Goal: Task Accomplishment & Management: Use online tool/utility

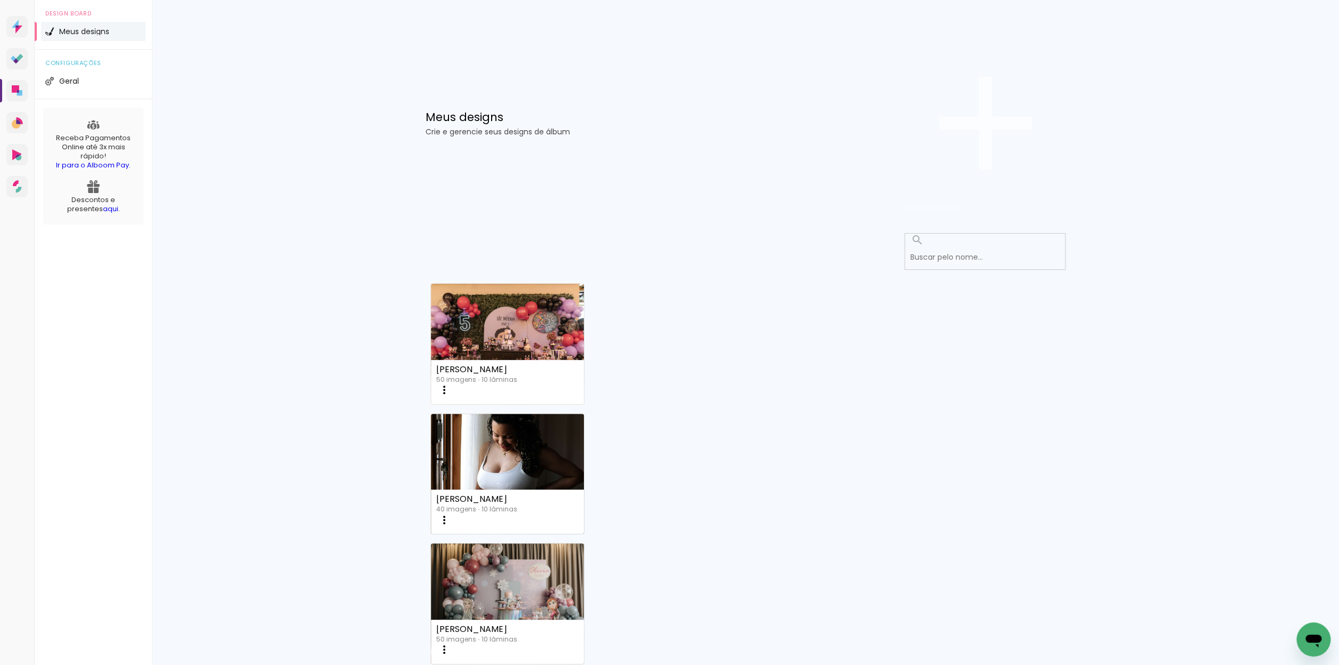
click at [961, 203] on span "Criar um design" at bounding box center [933, 208] width 55 height 10
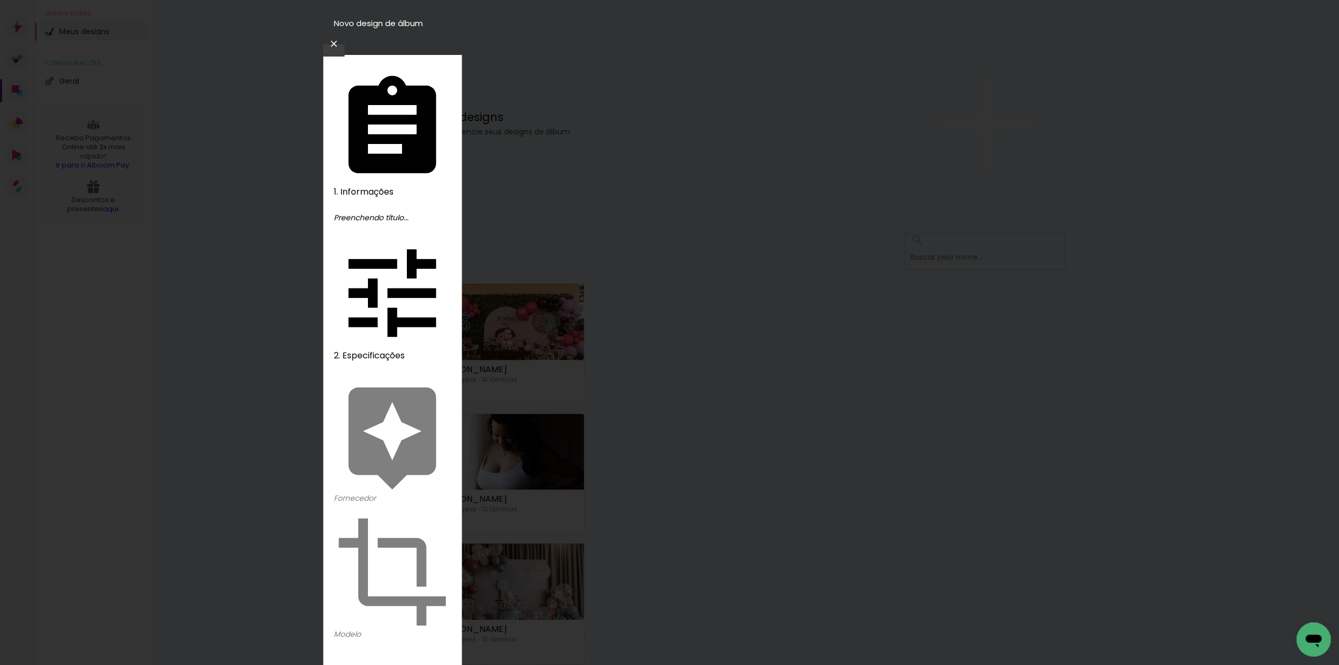
type input "[PERSON_NAME]"
type paper-input "[PERSON_NAME]"
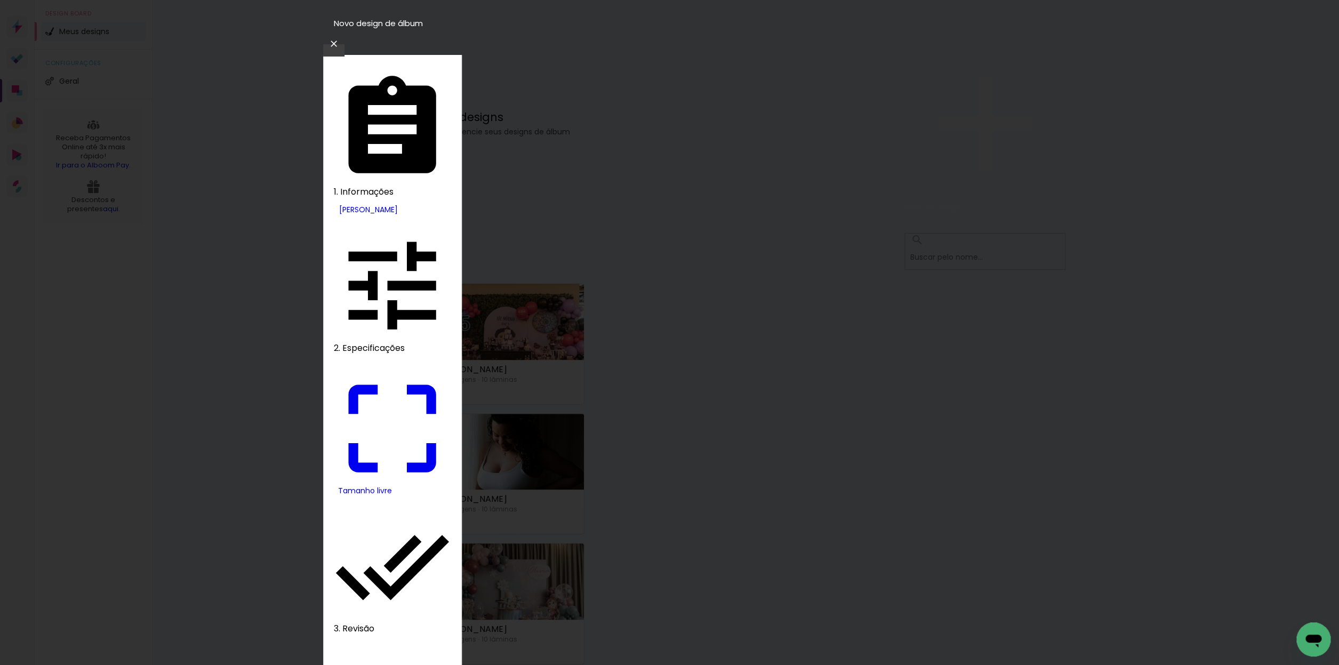
drag, startPoint x: 487, startPoint y: 306, endPoint x: 471, endPoint y: 306, distance: 16.5
type input "20"
type paper-input "20"
drag, startPoint x: 740, startPoint y: 376, endPoint x: 725, endPoint y: 374, distance: 15.1
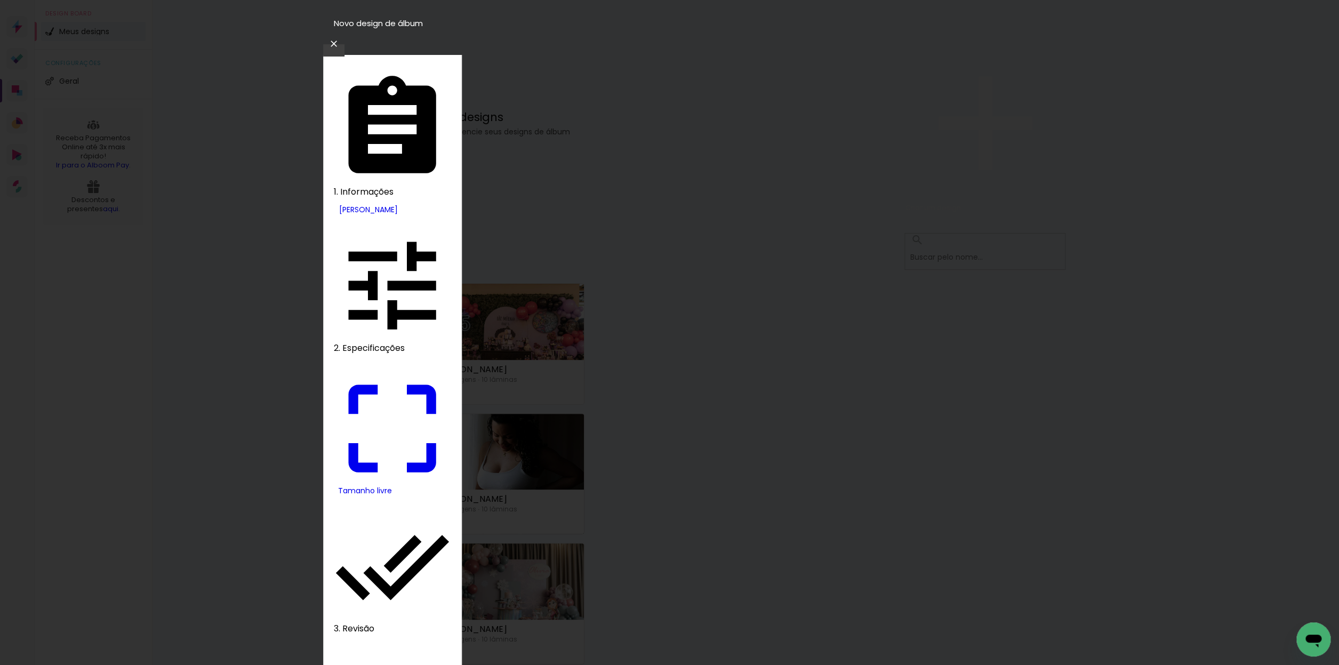
type input "40"
type paper-input "40"
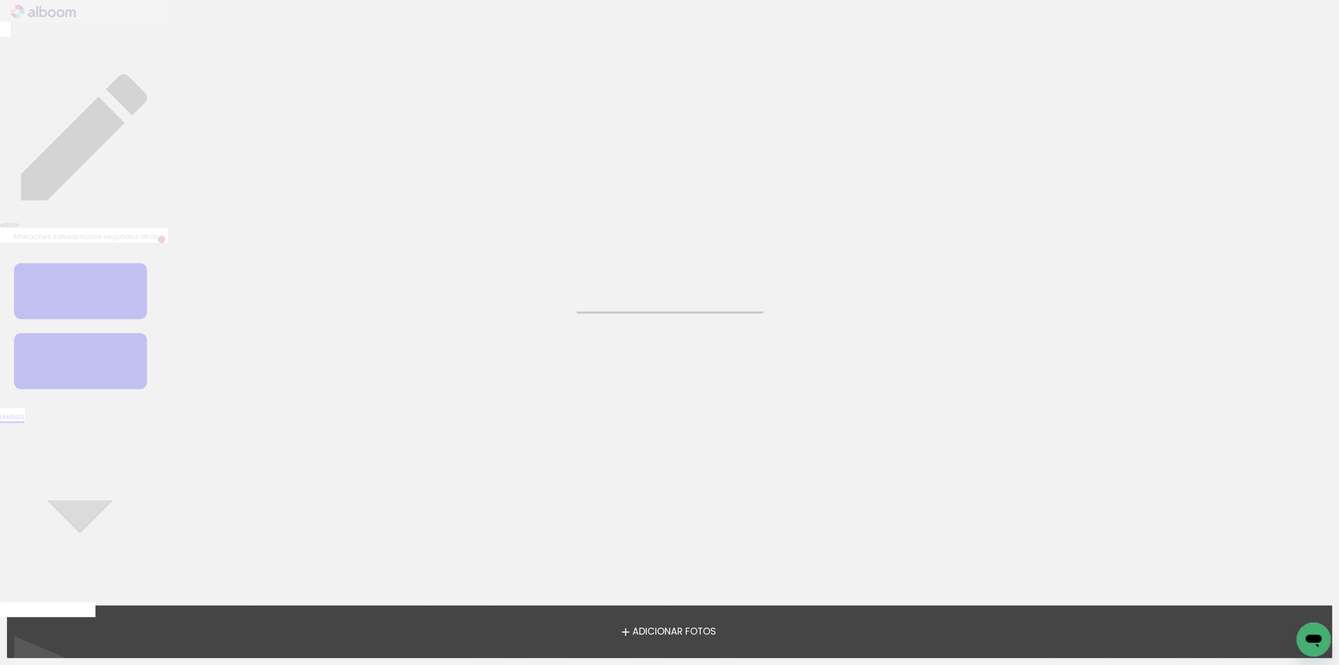
click at [685, 635] on span "Adicionar Fotos" at bounding box center [674, 632] width 84 height 10
click at [0, 0] on input "file" at bounding box center [0, 0] width 0 height 0
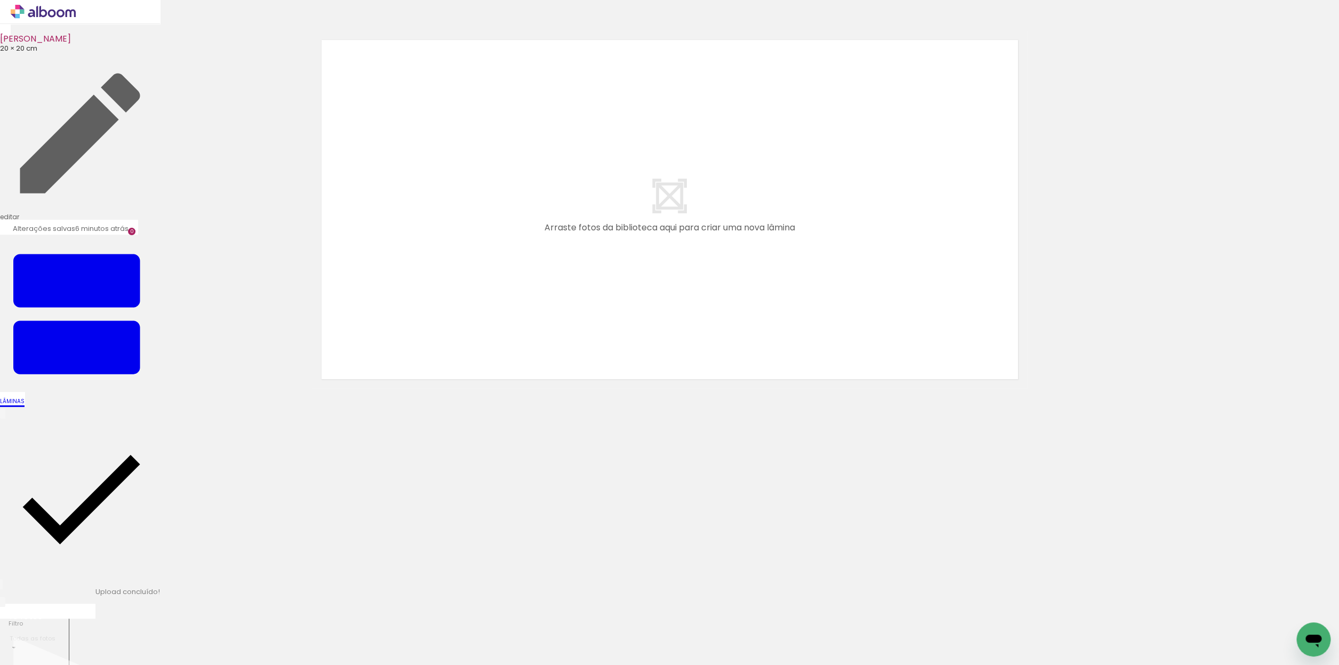
scroll to position [0, 1]
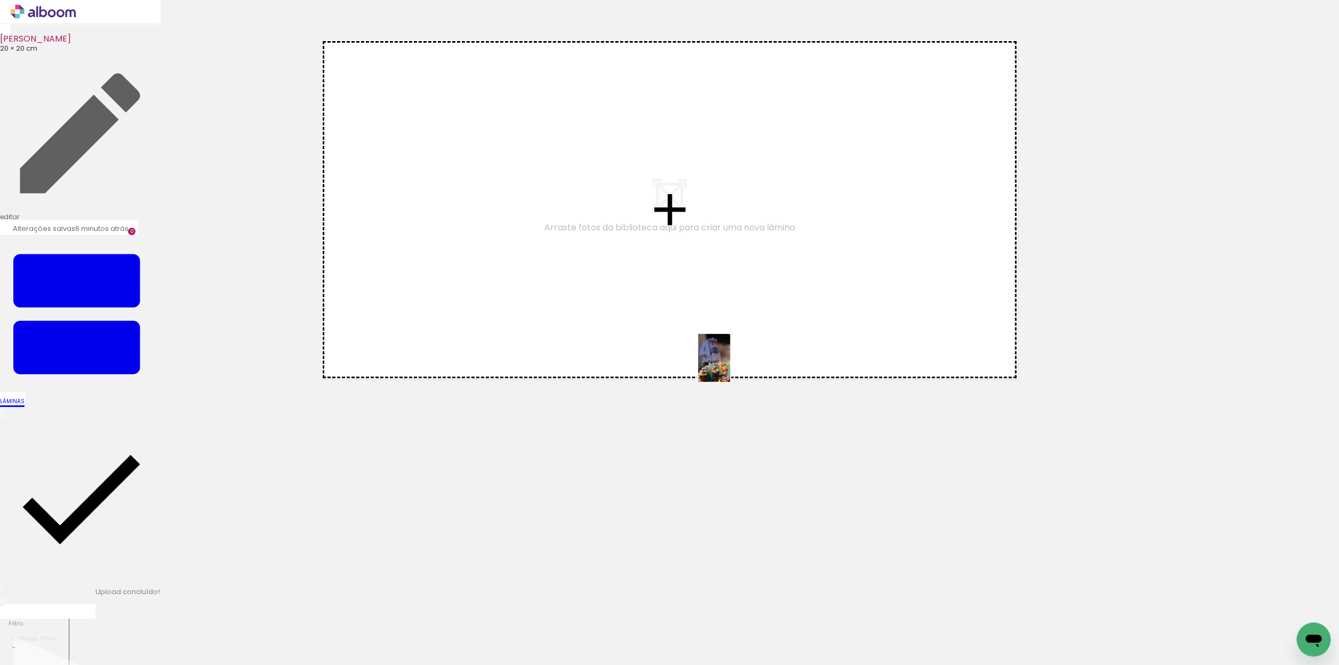
drag, startPoint x: 402, startPoint y: 638, endPoint x: 731, endPoint y: 366, distance: 426.9
click at [730, 366] on quentale-workspace at bounding box center [669, 332] width 1339 height 665
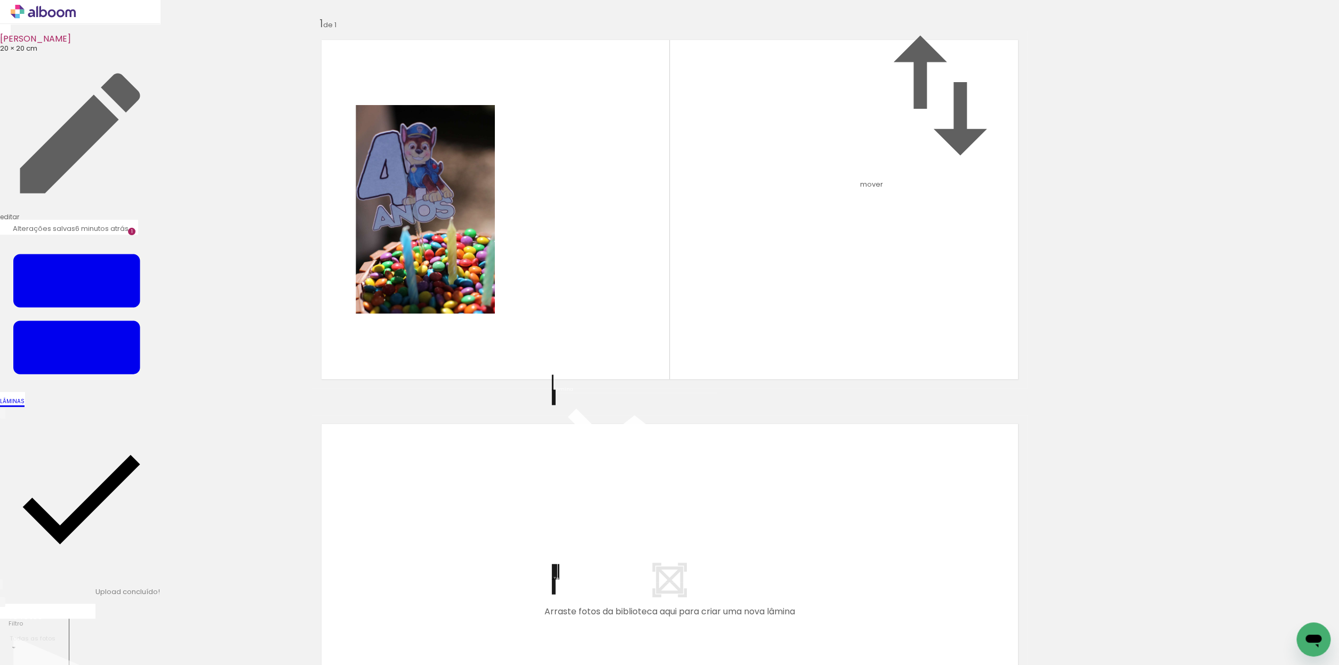
scroll to position [180, 0]
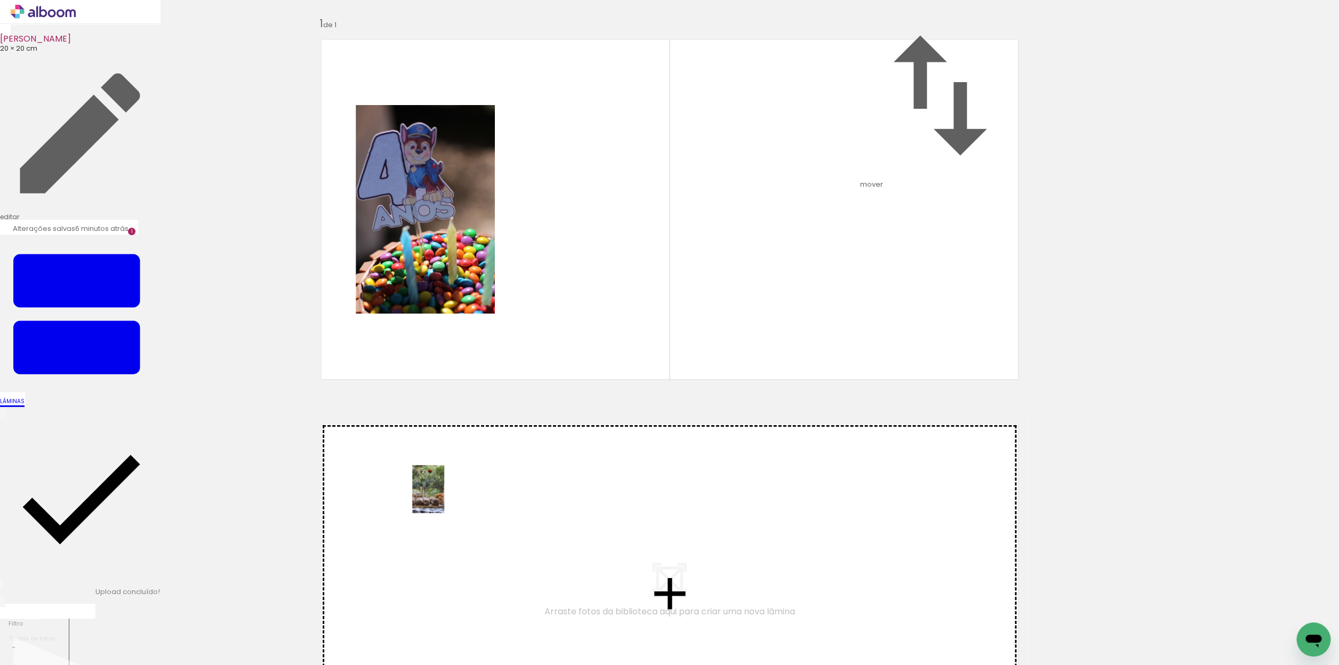
click at [444, 497] on quentale-workspace at bounding box center [669, 332] width 1339 height 665
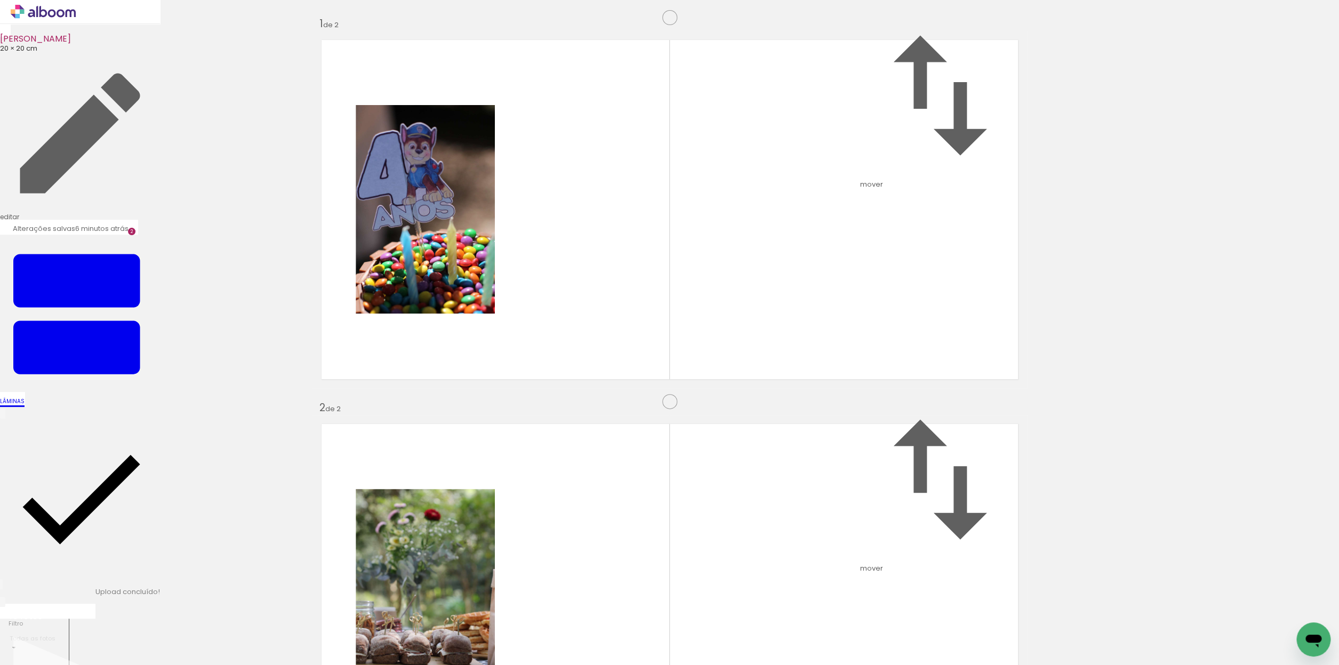
scroll to position [322, 0]
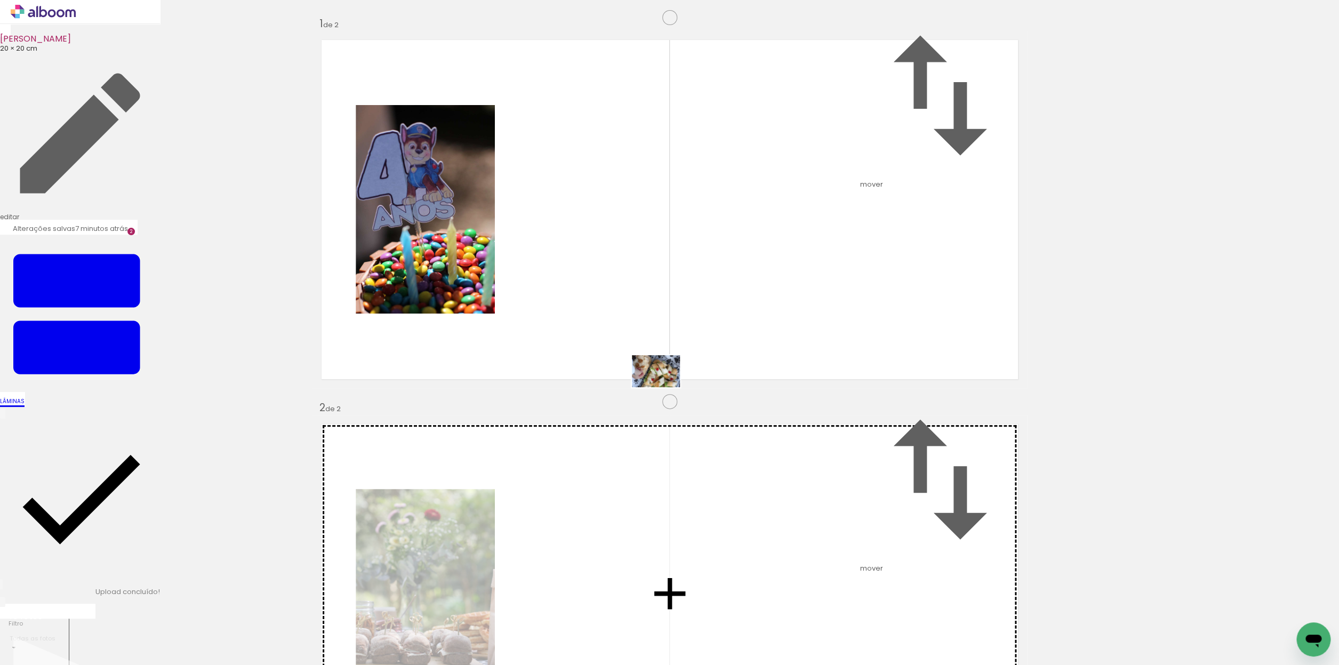
drag, startPoint x: 166, startPoint y: 637, endPoint x: 292, endPoint y: 461, distance: 216.4
click at [665, 387] on quentale-workspace at bounding box center [669, 332] width 1339 height 665
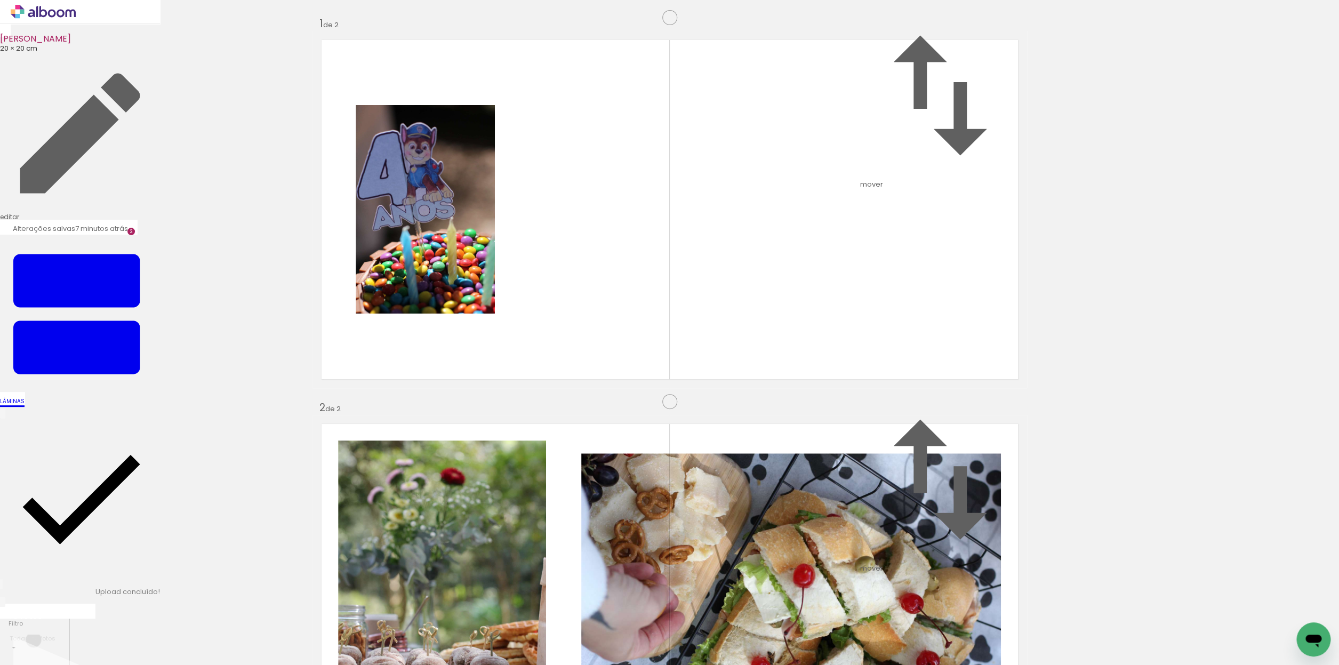
click at [33, 634] on input "Todas as fotos" at bounding box center [36, 638] width 52 height 9
click at [0, 0] on slot "Não utilizadas" at bounding box center [0, 0] width 0 height 0
type input "Não utilizadas"
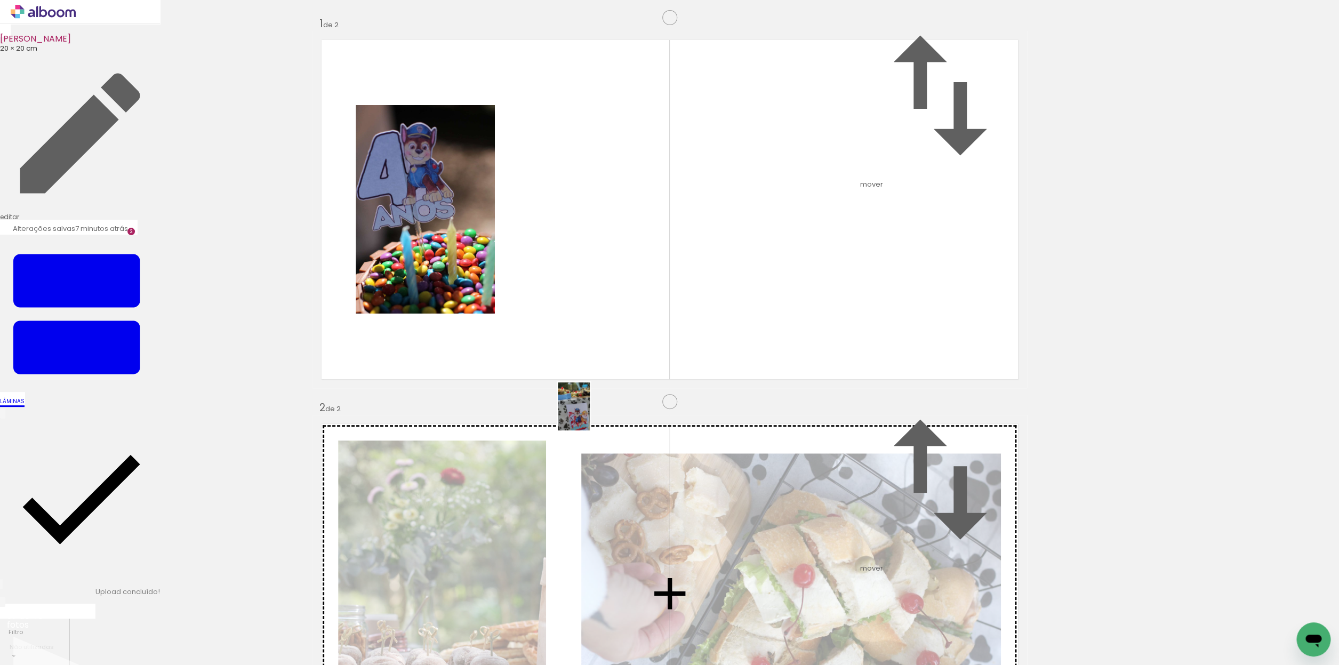
drag, startPoint x: 117, startPoint y: 631, endPoint x: 301, endPoint y: 495, distance: 228.8
click at [590, 414] on quentale-workspace at bounding box center [669, 332] width 1339 height 665
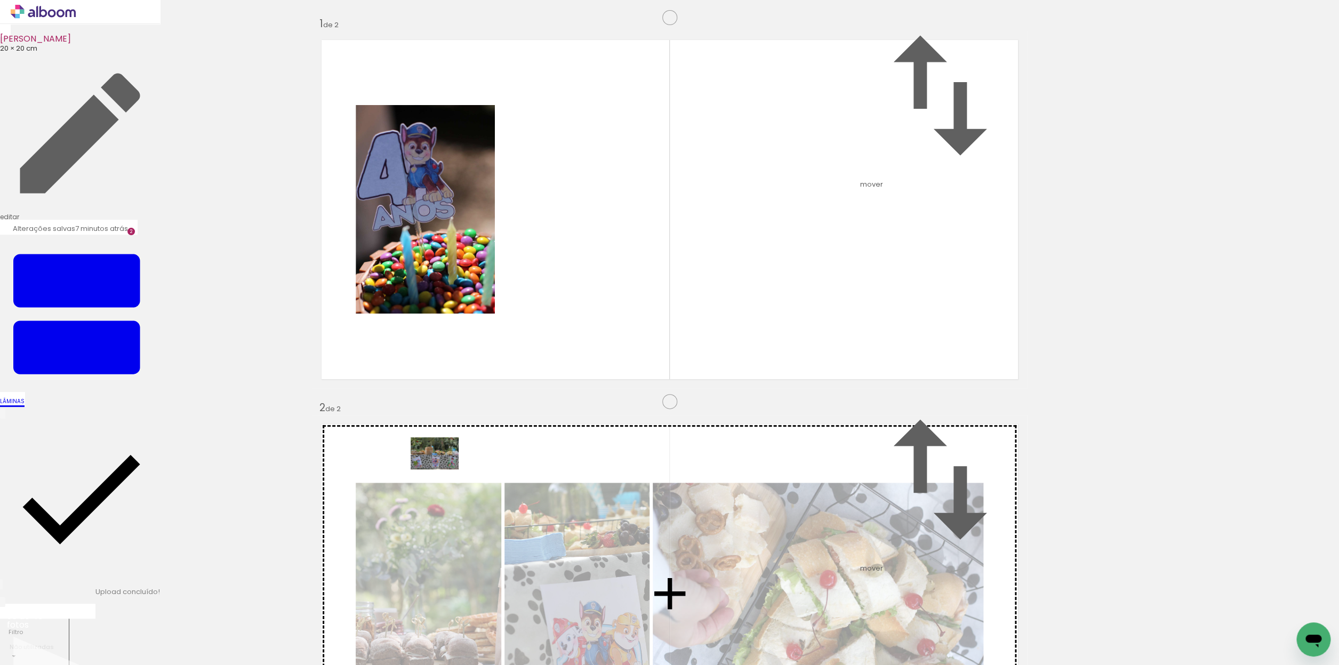
drag, startPoint x: 105, startPoint y: 637, endPoint x: 309, endPoint y: 514, distance: 239.0
click at [447, 467] on quentale-workspace at bounding box center [669, 332] width 1339 height 665
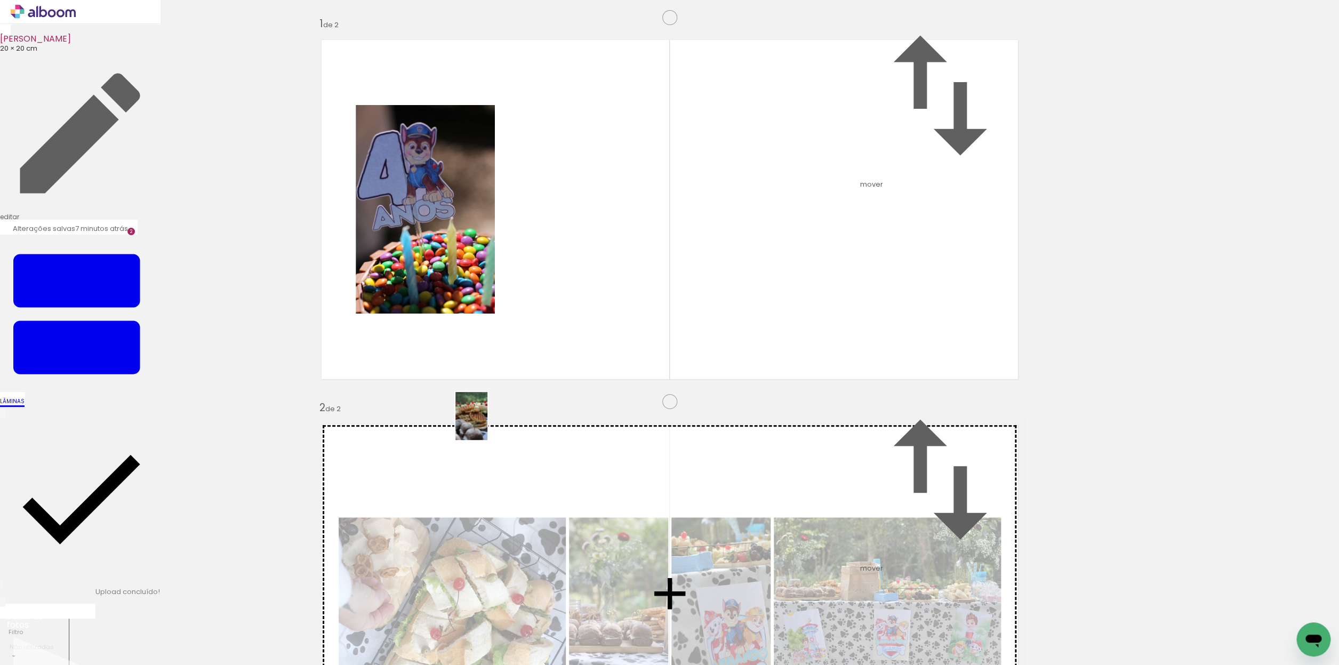
drag, startPoint x: 115, startPoint y: 628, endPoint x: 487, endPoint y: 425, distance: 424.1
click at [487, 425] on quentale-workspace at bounding box center [669, 332] width 1339 height 665
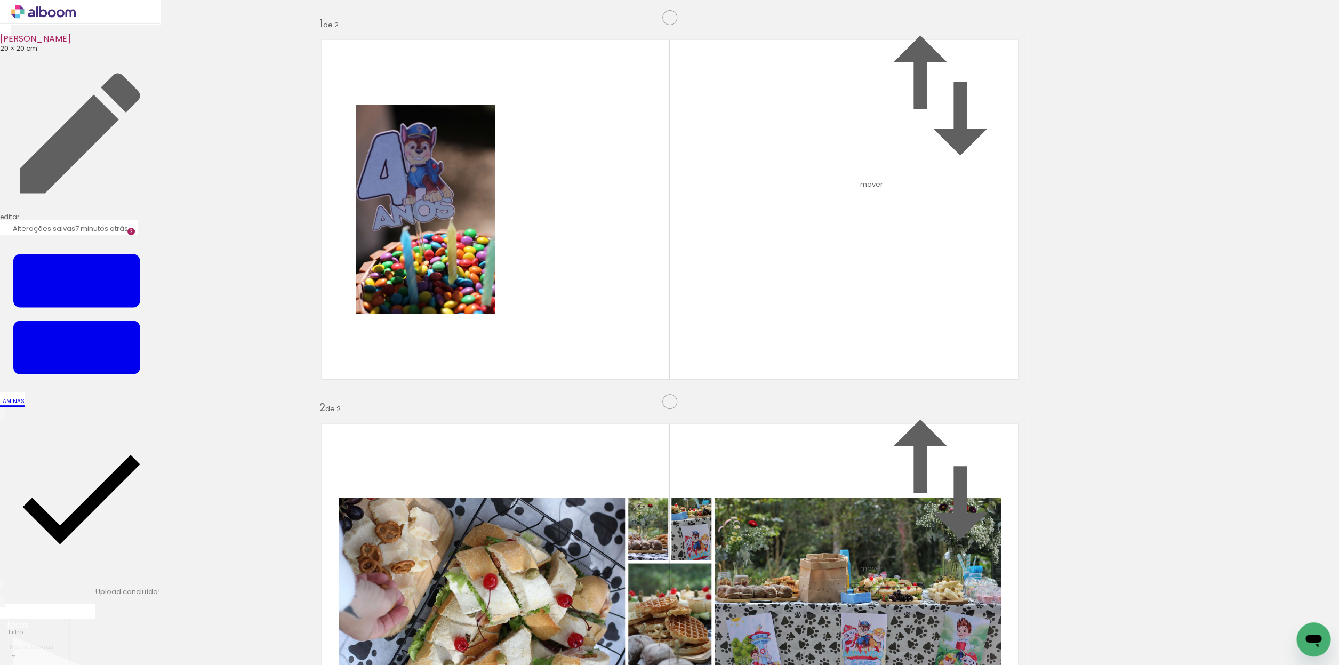
scroll to position [416, 0]
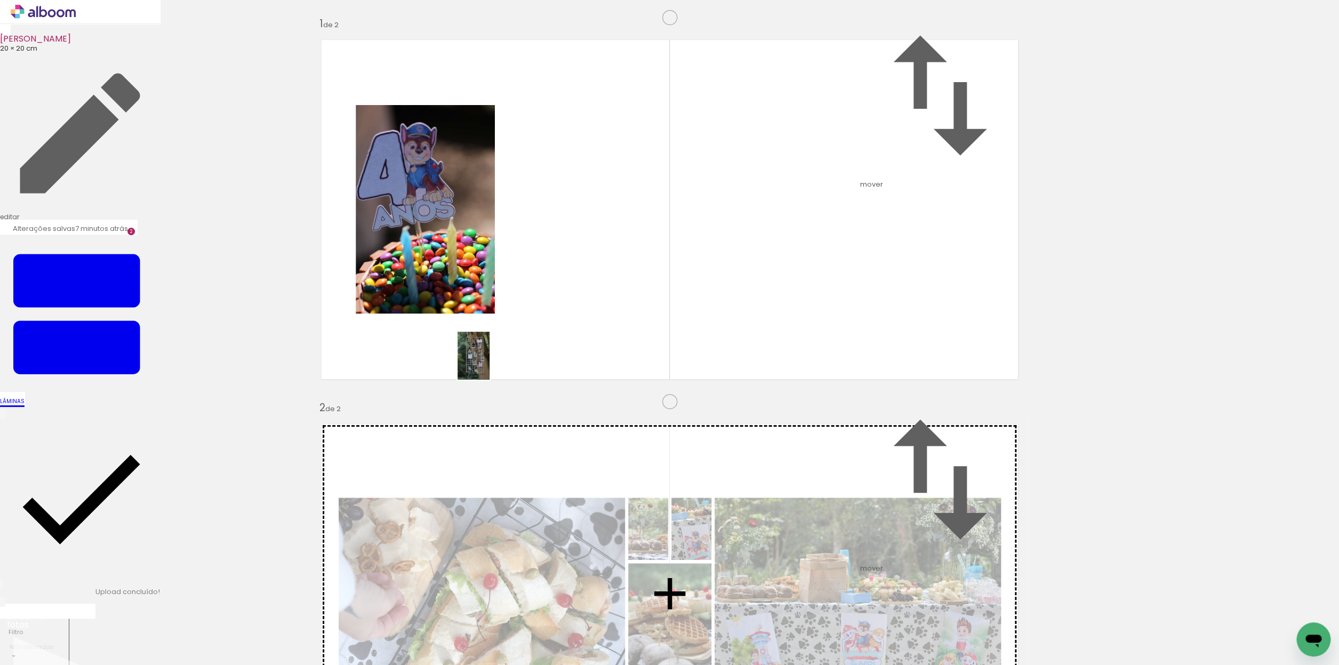
drag, startPoint x: 281, startPoint y: 644, endPoint x: 489, endPoint y: 361, distance: 351.4
click at [490, 364] on quentale-workspace at bounding box center [669, 332] width 1339 height 665
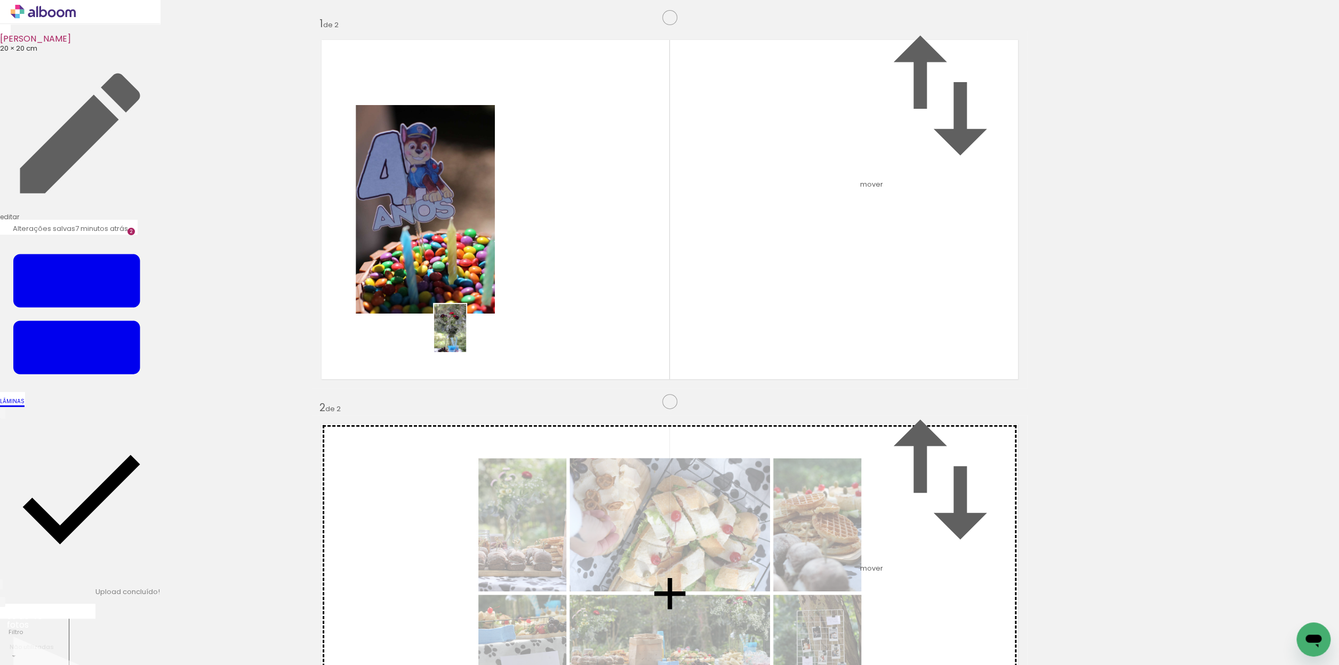
drag, startPoint x: 653, startPoint y: 628, endPoint x: 465, endPoint y: 336, distance: 347.2
click at [466, 335] on quentale-workspace at bounding box center [669, 332] width 1339 height 665
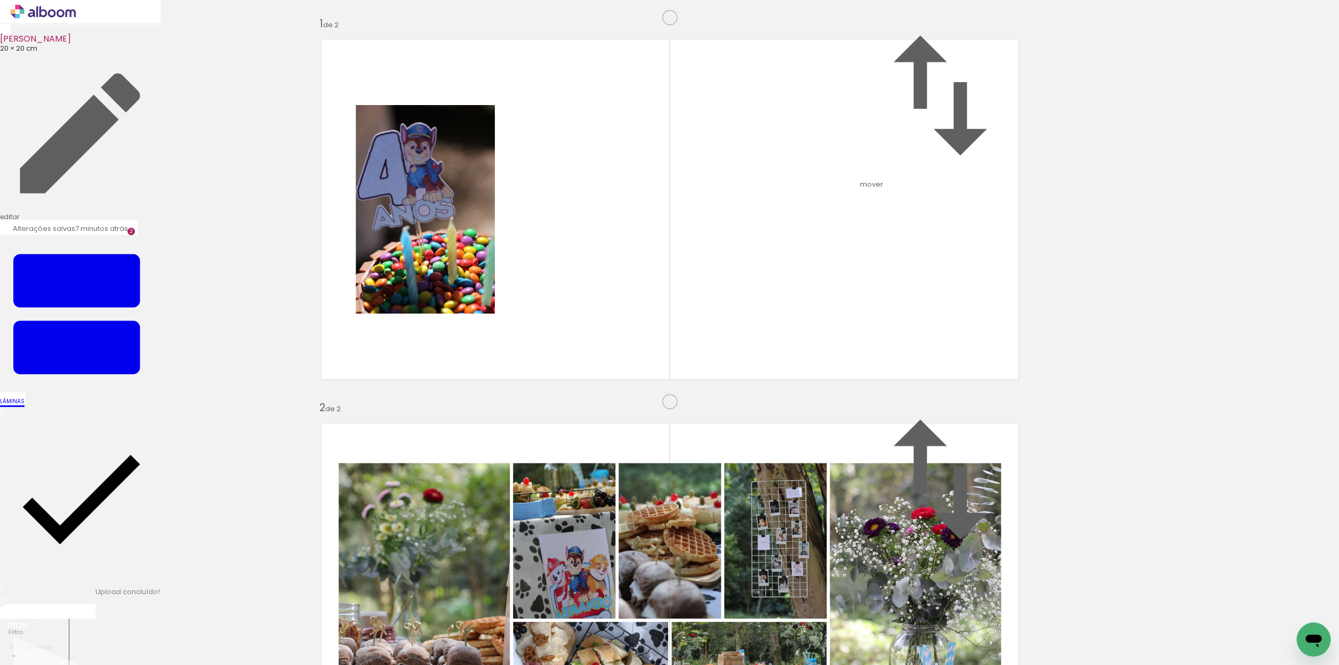
scroll to position [588, 0]
click at [478, 463] on quentale-workspace at bounding box center [669, 332] width 1339 height 665
click at [618, 352] on quentale-workspace at bounding box center [669, 332] width 1339 height 665
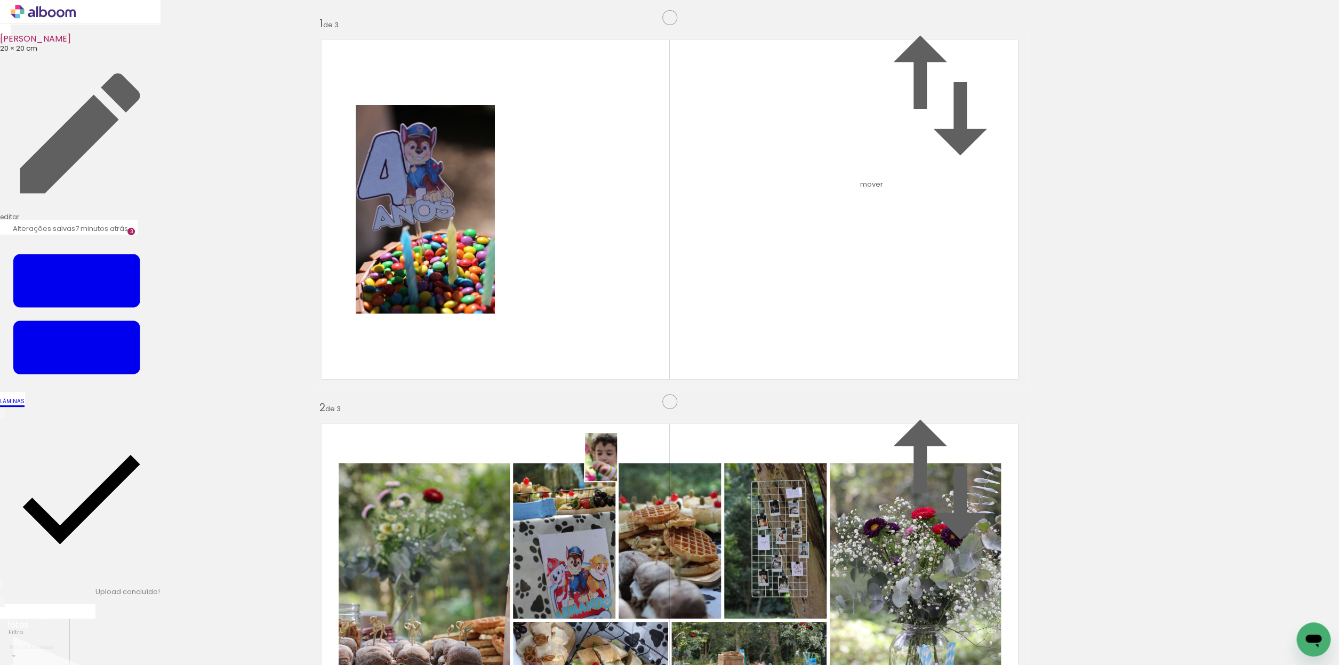
drag, startPoint x: 115, startPoint y: 634, endPoint x: 618, endPoint y: 470, distance: 528.7
click at [618, 470] on quentale-workspace at bounding box center [669, 332] width 1339 height 665
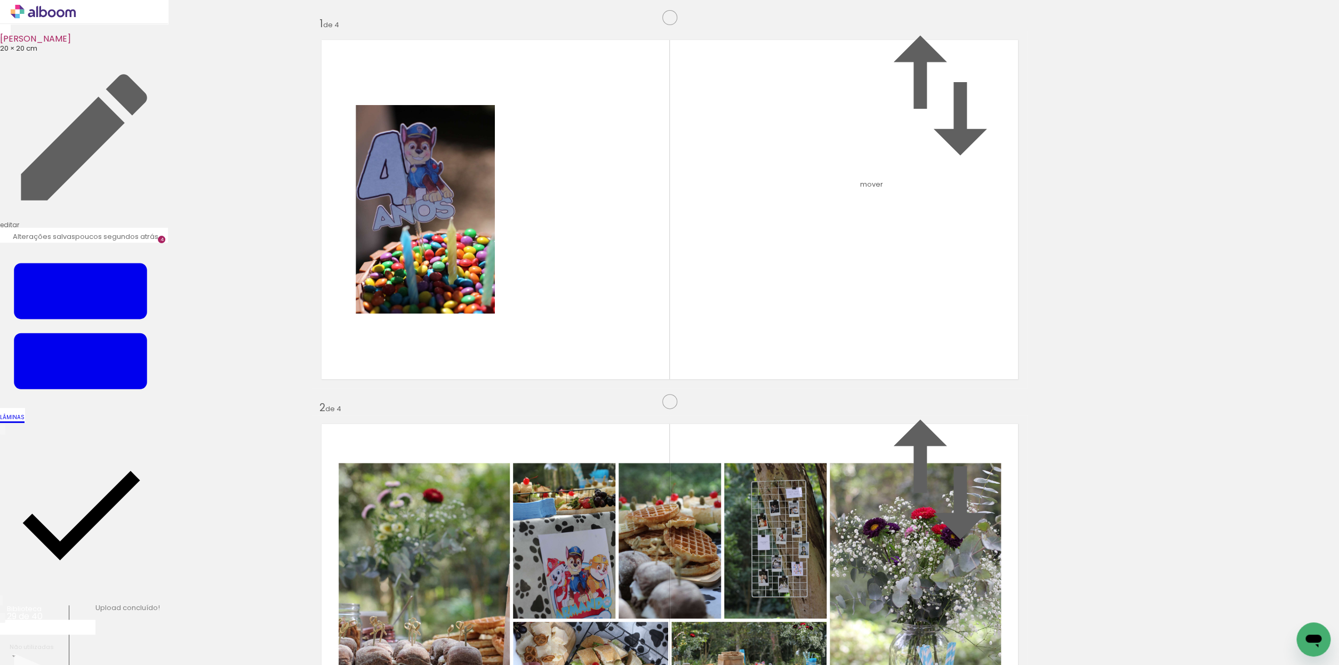
scroll to position [1090, 0]
drag, startPoint x: 224, startPoint y: 637, endPoint x: 630, endPoint y: 376, distance: 482.7
click at [630, 376] on quentale-workspace at bounding box center [669, 332] width 1339 height 665
drag, startPoint x: 166, startPoint y: 637, endPoint x: 423, endPoint y: 501, distance: 290.4
click at [423, 501] on quentale-workspace at bounding box center [669, 332] width 1339 height 665
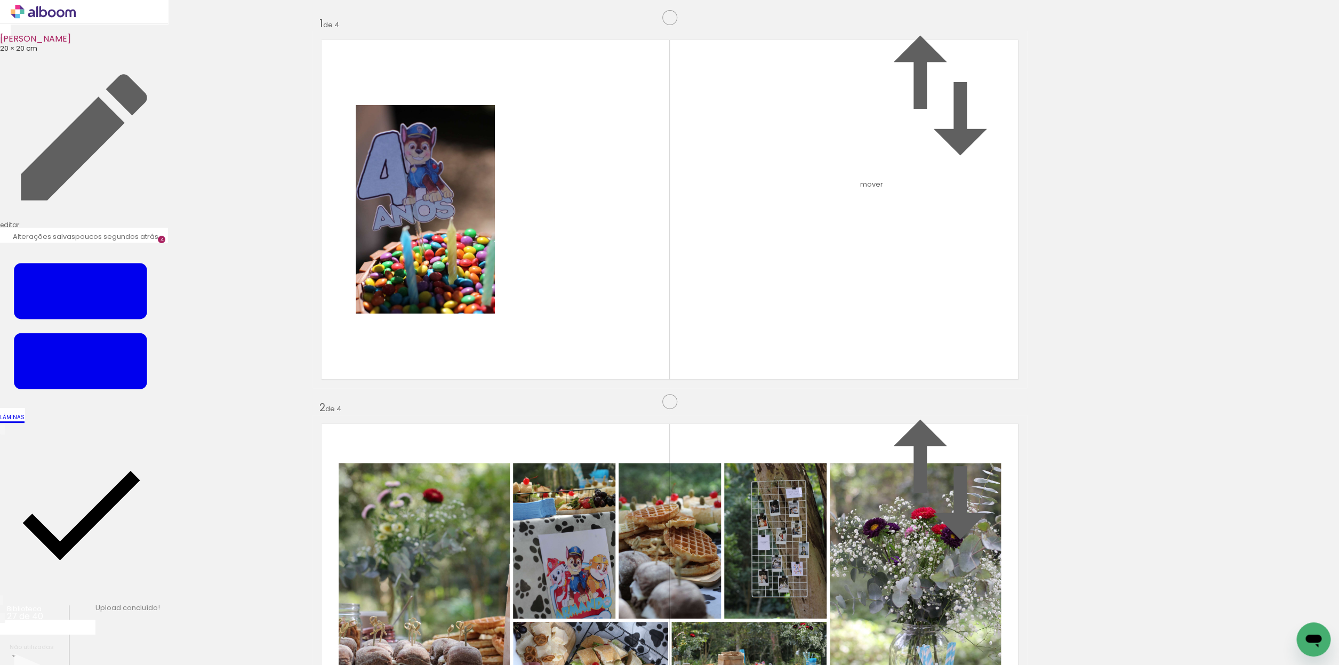
scroll to position [1210, 0]
drag, startPoint x: 431, startPoint y: 320, endPoint x: 338, endPoint y: 298, distance: 95.9
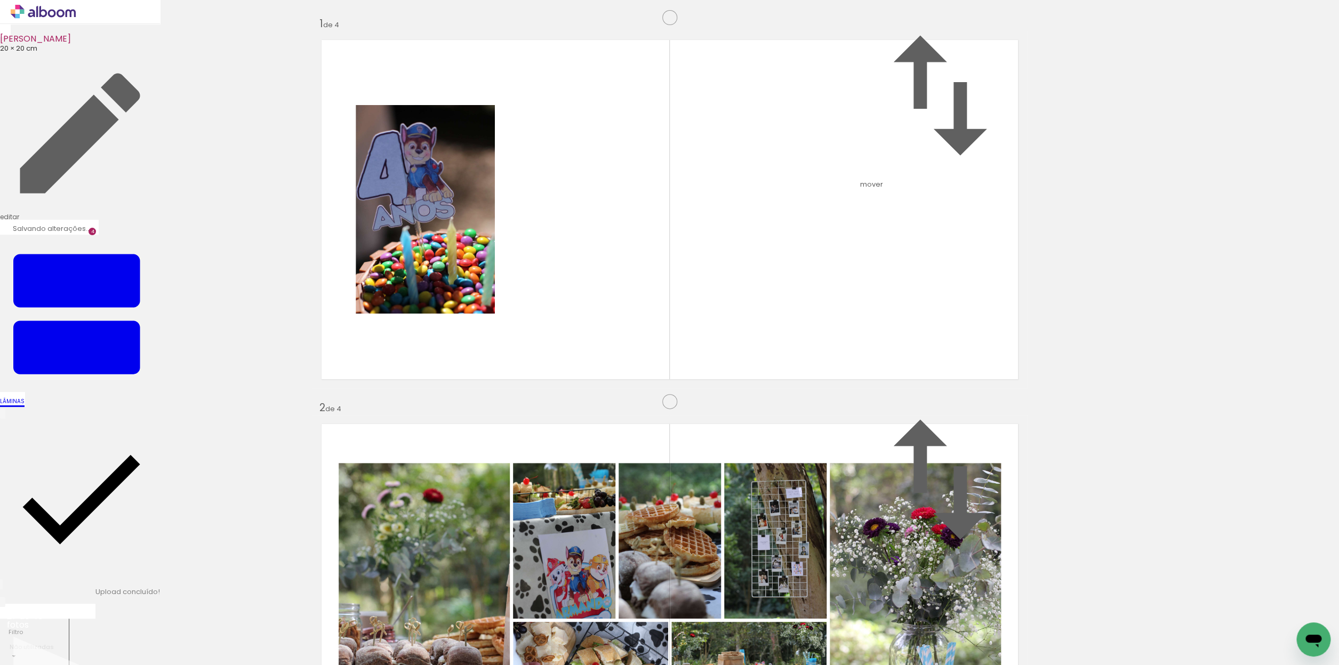
drag, startPoint x: 262, startPoint y: 299, endPoint x: 238, endPoint y: 299, distance: 23.5
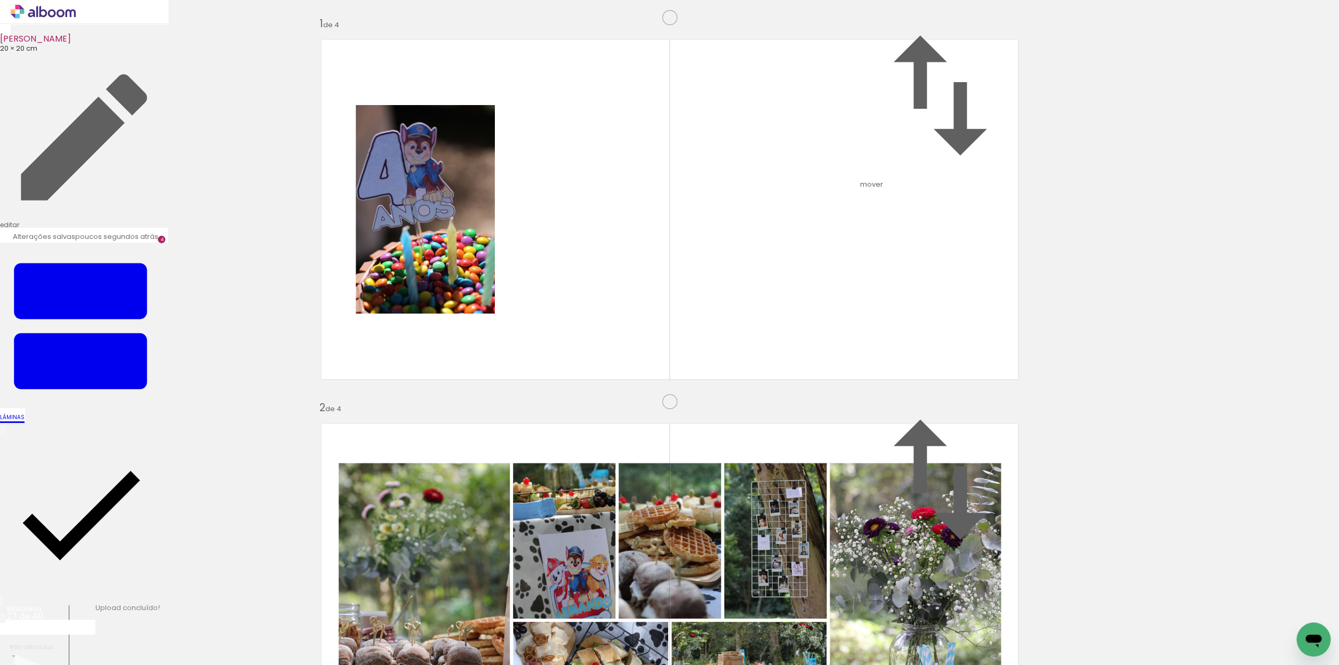
drag, startPoint x: 330, startPoint y: 339, endPoint x: 736, endPoint y: 543, distance: 454.1
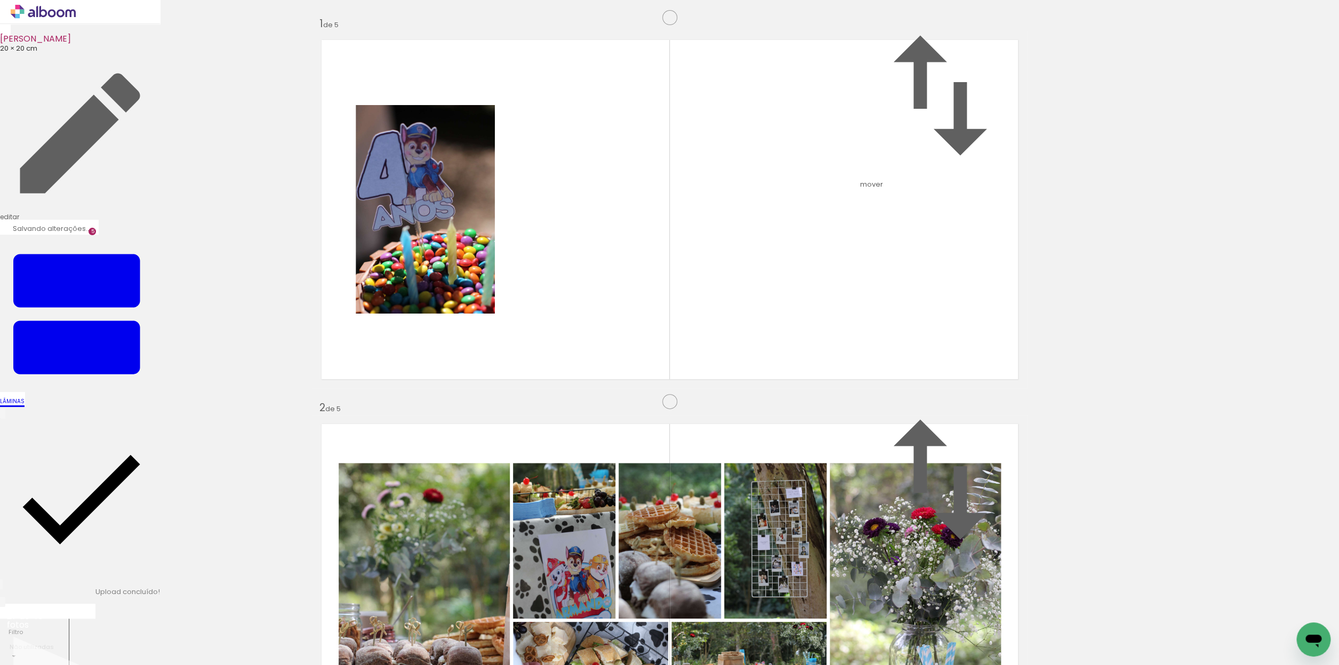
scroll to position [1474, 0]
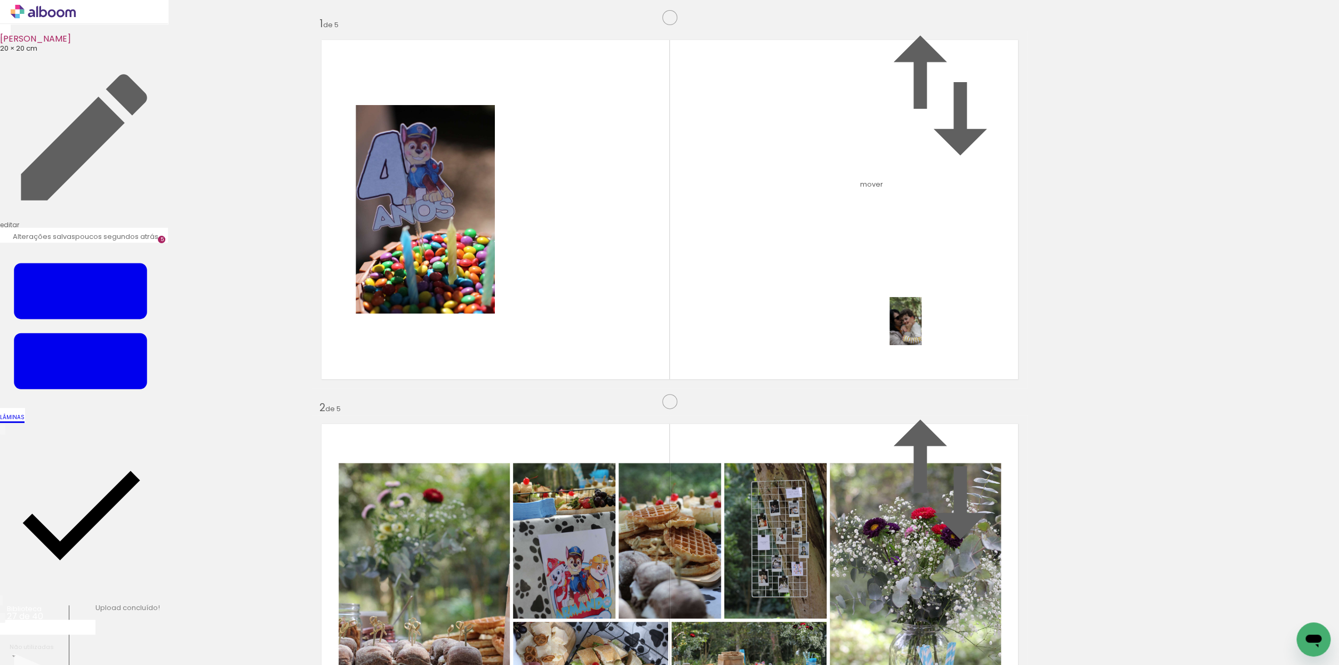
drag, startPoint x: 173, startPoint y: 643, endPoint x: 678, endPoint y: 415, distance: 554.7
click at [918, 330] on quentale-workspace at bounding box center [669, 332] width 1339 height 665
drag, startPoint x: 172, startPoint y: 637, endPoint x: 495, endPoint y: 458, distance: 369.6
click at [495, 458] on quentale-workspace at bounding box center [669, 332] width 1339 height 665
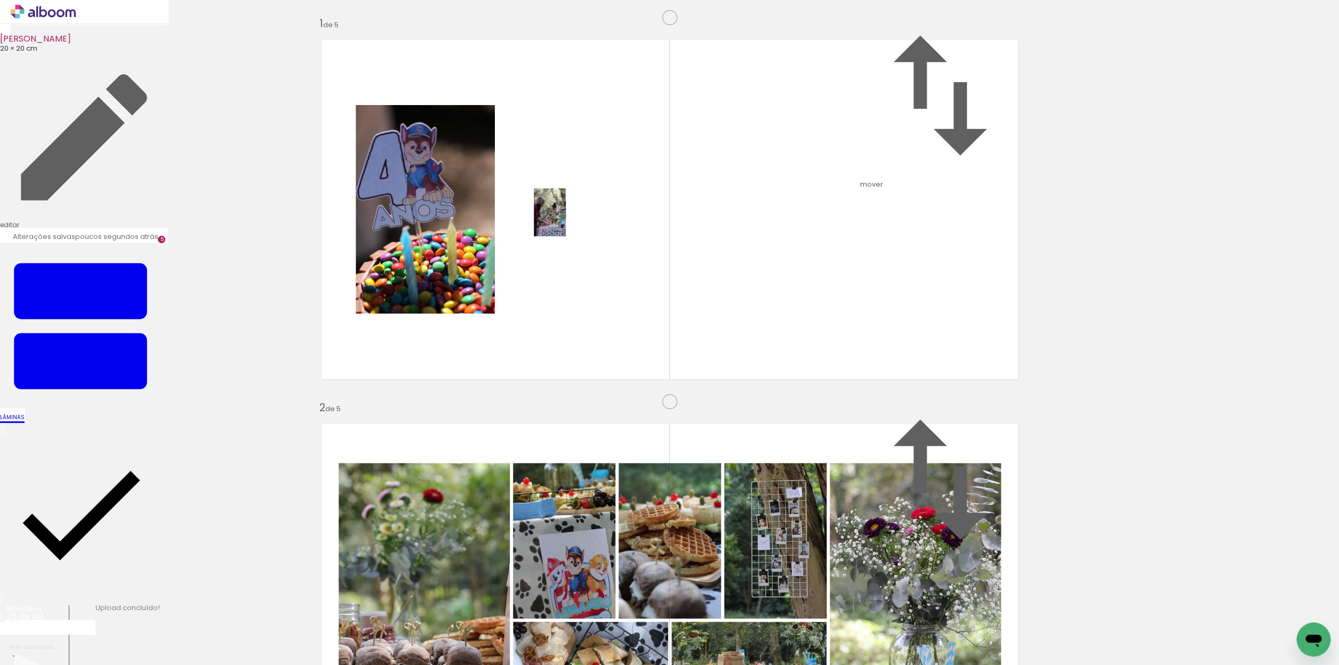
click at [565, 220] on quentale-workspace at bounding box center [669, 332] width 1339 height 665
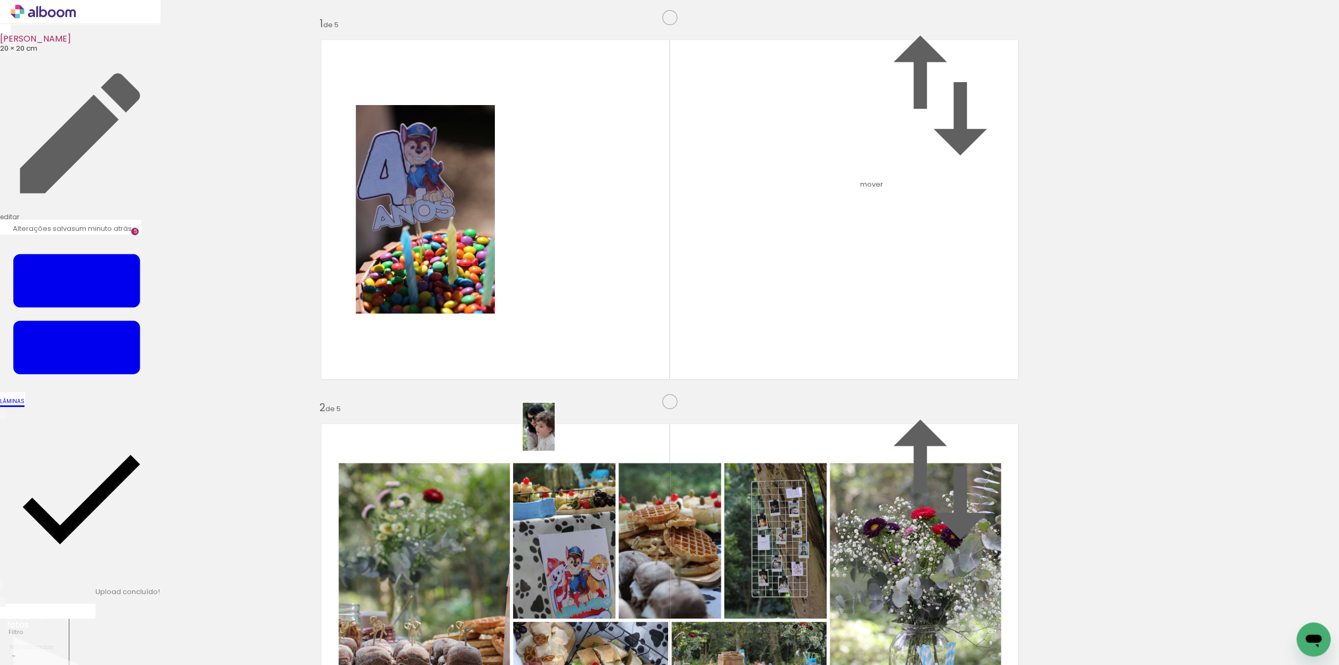
drag, startPoint x: 180, startPoint y: 615, endPoint x: 555, endPoint y: 435, distance: 415.8
click at [555, 435] on quentale-workspace at bounding box center [669, 332] width 1339 height 665
drag, startPoint x: 115, startPoint y: 639, endPoint x: 503, endPoint y: 235, distance: 560.1
click at [503, 235] on quentale-workspace at bounding box center [669, 332] width 1339 height 665
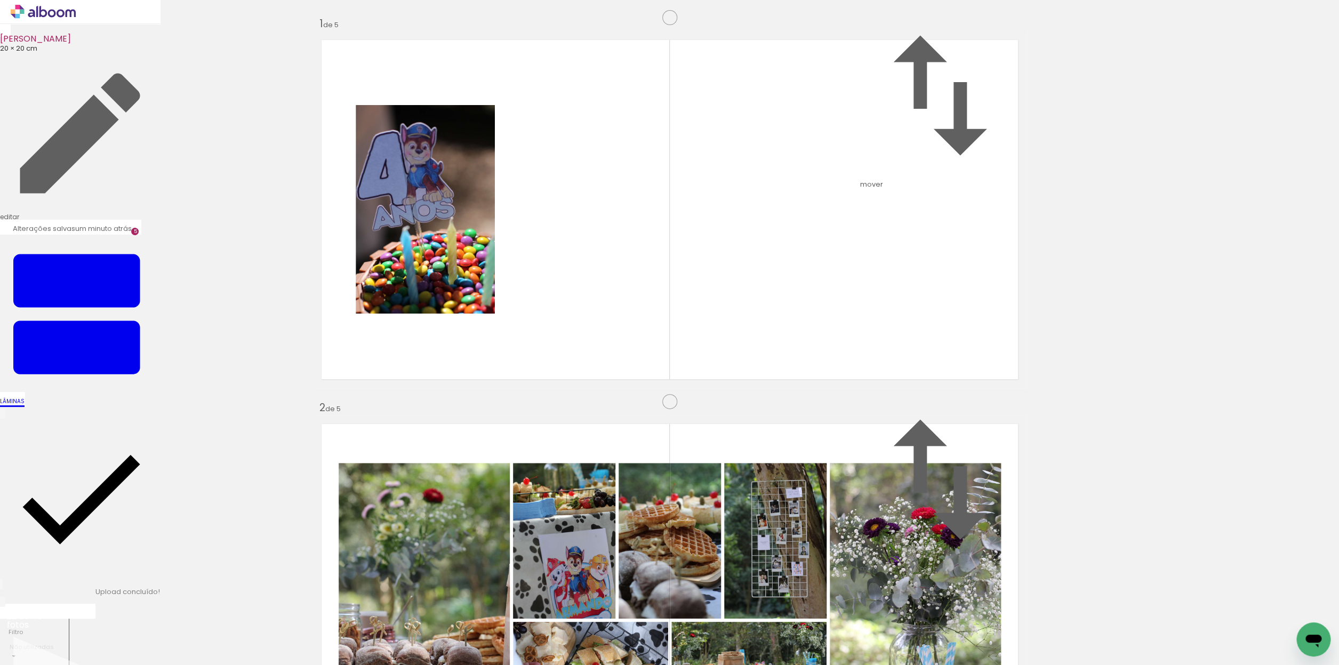
scroll to position [0, 0]
drag, startPoint x: 92, startPoint y: 643, endPoint x: 538, endPoint y: 236, distance: 603.3
click at [538, 236] on quentale-workspace at bounding box center [669, 332] width 1339 height 665
drag, startPoint x: 108, startPoint y: 631, endPoint x: 518, endPoint y: 87, distance: 681.3
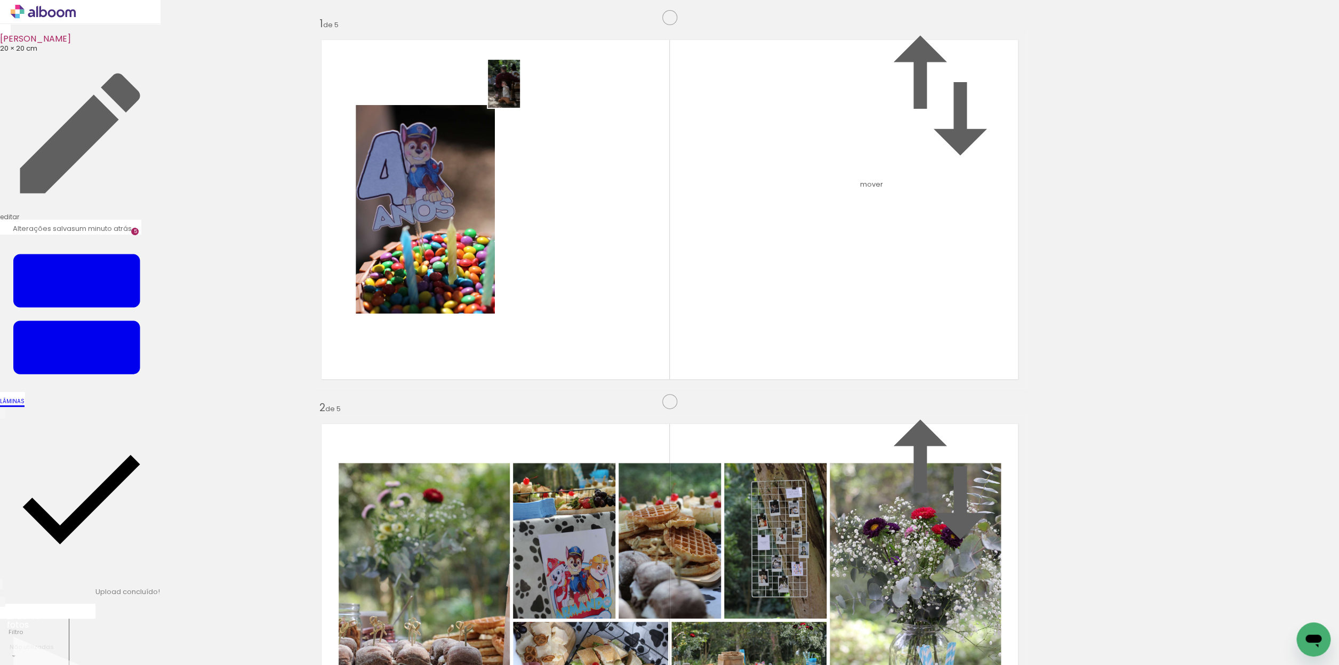
click at [518, 87] on quentale-workspace at bounding box center [669, 332] width 1339 height 665
drag, startPoint x: 693, startPoint y: 297, endPoint x: 694, endPoint y: 33, distance: 264.0
click at [694, 33] on div "Armando 20 × 20 cm editar um minuto atrás. Lâminas 5 Finalizar Enviar álbum Ins…" at bounding box center [669, 332] width 1339 height 665
drag, startPoint x: 680, startPoint y: 395, endPoint x: 374, endPoint y: 123, distance: 409.5
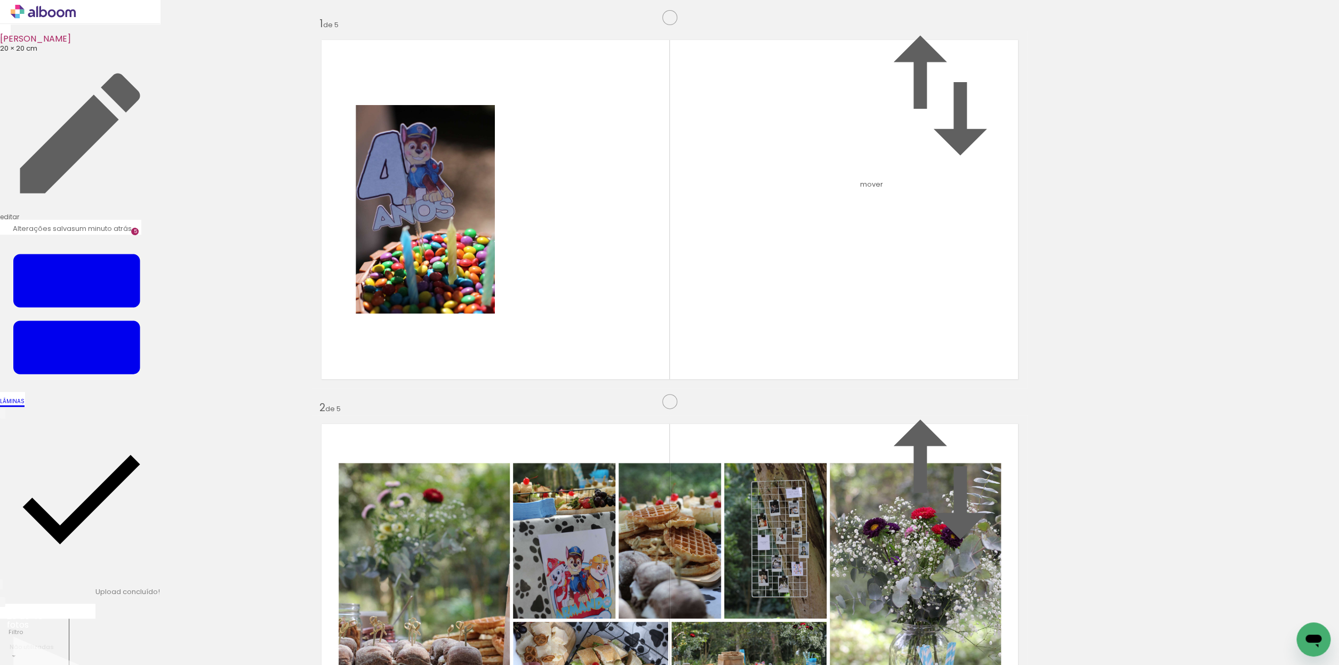
scroll to position [1009, 0]
drag, startPoint x: 462, startPoint y: 636, endPoint x: 495, endPoint y: 548, distance: 94.7
click at [495, 548] on quentale-workspace at bounding box center [669, 332] width 1339 height 665
drag, startPoint x: 100, startPoint y: 636, endPoint x: 724, endPoint y: 341, distance: 690.4
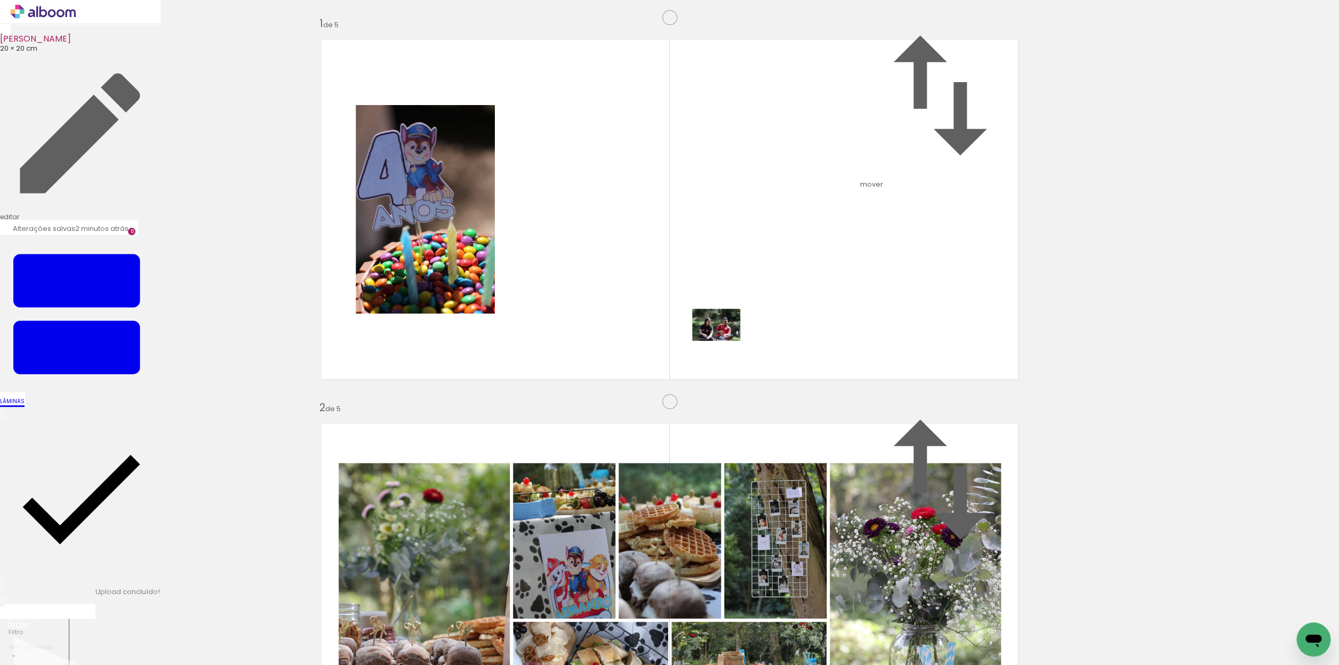
click at [724, 341] on quentale-workspace at bounding box center [669, 332] width 1339 height 665
drag, startPoint x: 113, startPoint y: 630, endPoint x: 1098, endPoint y: 354, distance: 1022.7
click at [673, 510] on quentale-workspace at bounding box center [669, 332] width 1339 height 665
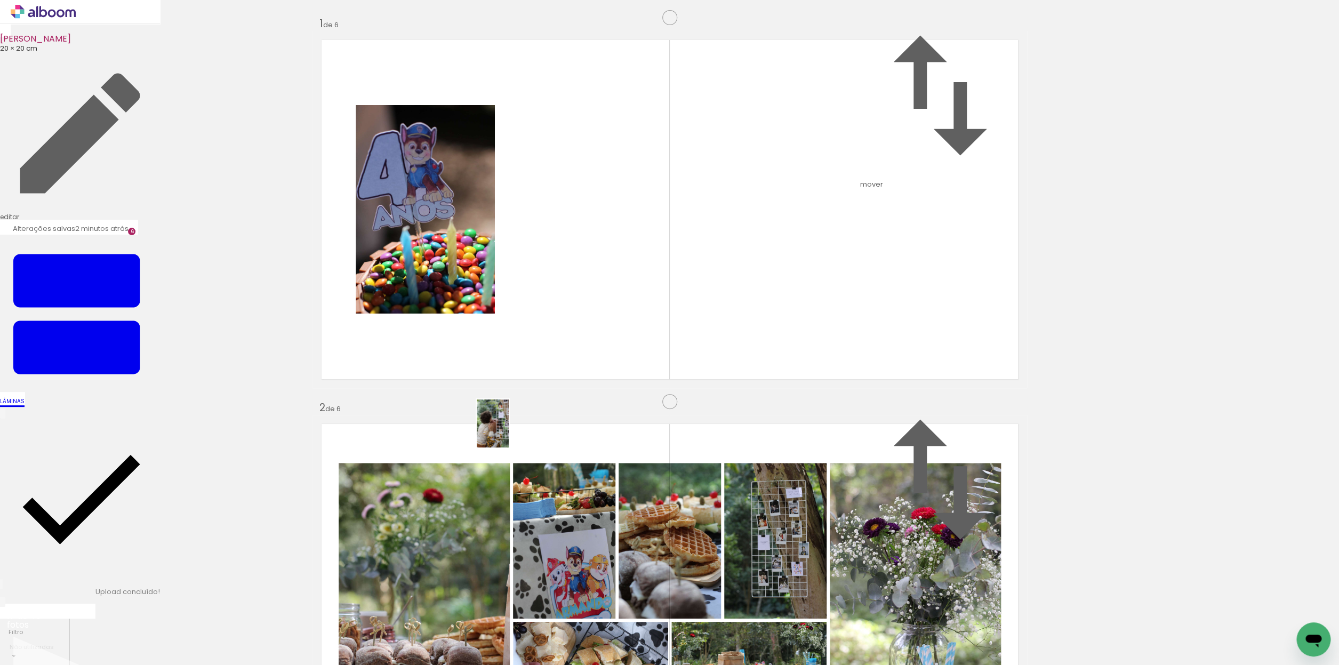
drag, startPoint x: 118, startPoint y: 635, endPoint x: 509, endPoint y: 431, distance: 440.6
click at [509, 431] on quentale-workspace at bounding box center [669, 332] width 1339 height 665
drag, startPoint x: 114, startPoint y: 628, endPoint x: 436, endPoint y: 454, distance: 365.8
click at [436, 454] on quentale-workspace at bounding box center [669, 332] width 1339 height 665
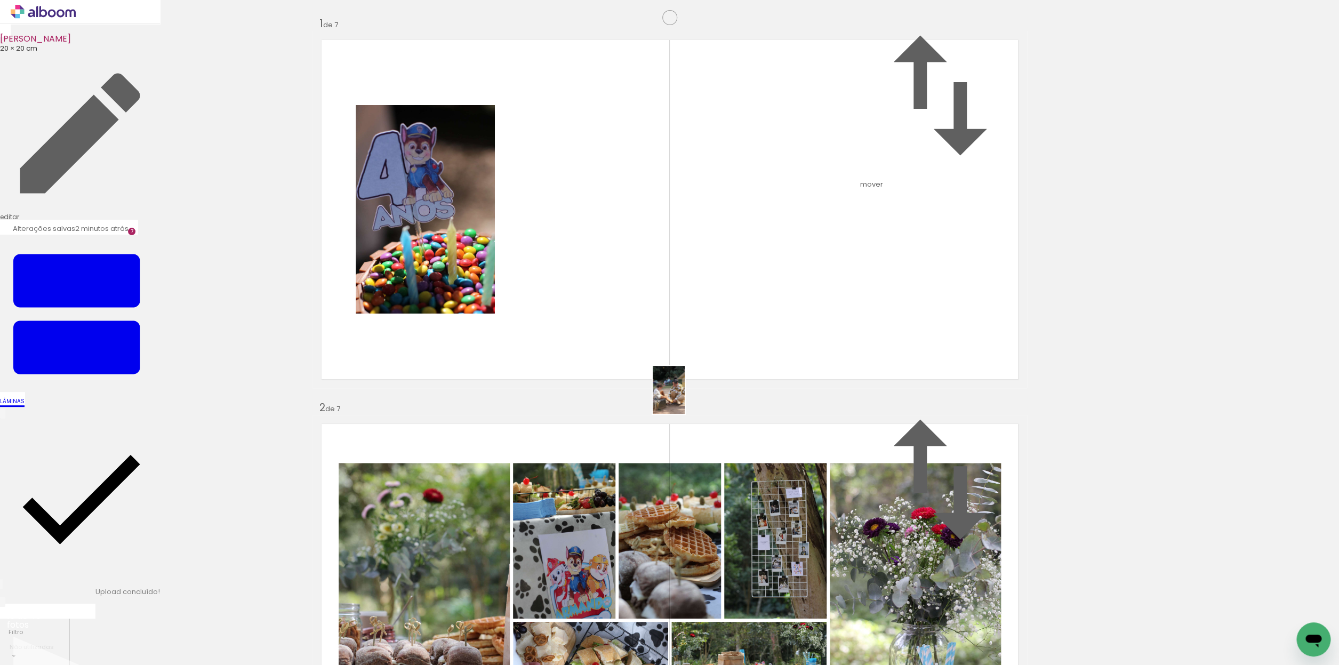
drag, startPoint x: 105, startPoint y: 625, endPoint x: 724, endPoint y: 373, distance: 668.7
click at [724, 374] on quentale-workspace at bounding box center [669, 332] width 1339 height 665
drag, startPoint x: 115, startPoint y: 634, endPoint x: 633, endPoint y: 421, distance: 560.1
click at [633, 421] on quentale-workspace at bounding box center [669, 332] width 1339 height 665
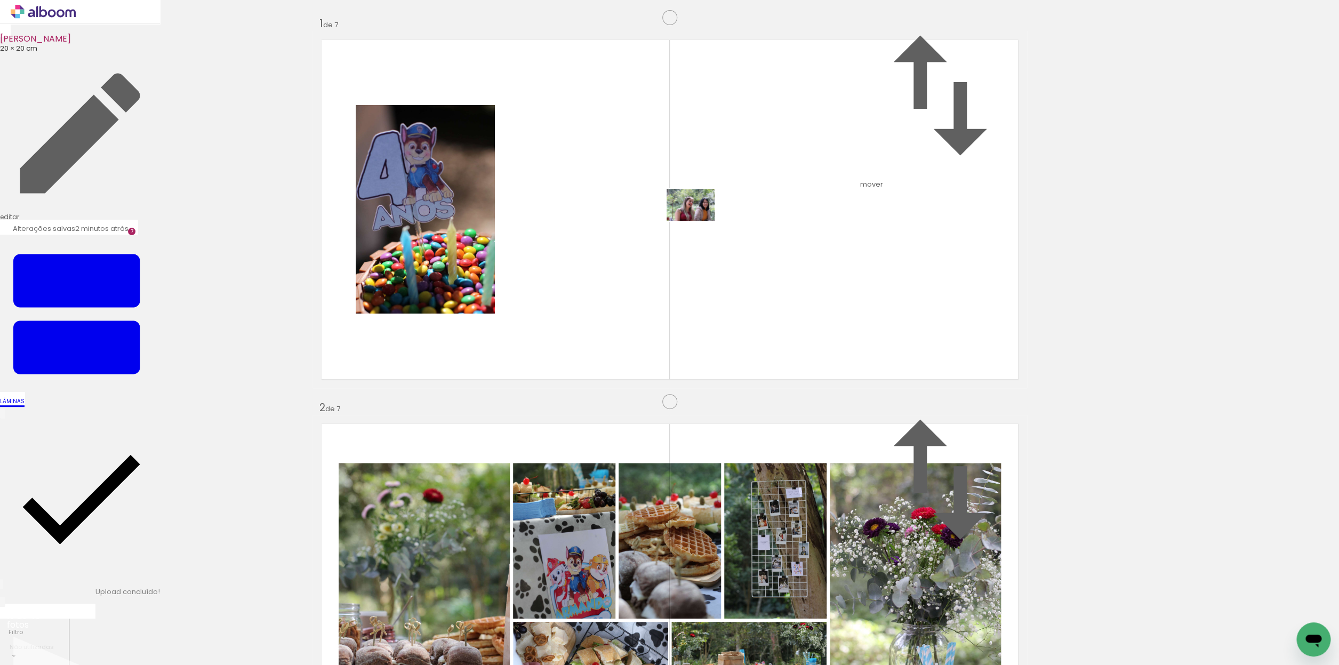
drag, startPoint x: 348, startPoint y: 635, endPoint x: 514, endPoint y: 412, distance: 277.9
click at [699, 221] on quentale-workspace at bounding box center [669, 332] width 1339 height 665
drag, startPoint x: 282, startPoint y: 635, endPoint x: 798, endPoint y: 208, distance: 669.7
click at [798, 208] on quentale-workspace at bounding box center [669, 332] width 1339 height 665
drag, startPoint x: 228, startPoint y: 641, endPoint x: 375, endPoint y: 166, distance: 497.0
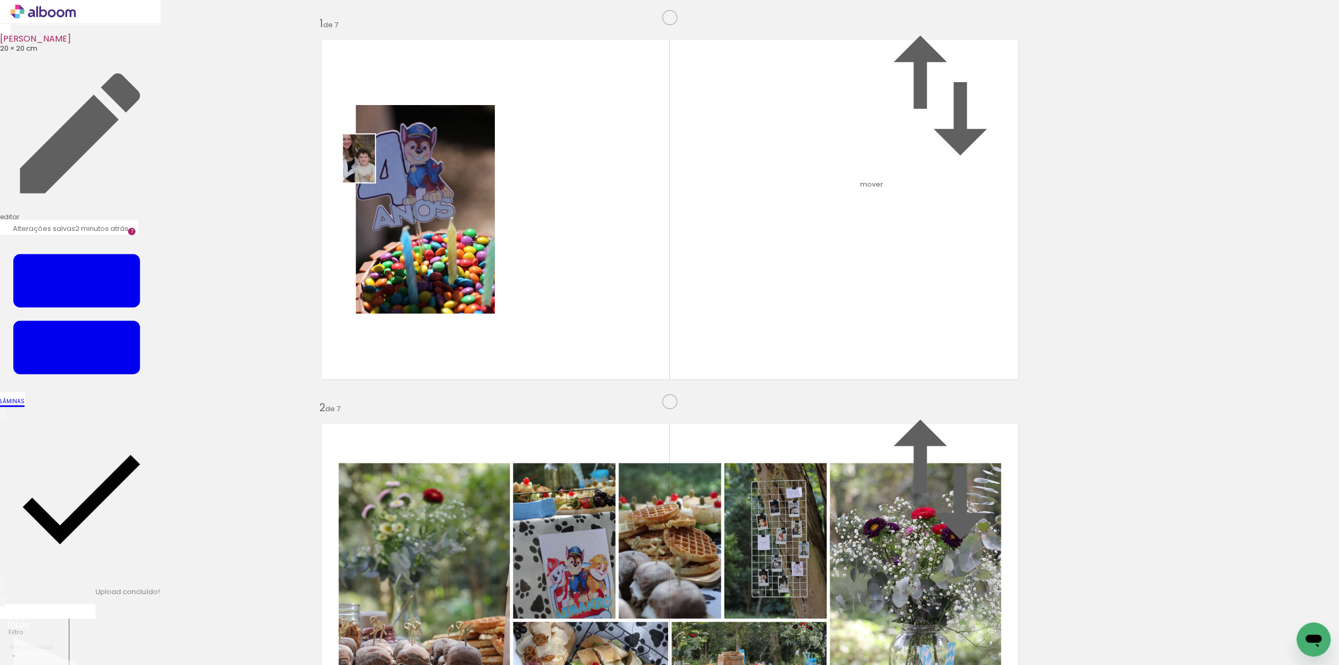
click at [375, 166] on quentale-workspace at bounding box center [669, 332] width 1339 height 665
drag, startPoint x: 227, startPoint y: 635, endPoint x: 412, endPoint y: 247, distance: 430.1
click at [412, 247] on quentale-workspace at bounding box center [669, 332] width 1339 height 665
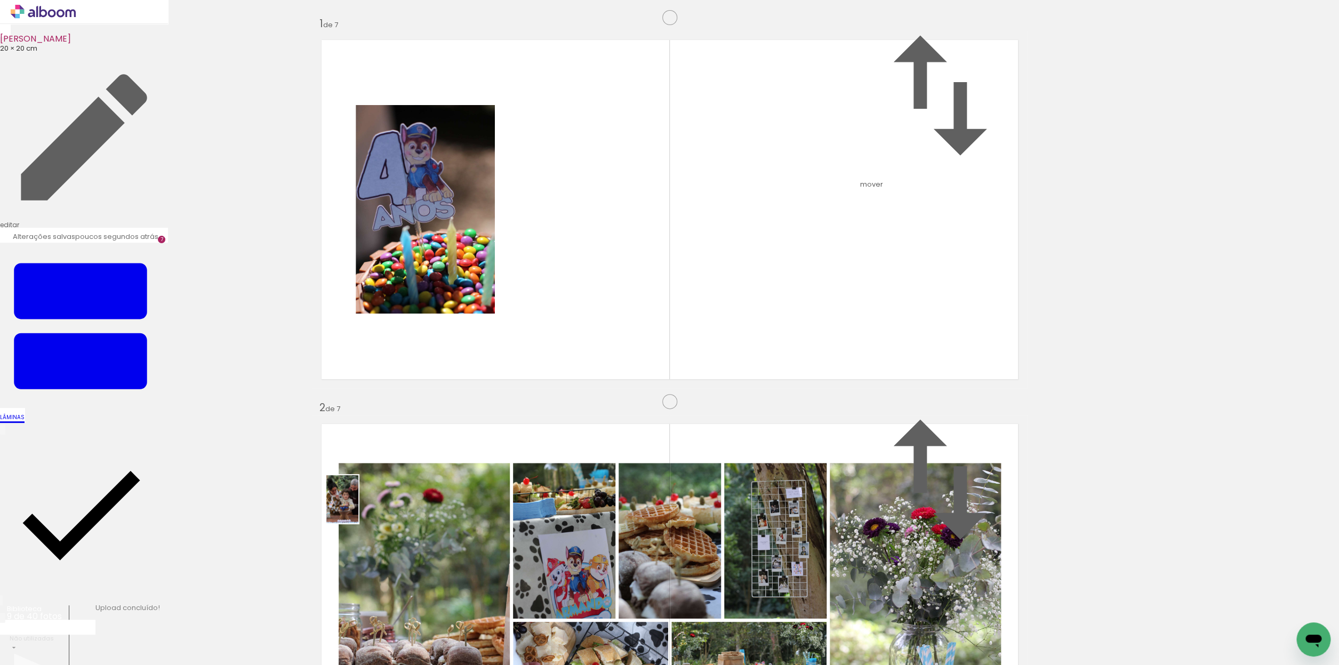
click at [358, 507] on quentale-workspace at bounding box center [669, 332] width 1339 height 665
drag, startPoint x: 305, startPoint y: 625, endPoint x: 651, endPoint y: 338, distance: 450.0
click at [651, 338] on quentale-workspace at bounding box center [669, 332] width 1339 height 665
drag, startPoint x: 403, startPoint y: 636, endPoint x: 508, endPoint y: 449, distance: 214.2
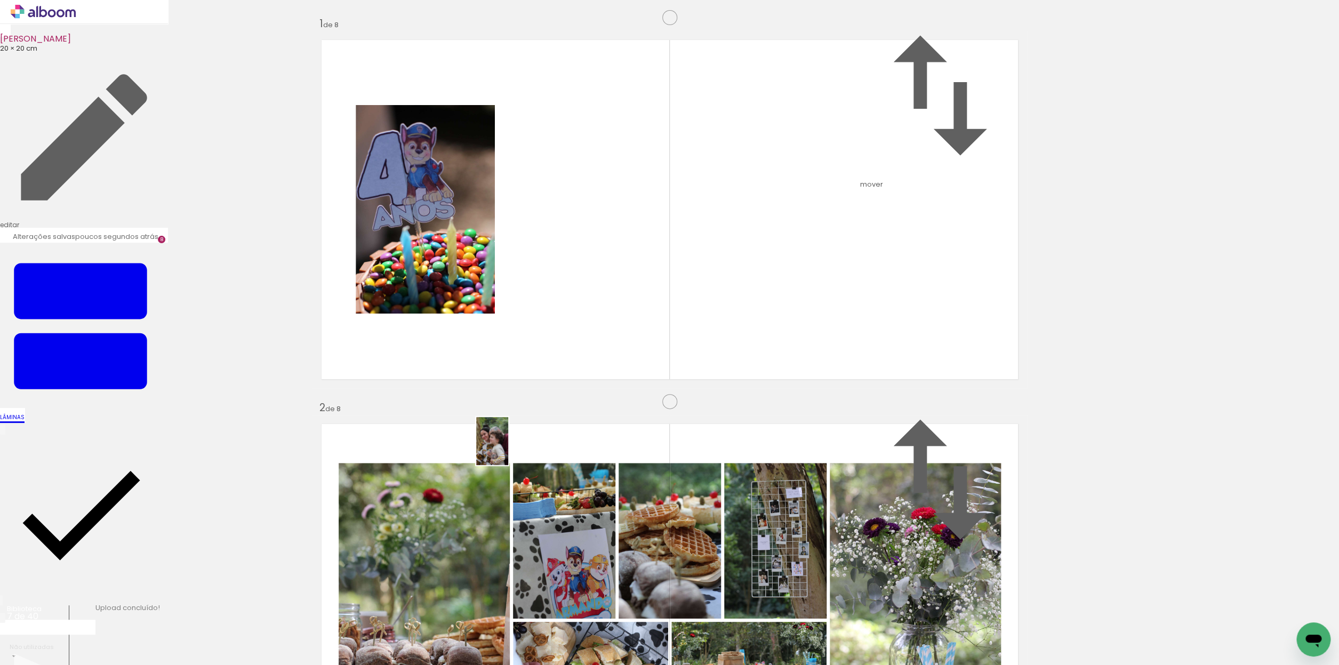
click at [508, 449] on quentale-workspace at bounding box center [669, 332] width 1339 height 665
drag, startPoint x: 151, startPoint y: 636, endPoint x: 529, endPoint y: 454, distance: 418.9
click at [529, 454] on quentale-workspace at bounding box center [669, 332] width 1339 height 665
drag, startPoint x: 812, startPoint y: 379, endPoint x: 1061, endPoint y: 488, distance: 271.8
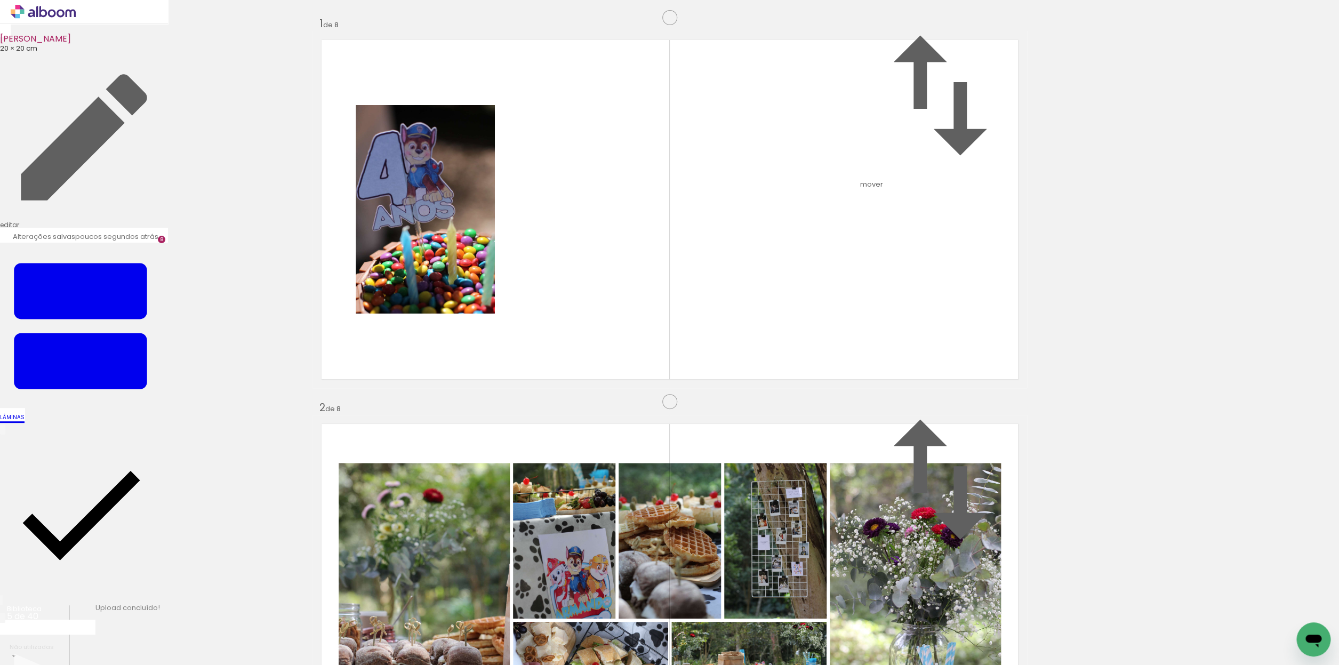
click at [521, 518] on quentale-workspace at bounding box center [669, 332] width 1339 height 665
click at [658, 541] on quentale-workspace at bounding box center [669, 332] width 1339 height 665
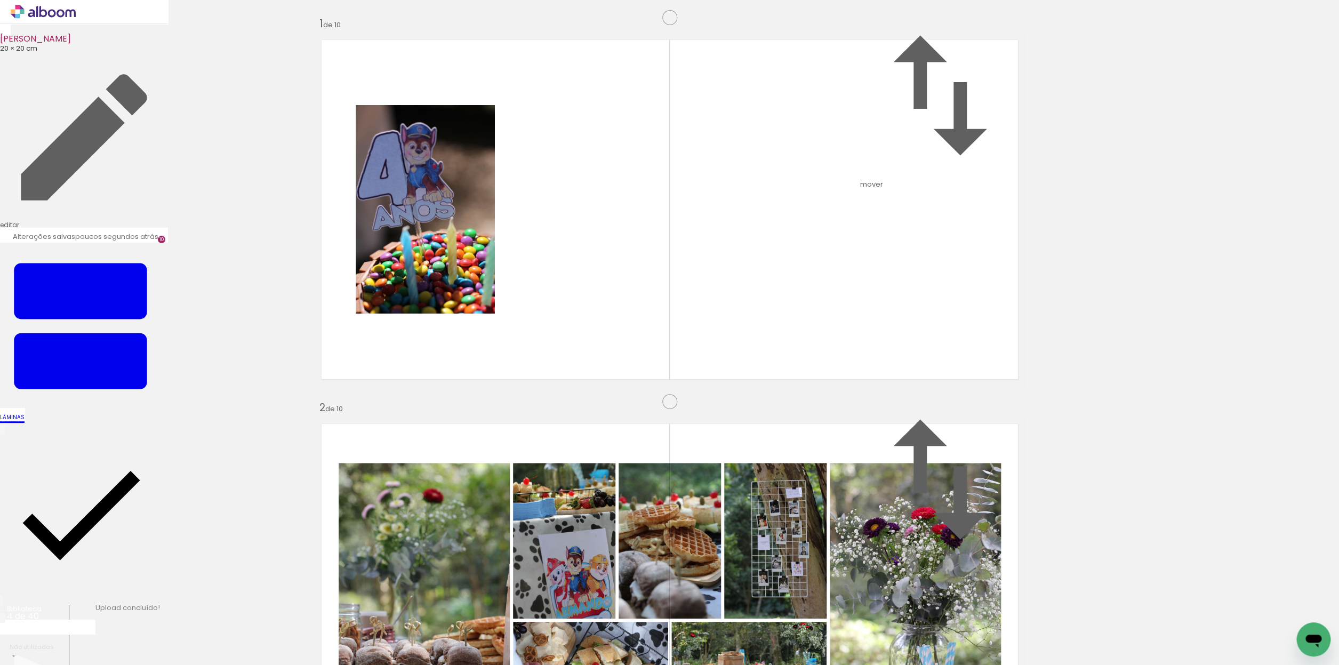
scroll to position [3394, 0]
drag, startPoint x: 107, startPoint y: 634, endPoint x: 688, endPoint y: 447, distance: 609.9
click at [689, 447] on quentale-workspace at bounding box center [669, 332] width 1339 height 665
drag, startPoint x: 110, startPoint y: 633, endPoint x: 377, endPoint y: 473, distance: 311.0
click at [377, 472] on quentale-workspace at bounding box center [669, 332] width 1339 height 665
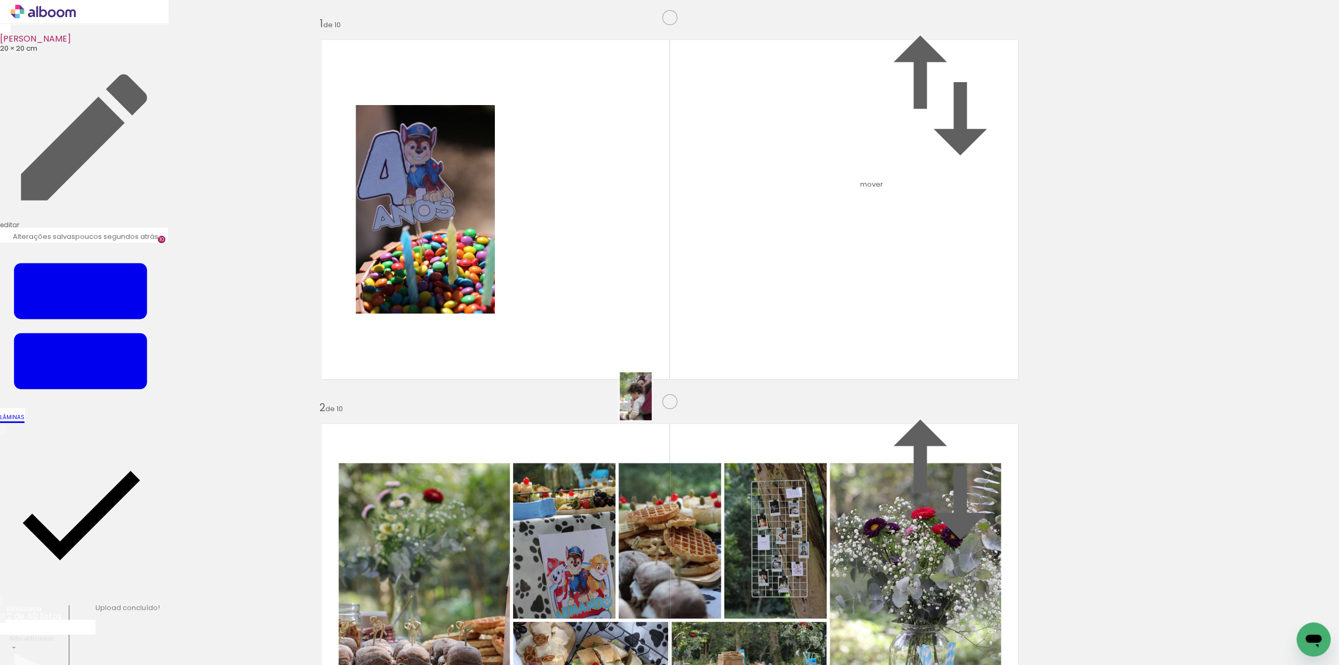
drag, startPoint x: 108, startPoint y: 642, endPoint x: 657, endPoint y: 403, distance: 598.6
click at [658, 402] on quentale-workspace at bounding box center [669, 332] width 1339 height 665
drag, startPoint x: 118, startPoint y: 636, endPoint x: 467, endPoint y: 475, distance: 384.0
click at [467, 475] on quentale-workspace at bounding box center [669, 332] width 1339 height 665
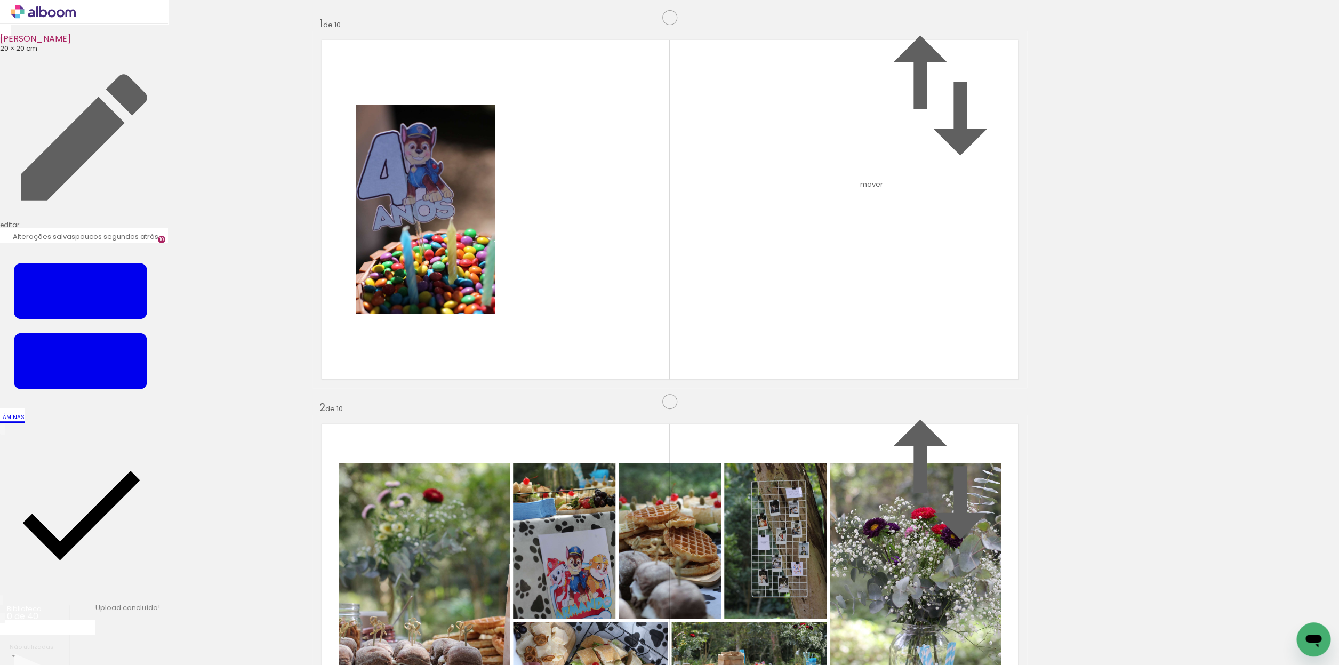
drag, startPoint x: 989, startPoint y: 571, endPoint x: 1031, endPoint y: 369, distance: 206.9
click at [1207, 489] on paper-item "antes da 6" at bounding box center [1234, 481] width 54 height 13
drag, startPoint x: 896, startPoint y: 144, endPoint x: 804, endPoint y: 373, distance: 247.0
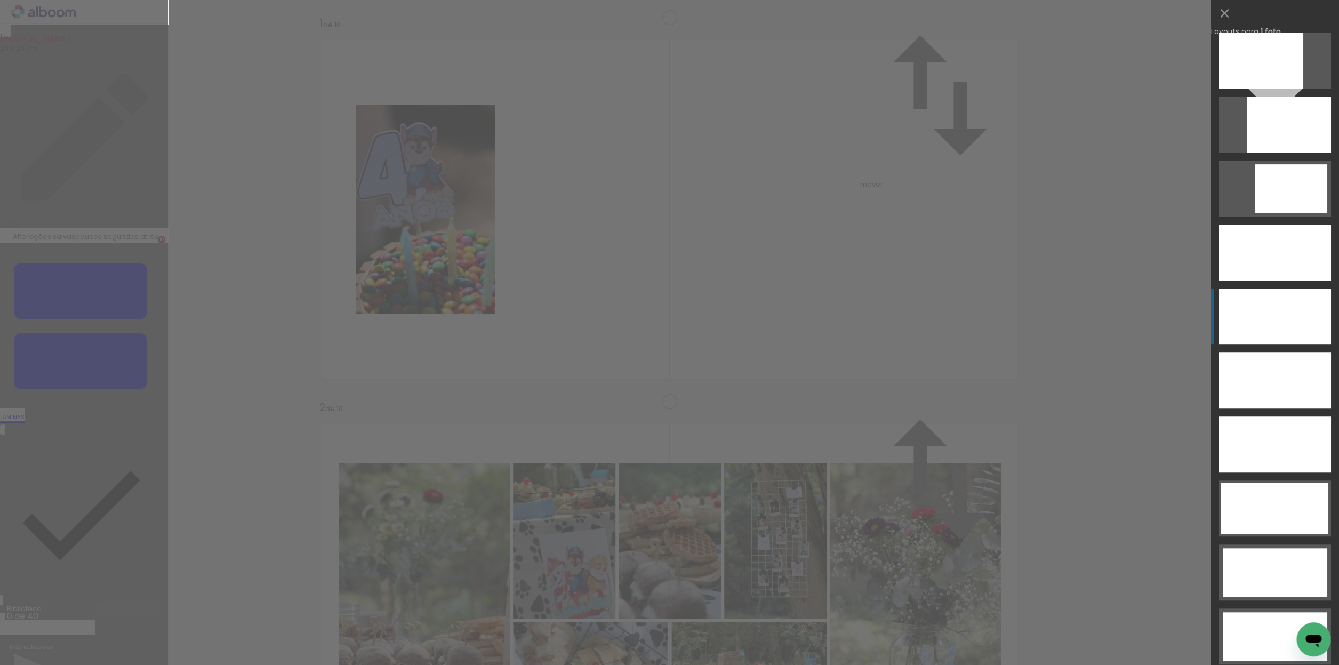
scroll to position [2894, 0]
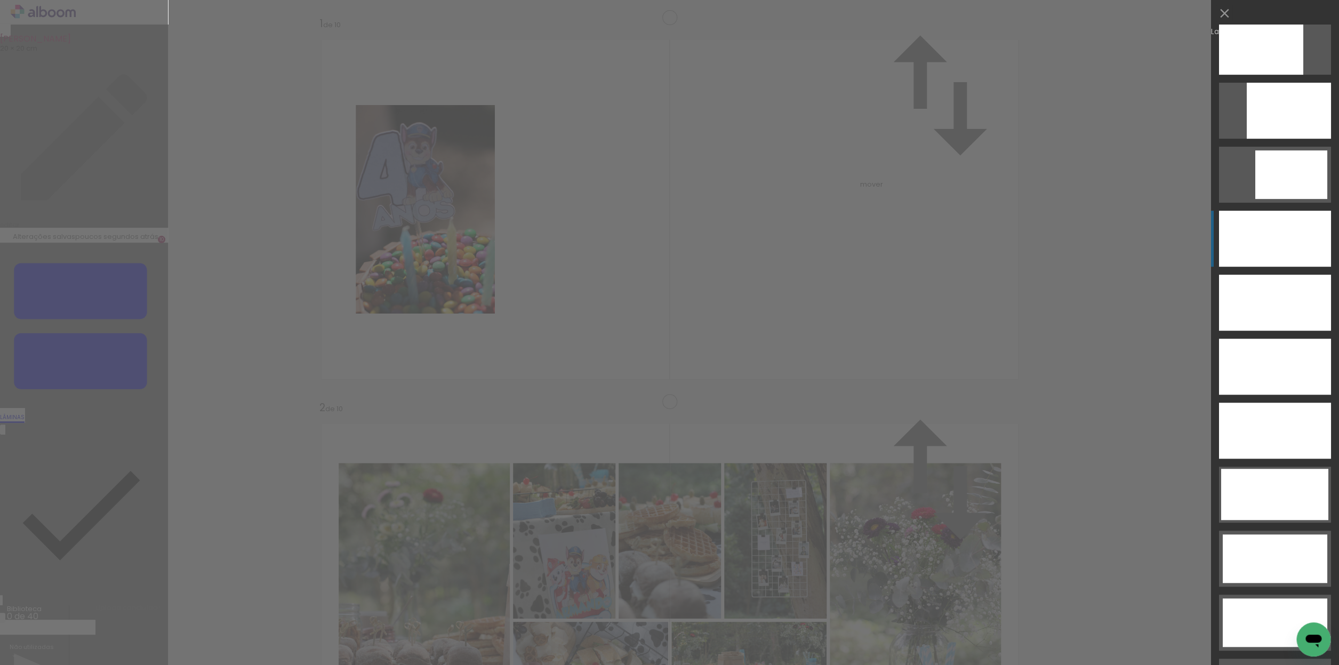
click at [1256, 250] on div at bounding box center [1275, 239] width 112 height 56
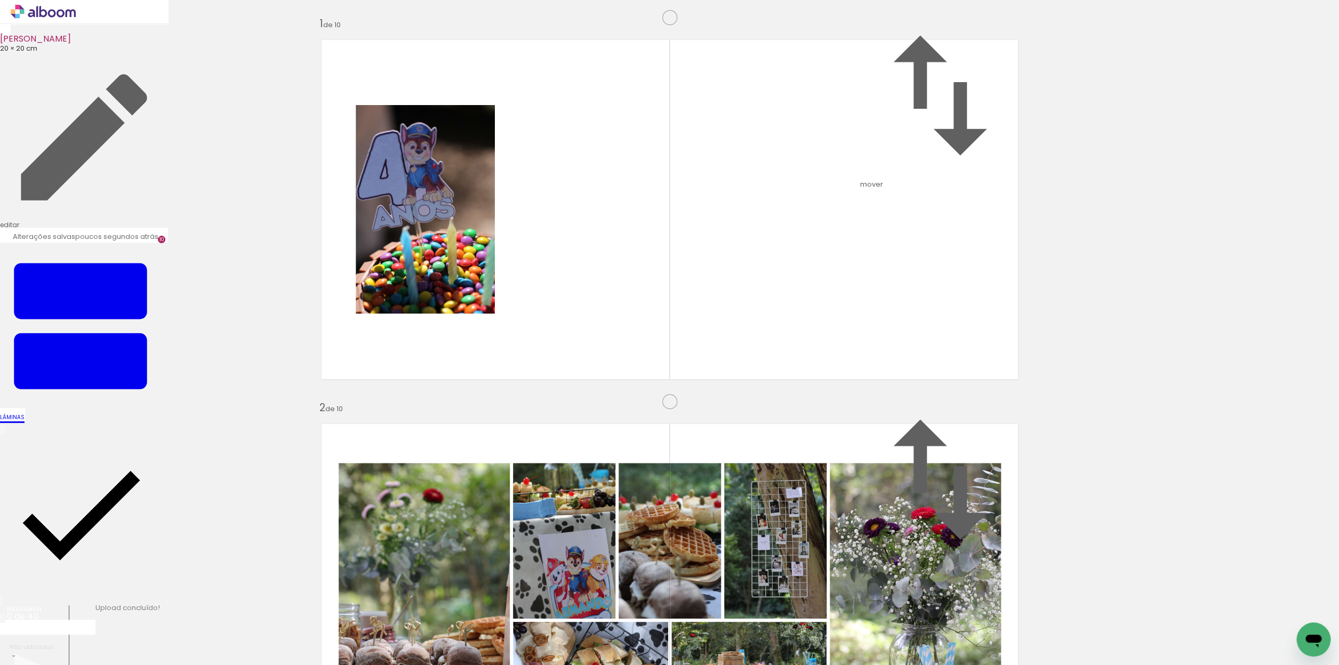
drag, startPoint x: 743, startPoint y: 399, endPoint x: 740, endPoint y: 294, distance: 104.6
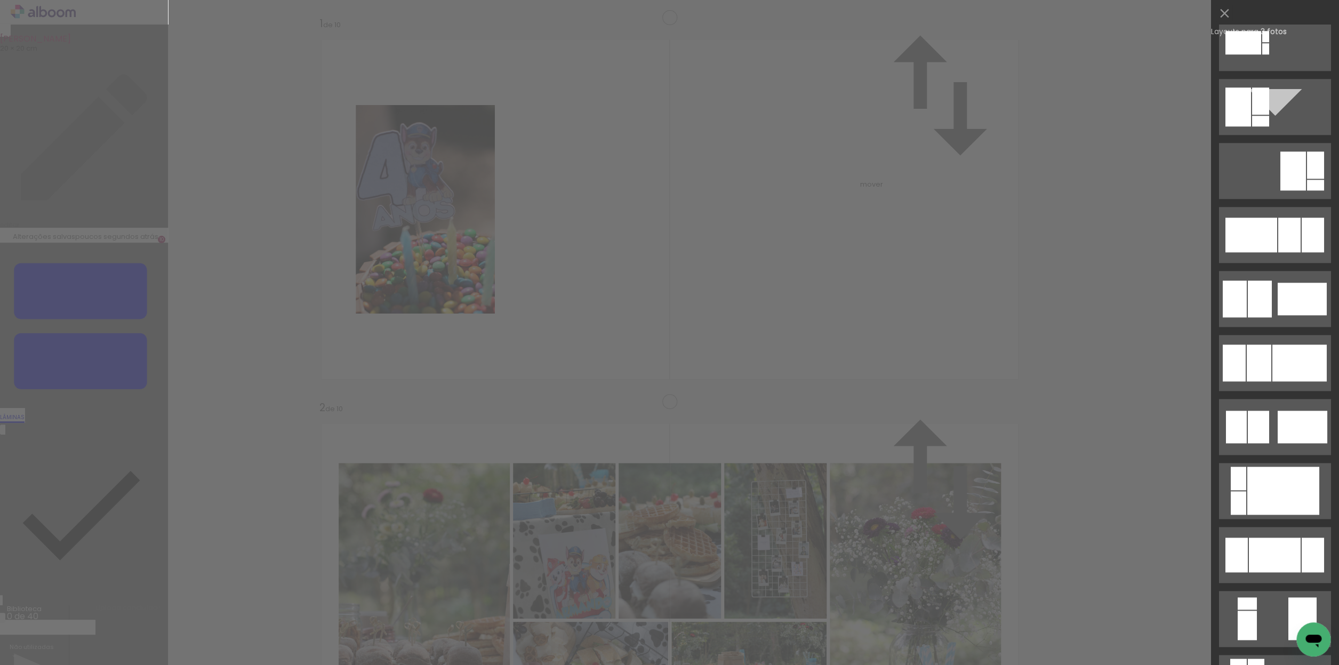
scroll to position [597, 0]
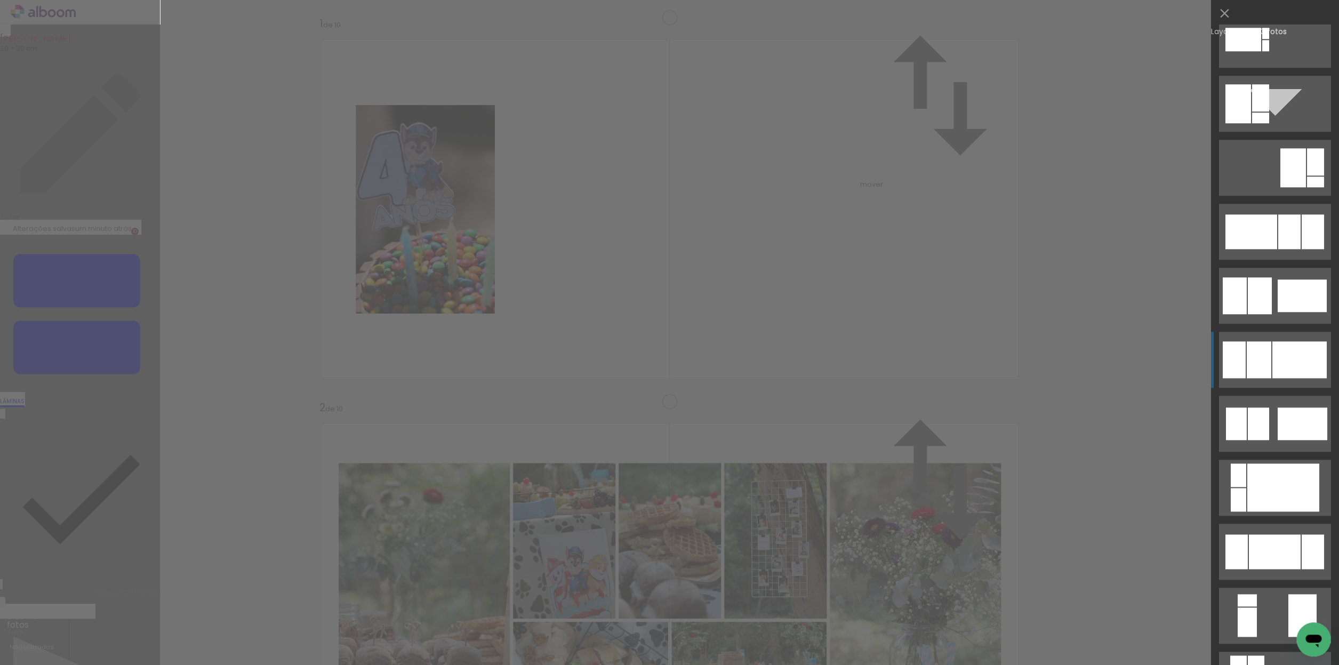
click at [1297, 365] on div at bounding box center [1300, 359] width 54 height 37
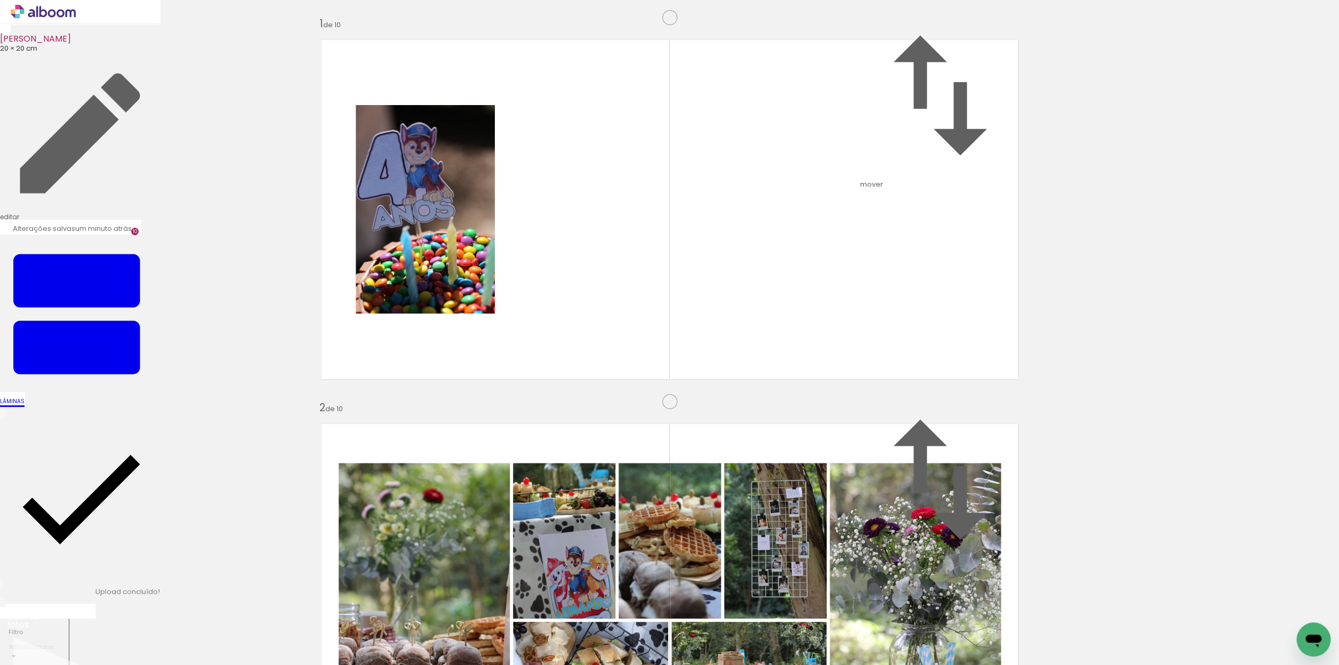
drag, startPoint x: 725, startPoint y: 395, endPoint x: 888, endPoint y: 350, distance: 168.7
click at [0, 0] on slot at bounding box center [0, 0] width 0 height 0
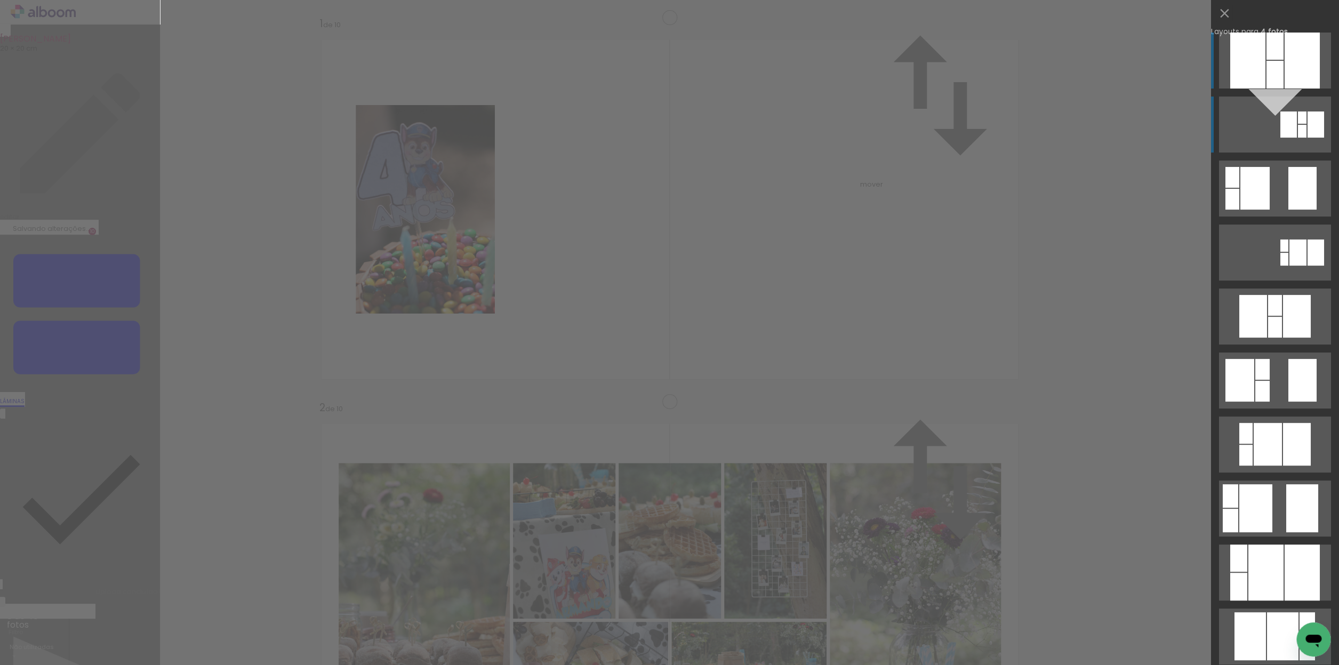
scroll to position [2625, 0]
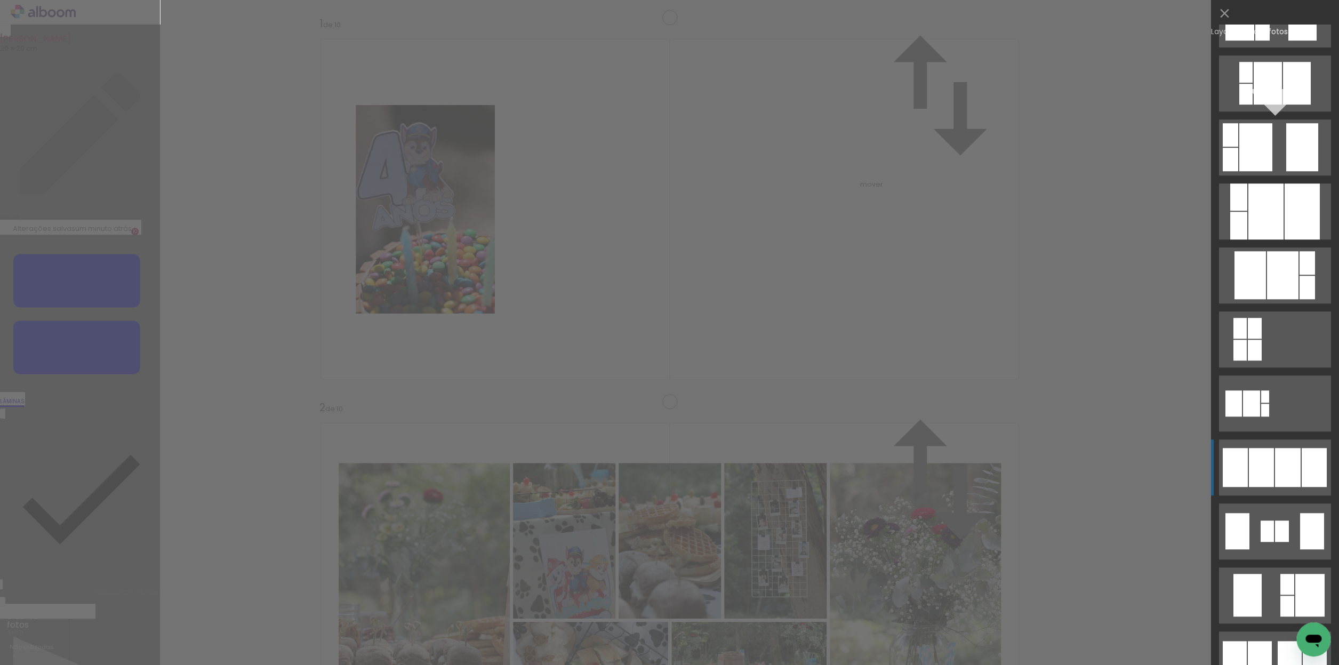
click at [1265, 471] on div at bounding box center [1261, 467] width 25 height 39
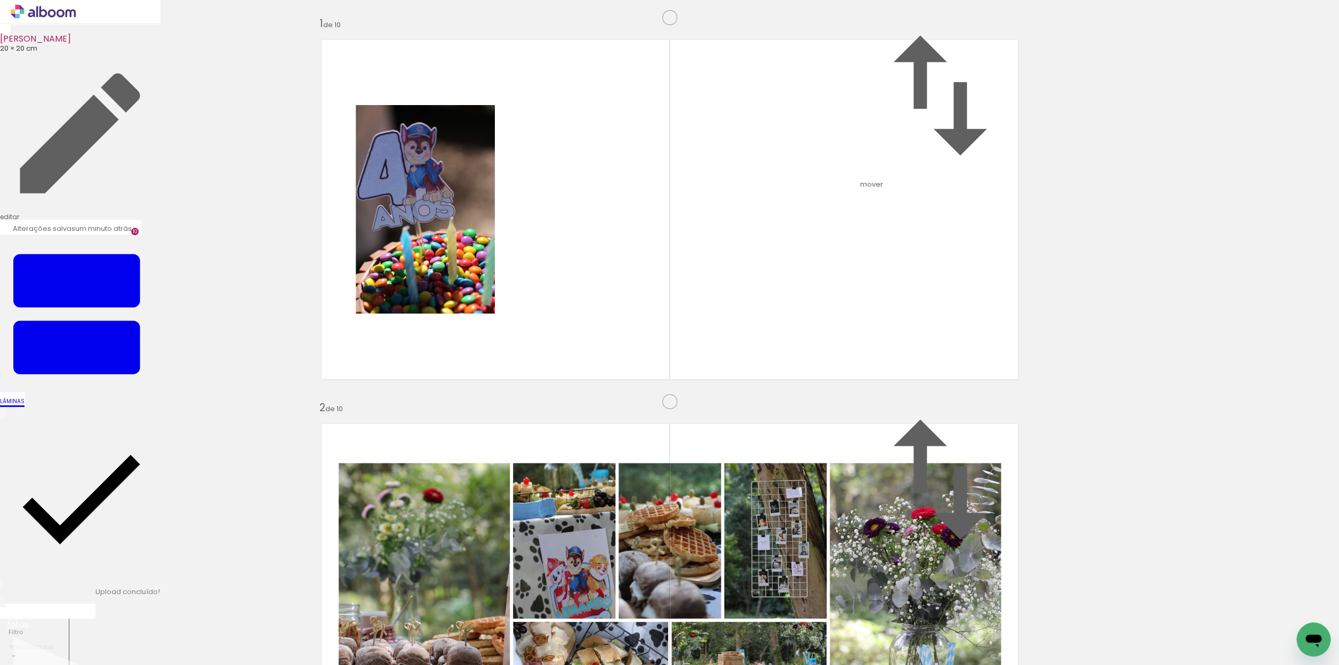
scroll to position [365, 0]
drag, startPoint x: 925, startPoint y: 332, endPoint x: 697, endPoint y: 343, distance: 228.5
click at [0, 0] on slot at bounding box center [0, 0] width 0 height 0
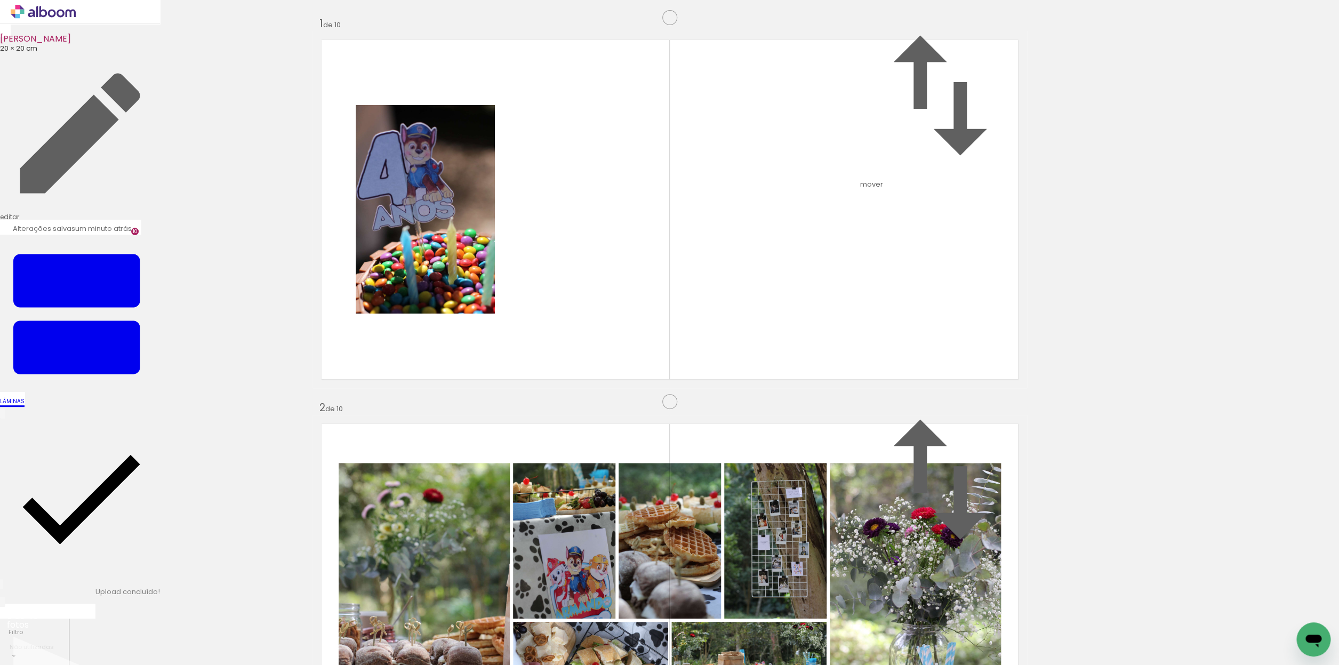
drag, startPoint x: 600, startPoint y: 339, endPoint x: 756, endPoint y: 343, distance: 155.8
click at [0, 0] on slot at bounding box center [0, 0] width 0 height 0
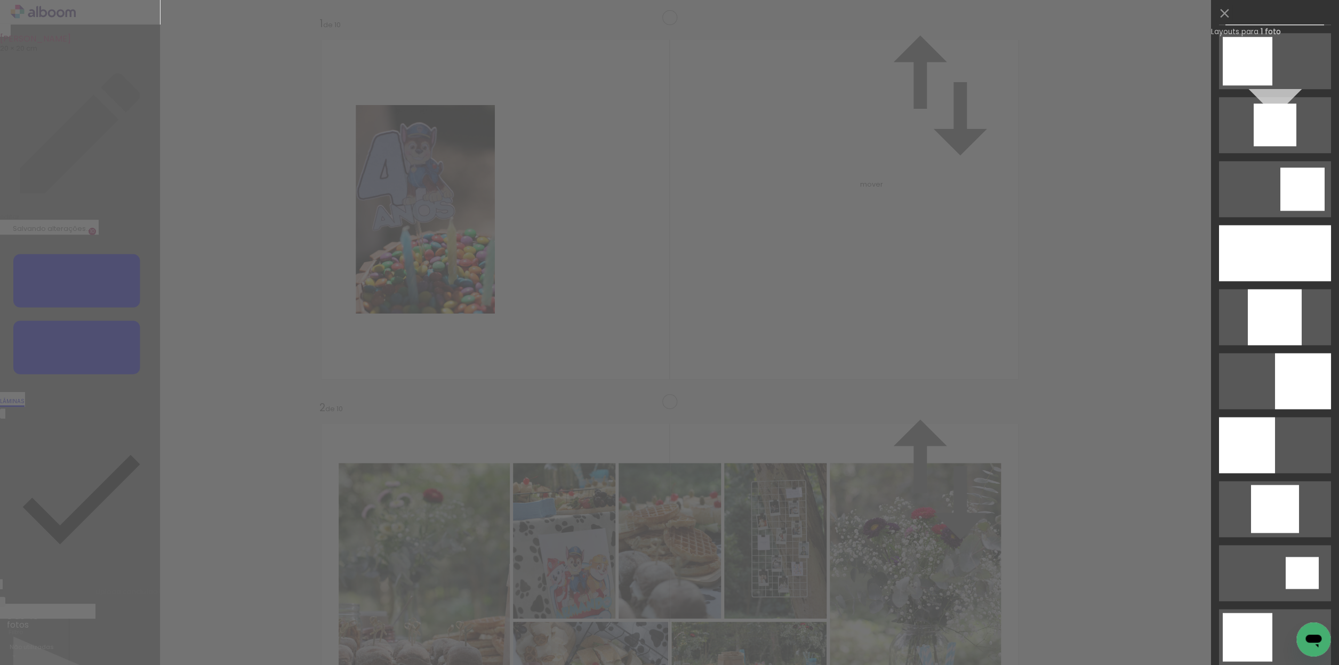
scroll to position [775, 0]
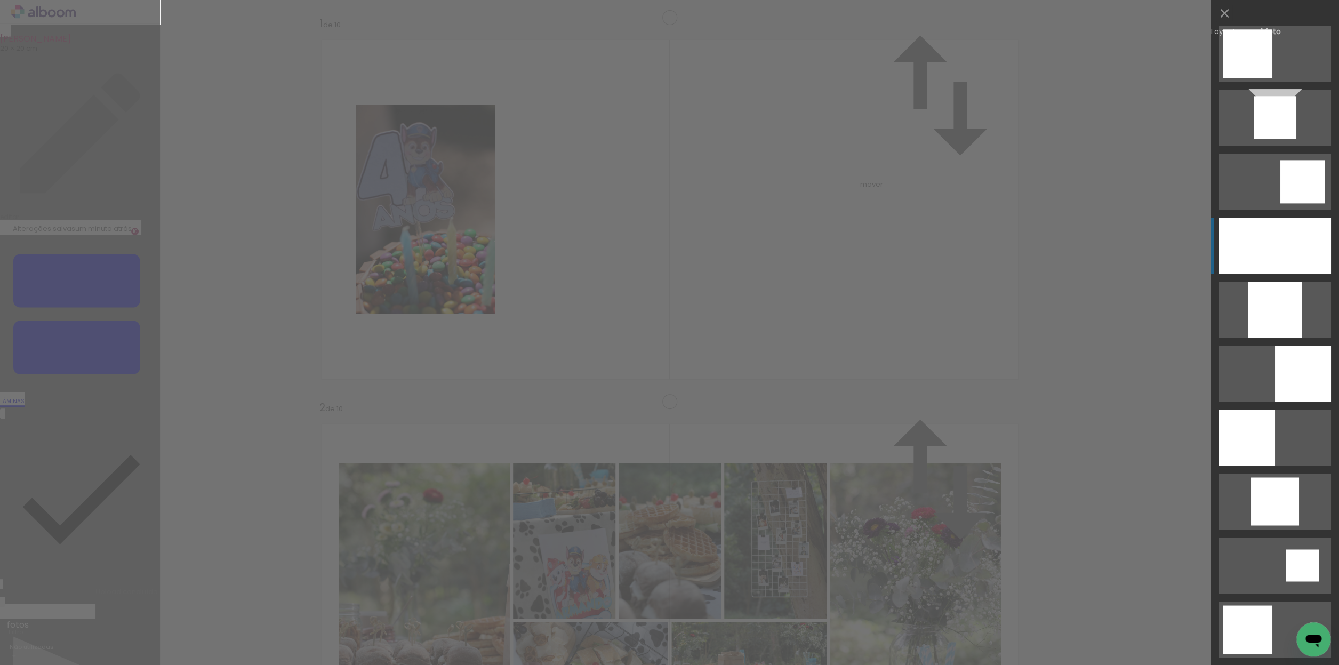
click at [1253, 258] on div at bounding box center [1275, 246] width 112 height 56
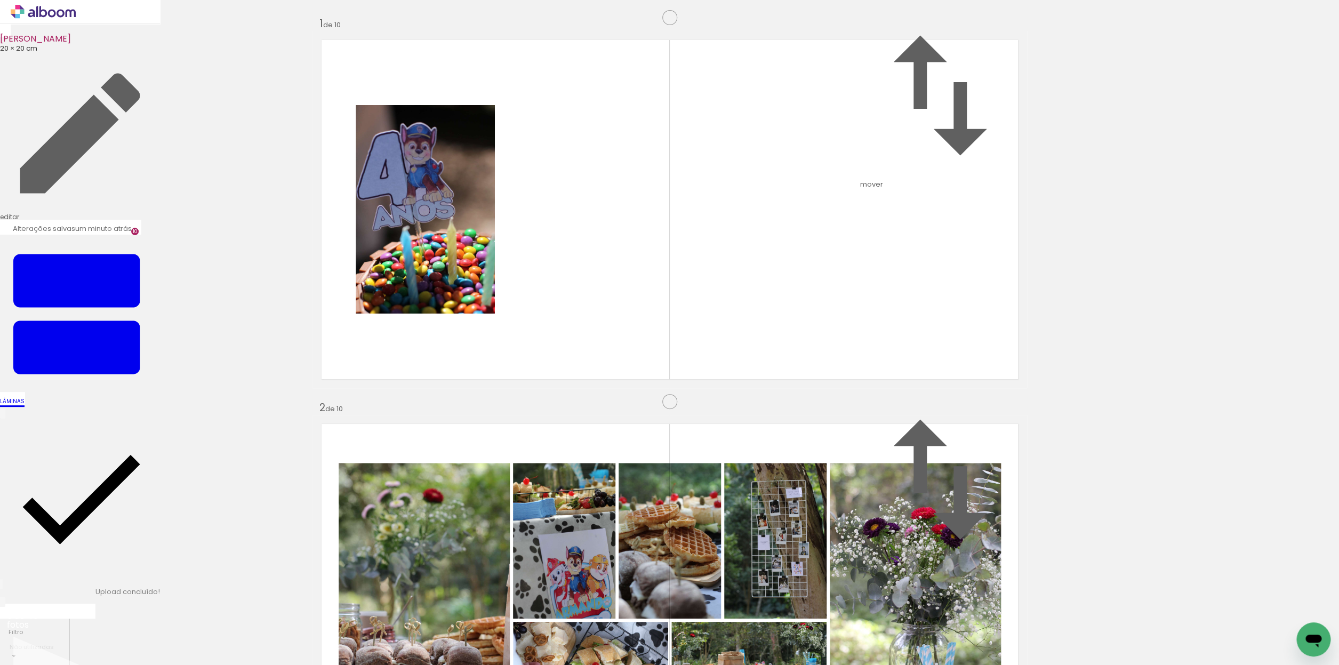
drag, startPoint x: 790, startPoint y: 318, endPoint x: 793, endPoint y: 375, distance: 56.6
drag, startPoint x: 754, startPoint y: 335, endPoint x: 838, endPoint y: 325, distance: 85.5
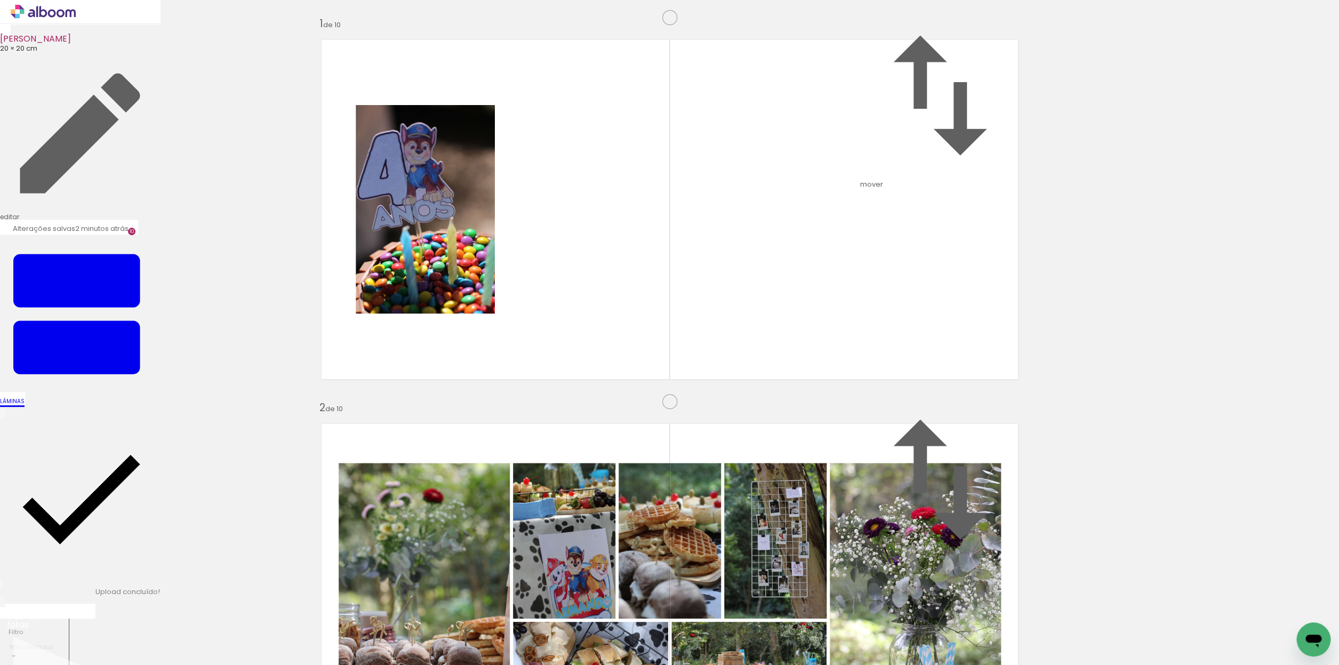
scroll to position [1902, 0]
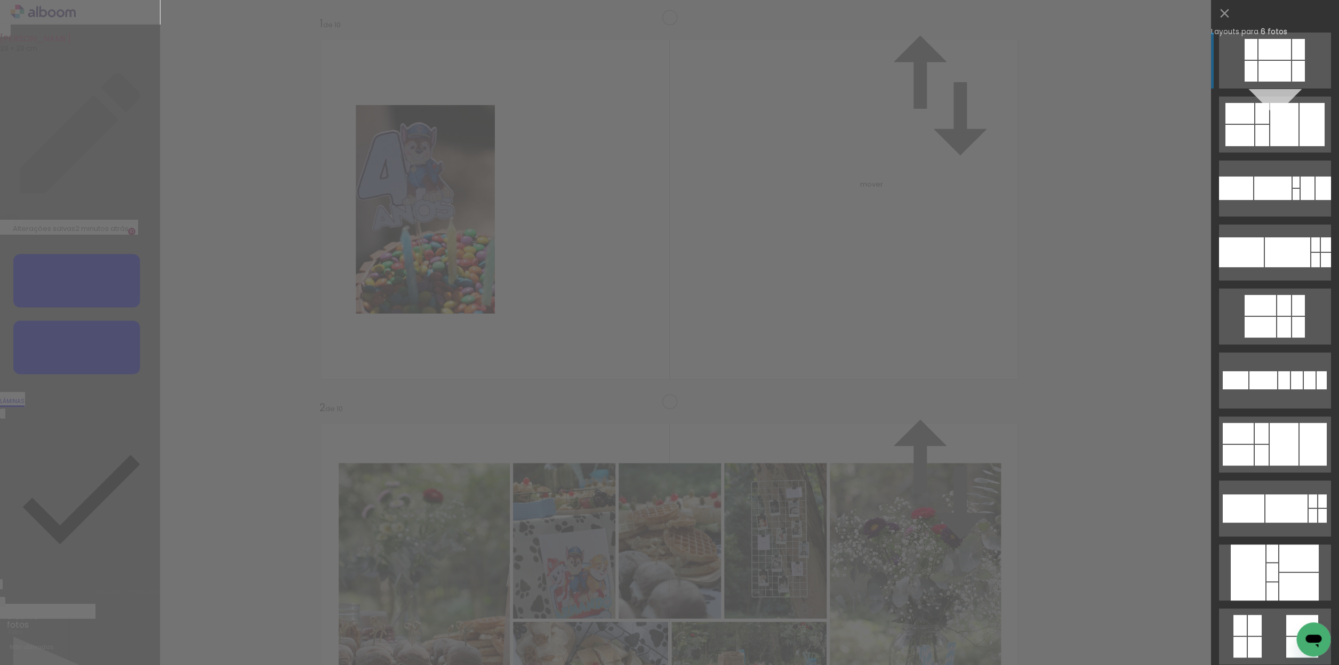
scroll to position [1858, 0]
click at [1306, 435] on div at bounding box center [1313, 444] width 27 height 43
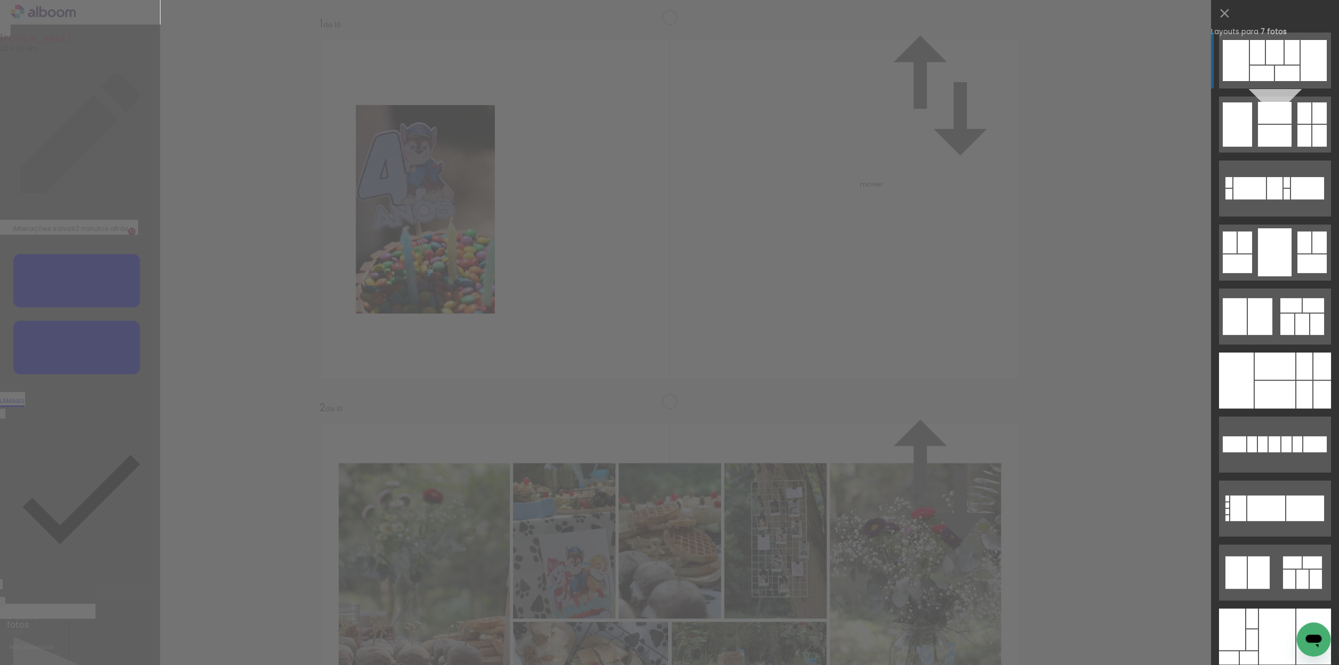
scroll to position [1473, 0]
click at [1277, 248] on div at bounding box center [1275, 252] width 34 height 48
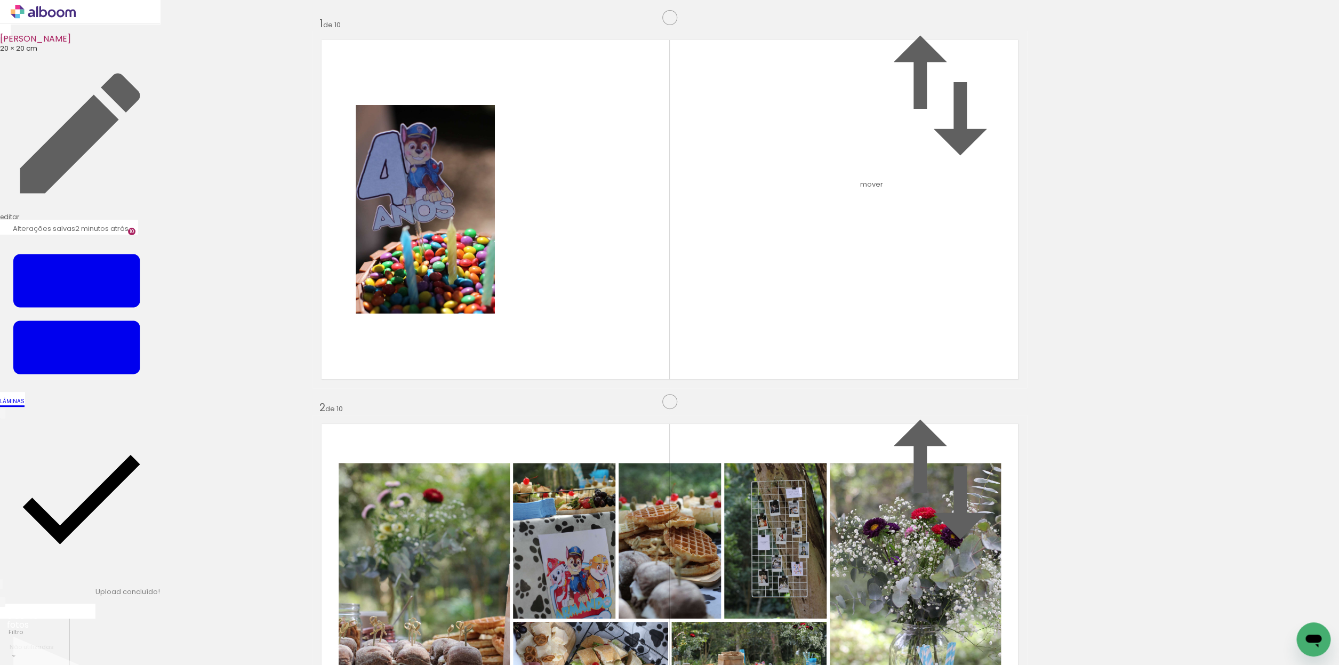
drag, startPoint x: 486, startPoint y: 404, endPoint x: 910, endPoint y: 395, distance: 424.1
click at [0, 0] on slot at bounding box center [0, 0] width 0 height 0
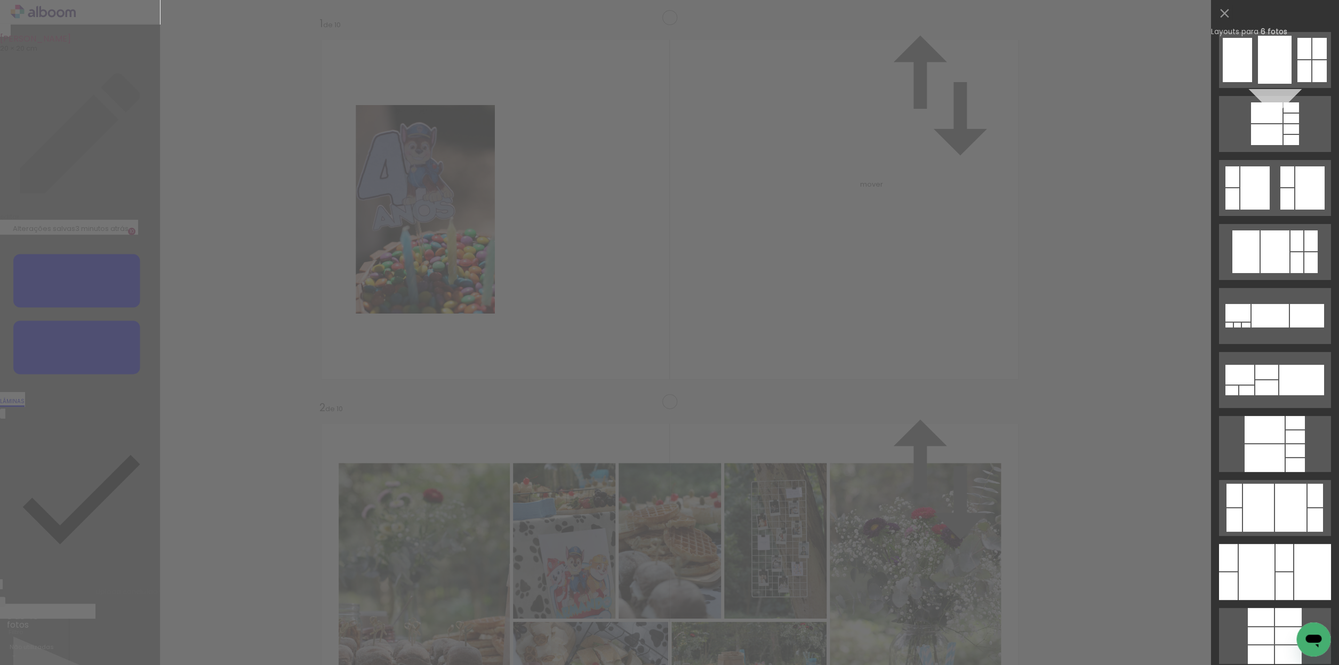
scroll to position [30063, 0]
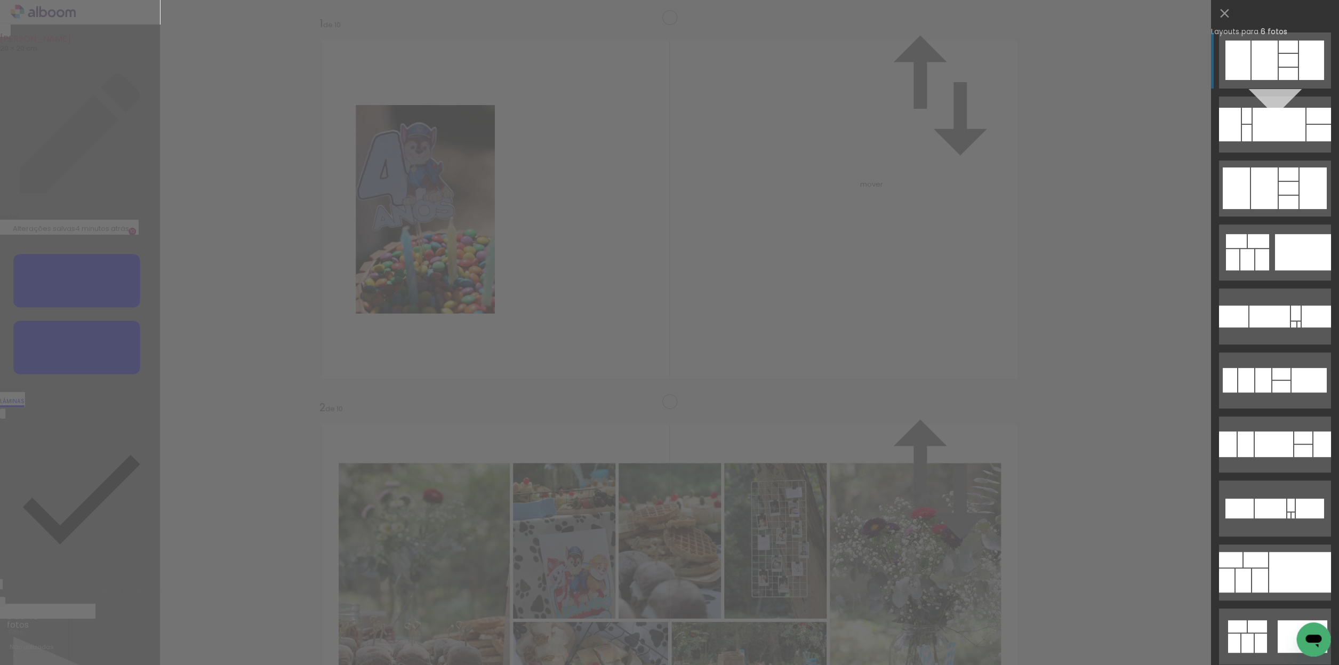
click at [1308, 56] on div at bounding box center [1311, 60] width 25 height 39
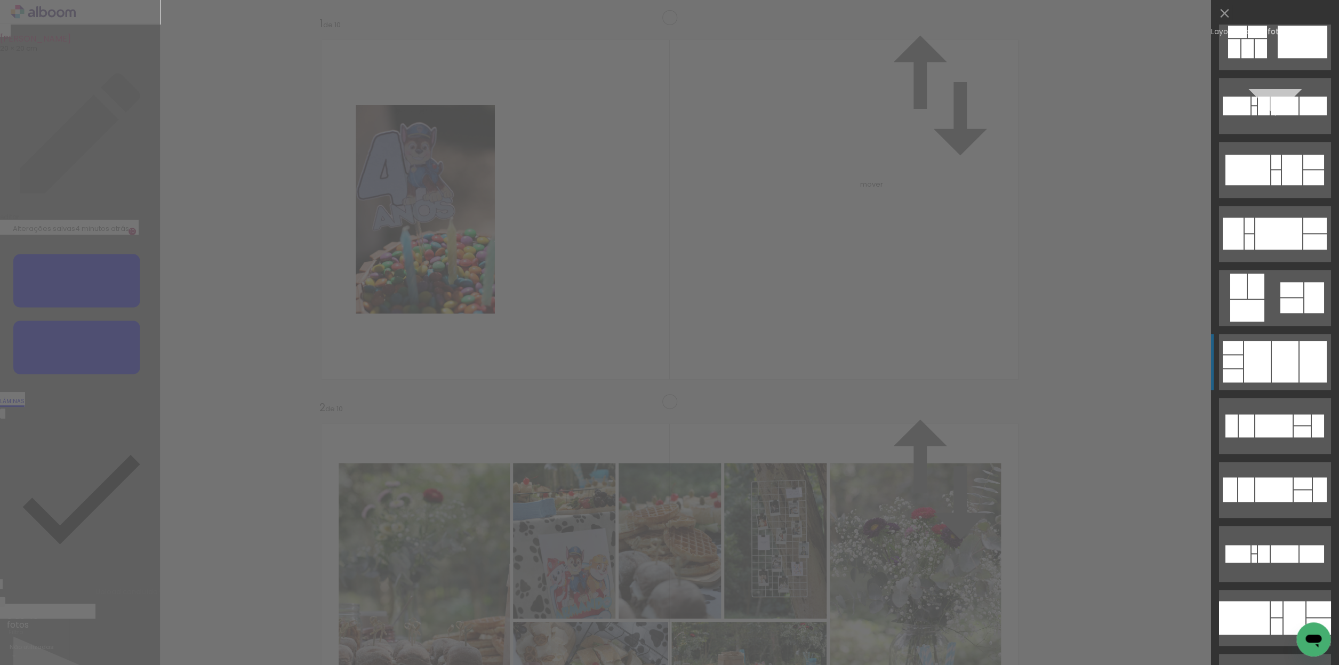
scroll to position [595, 0]
click at [1283, 382] on quentale-layouter at bounding box center [1275, 361] width 112 height 56
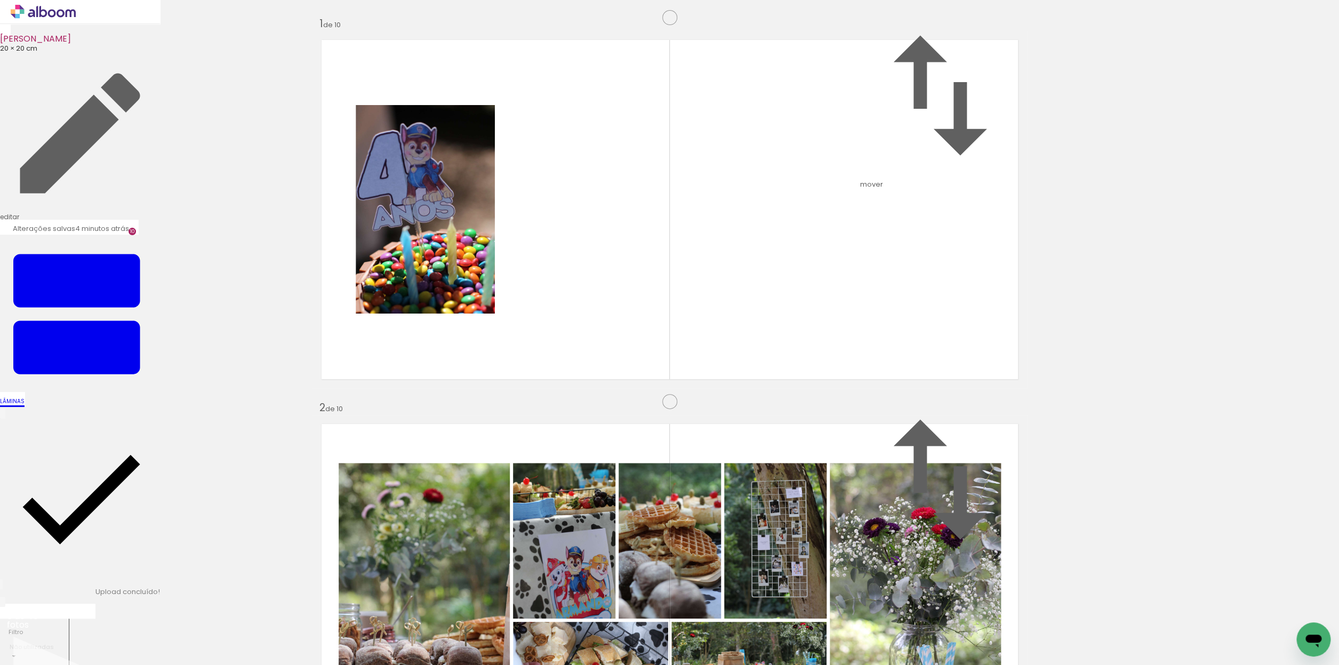
scroll to position [594, 0]
drag, startPoint x: 571, startPoint y: 289, endPoint x: 923, endPoint y: 300, distance: 351.7
click at [0, 0] on slot at bounding box center [0, 0] width 0 height 0
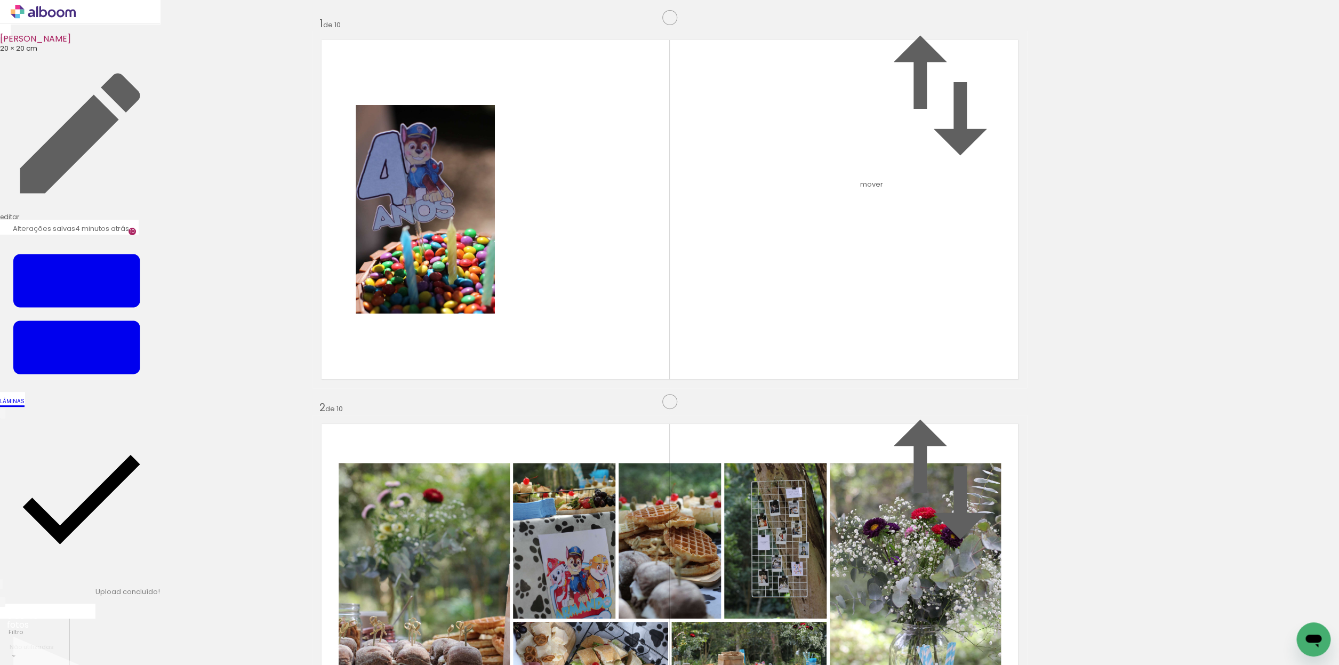
drag, startPoint x: 729, startPoint y: 298, endPoint x: 733, endPoint y: 315, distance: 18.0
drag, startPoint x: 450, startPoint y: 419, endPoint x: 449, endPoint y: 398, distance: 20.3
drag, startPoint x: 444, startPoint y: 423, endPoint x: 432, endPoint y: 225, distance: 198.8
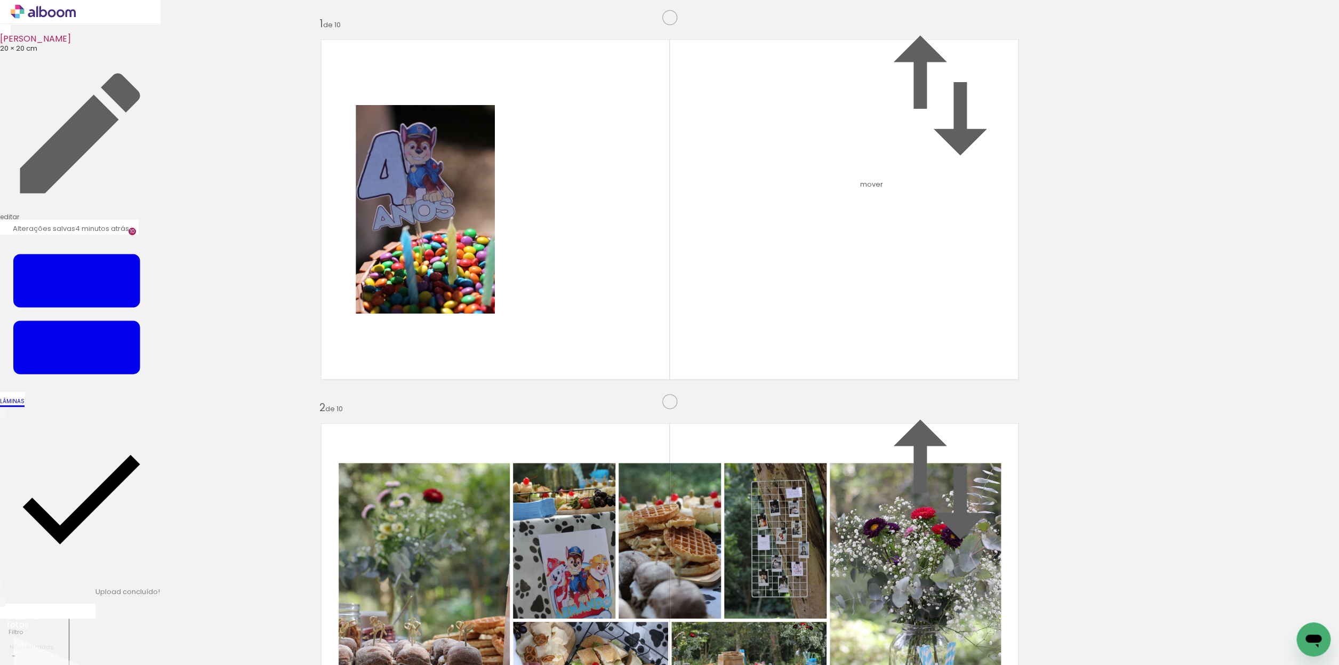
click at [0, 0] on slot at bounding box center [0, 0] width 0 height 0
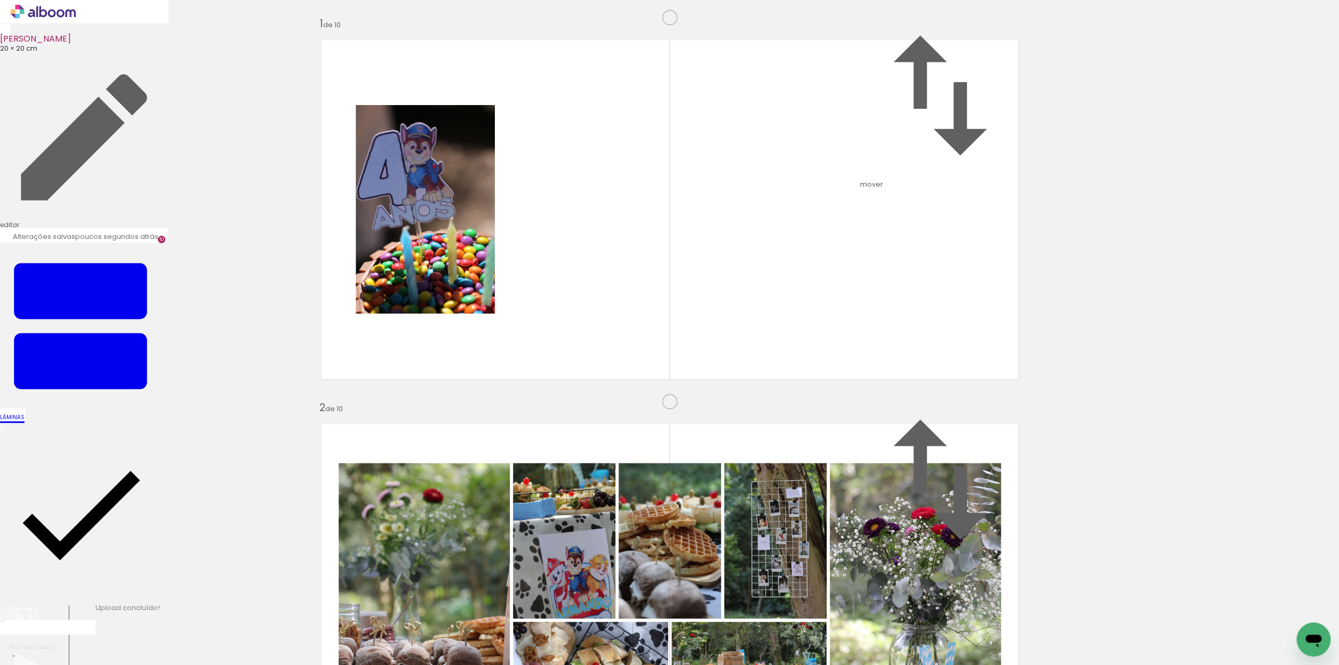
scroll to position [2141, 0]
click at [1193, 246] on span "5" at bounding box center [1196, 239] width 6 height 13
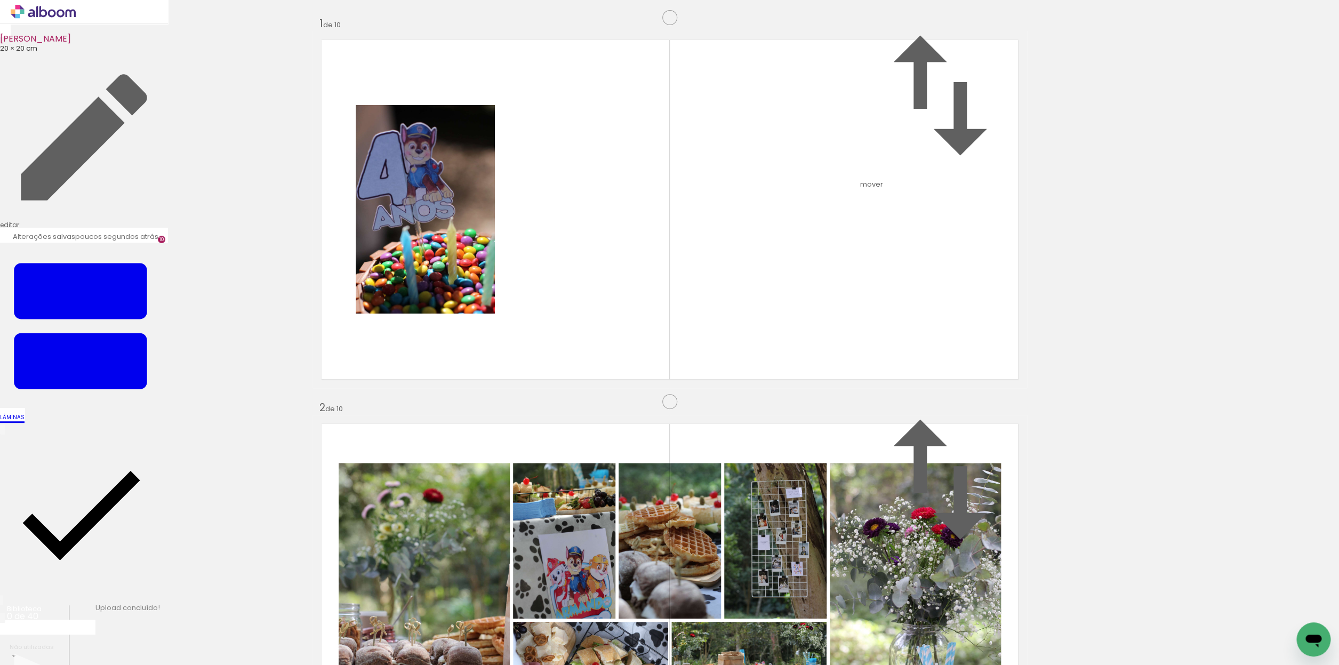
click at [1099, 522] on paper-item "antes da 4" at bounding box center [1126, 514] width 54 height 13
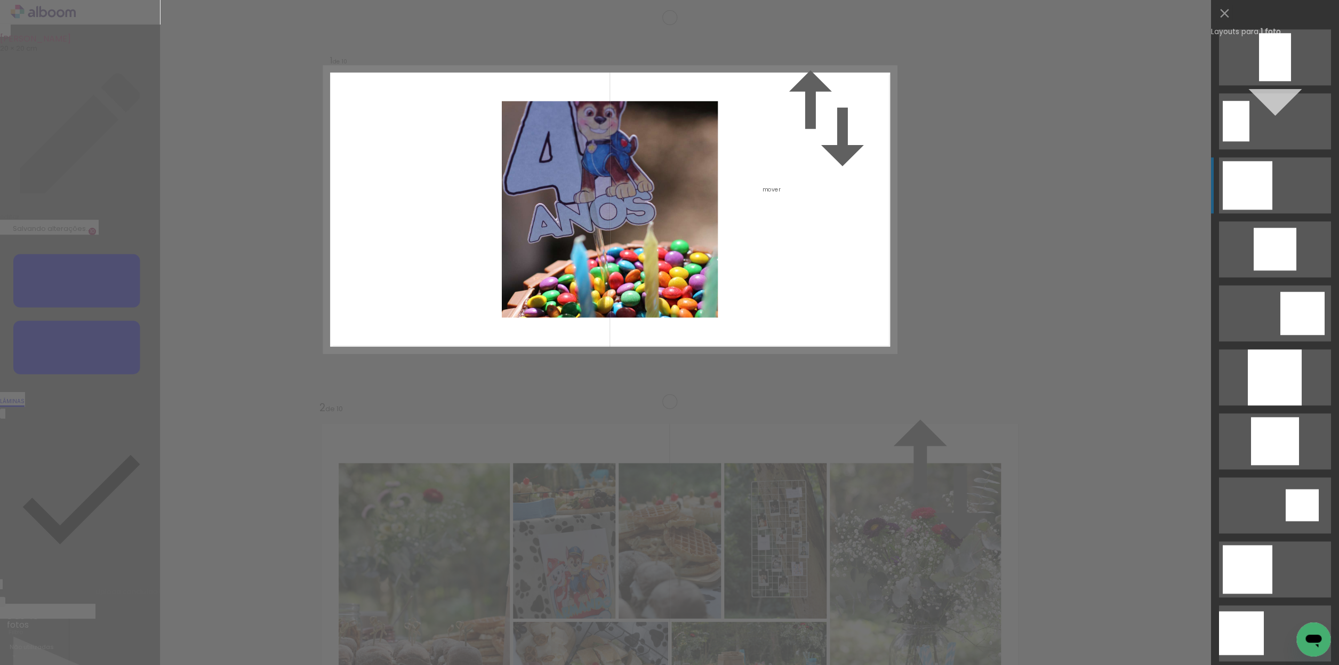
scroll to position [579, 0]
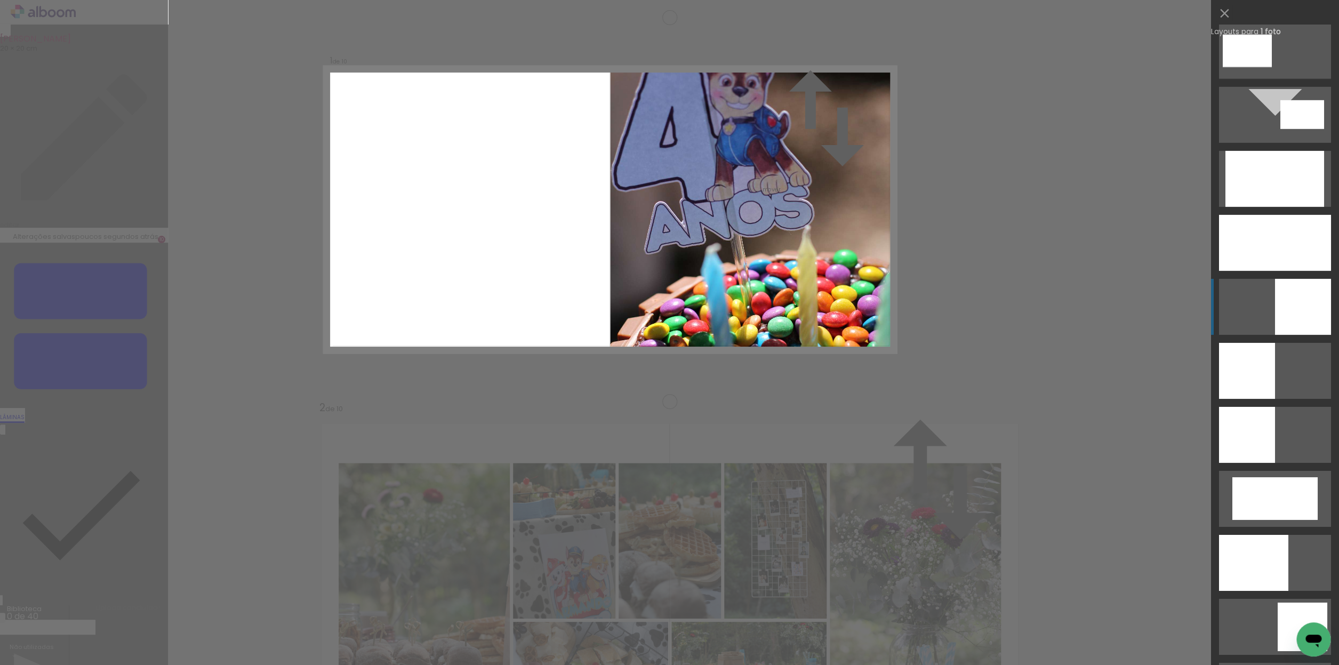
click at [1305, 311] on div at bounding box center [1303, 307] width 56 height 56
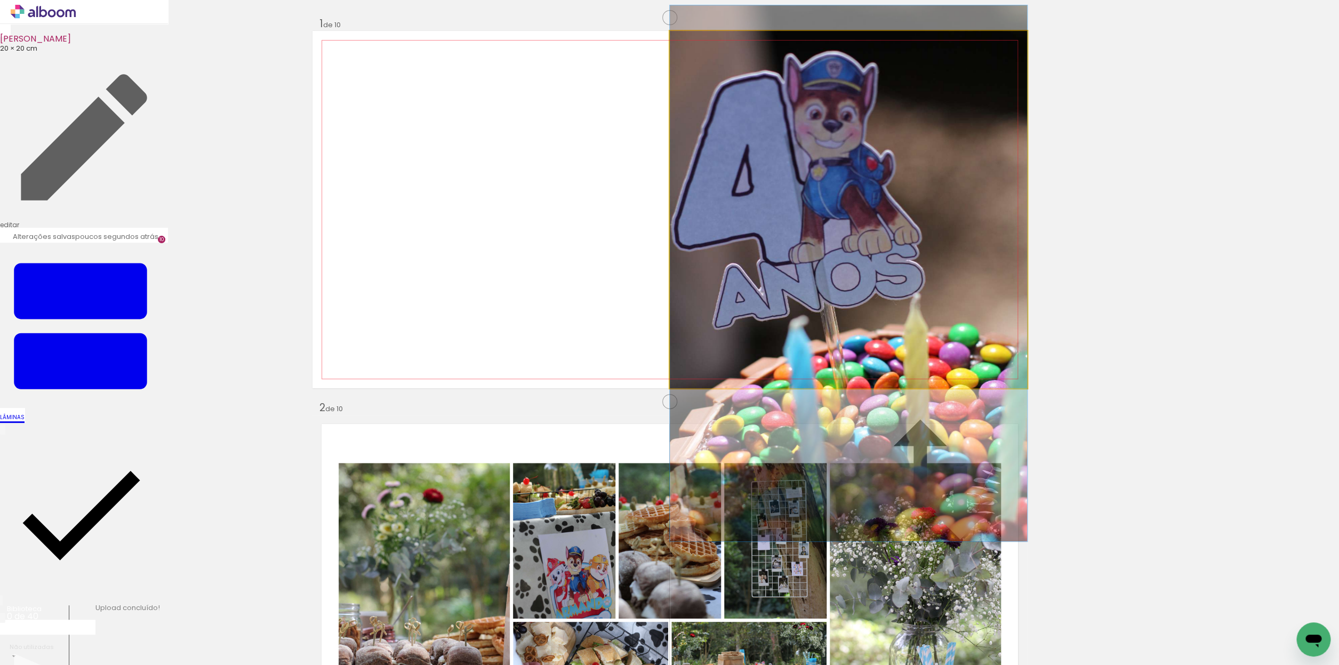
drag, startPoint x: 848, startPoint y: 263, endPoint x: 868, endPoint y: 324, distance: 64.6
click at [868, 324] on album-spread "1 de 10" at bounding box center [670, 209] width 715 height 357
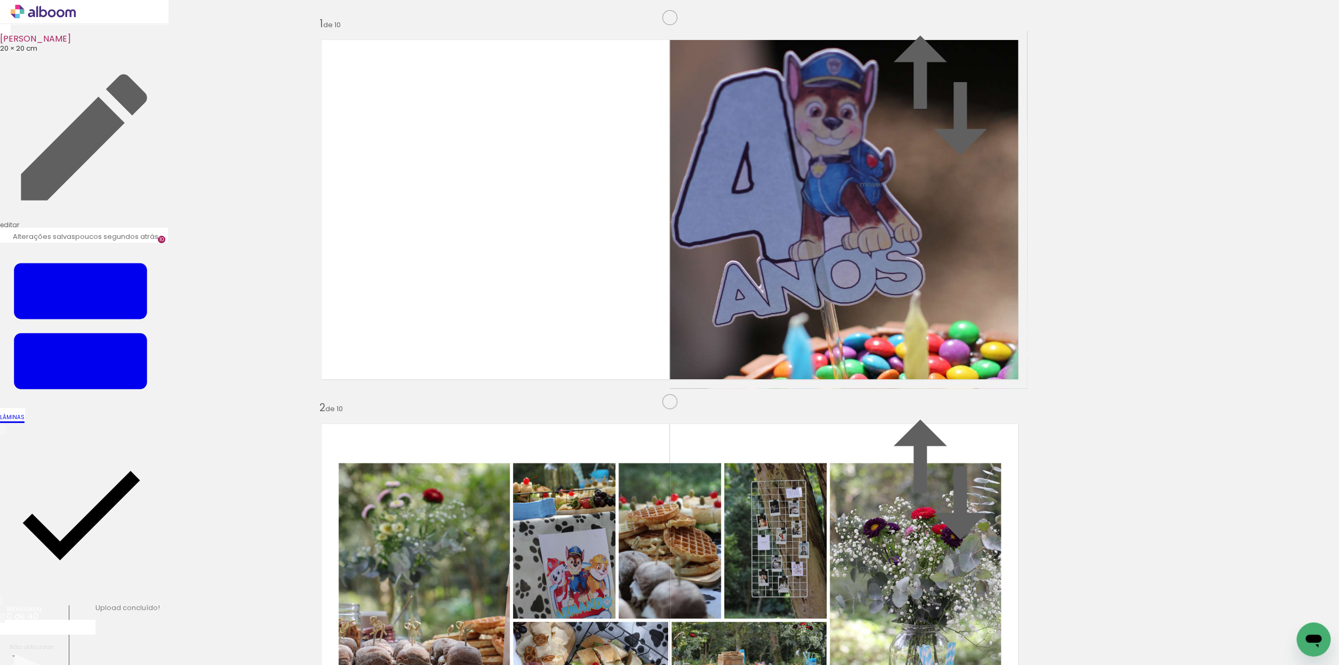
scroll to position [200, 0]
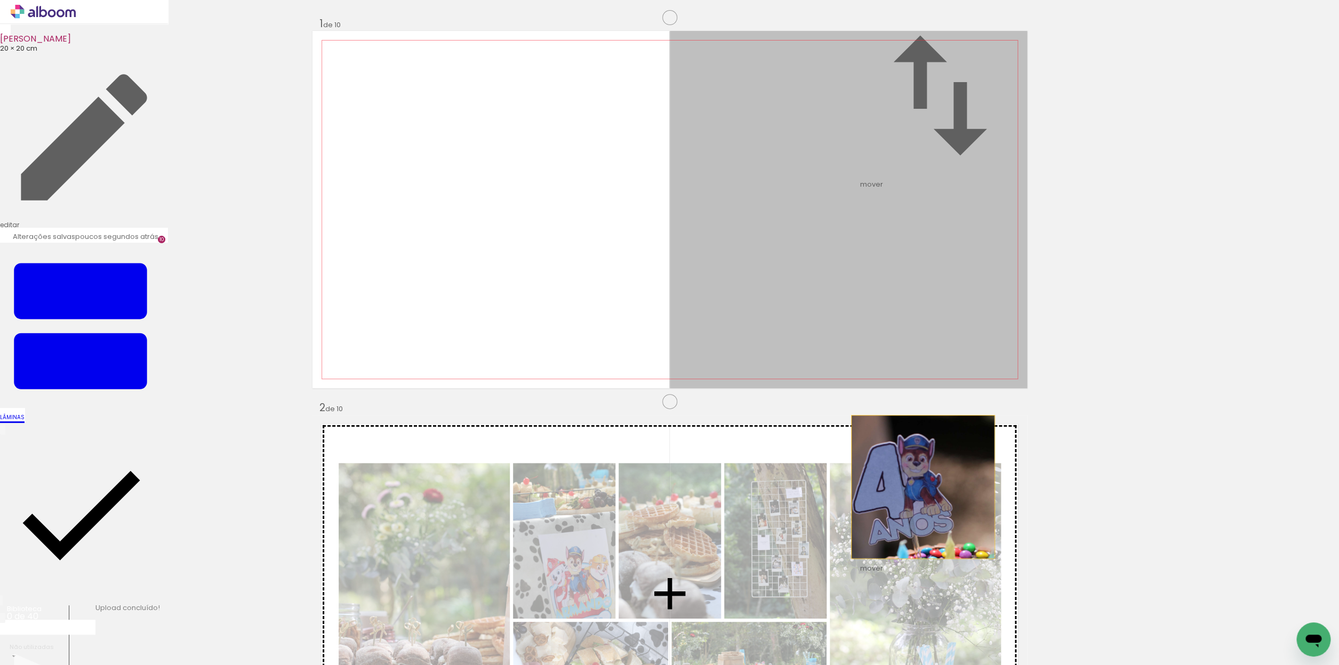
drag, startPoint x: 932, startPoint y: 179, endPoint x: 923, endPoint y: 341, distance: 162.4
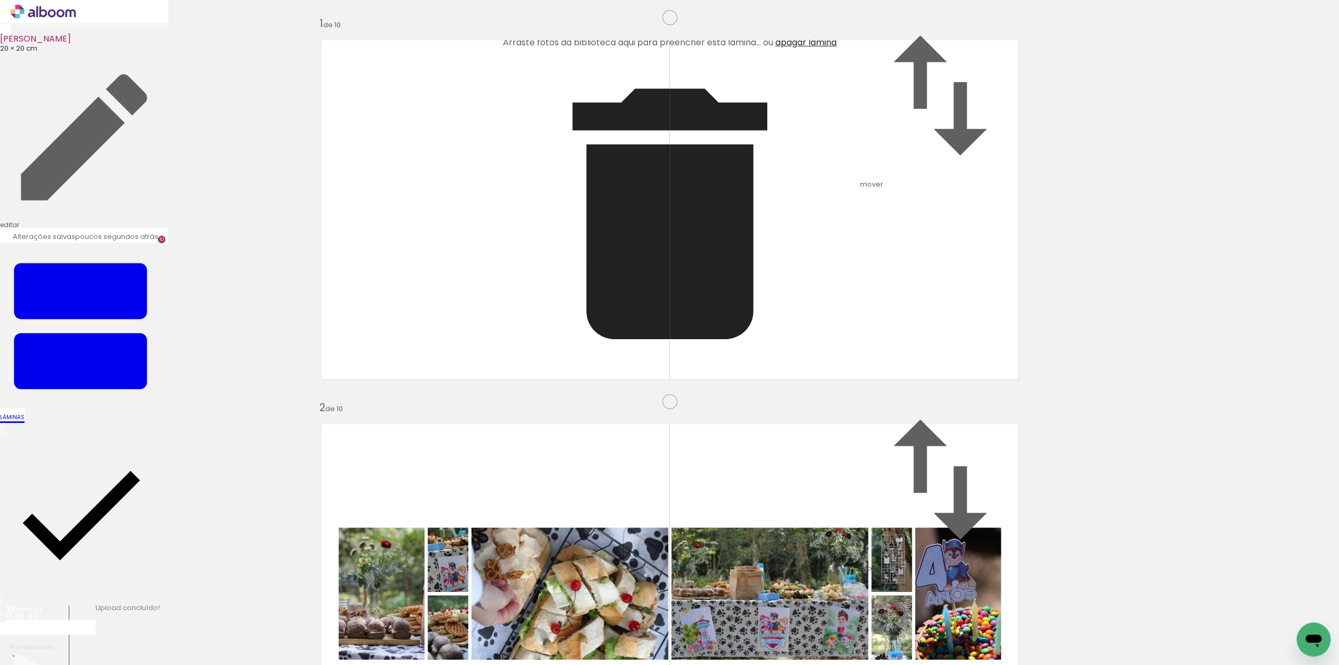
scroll to position [328, 0]
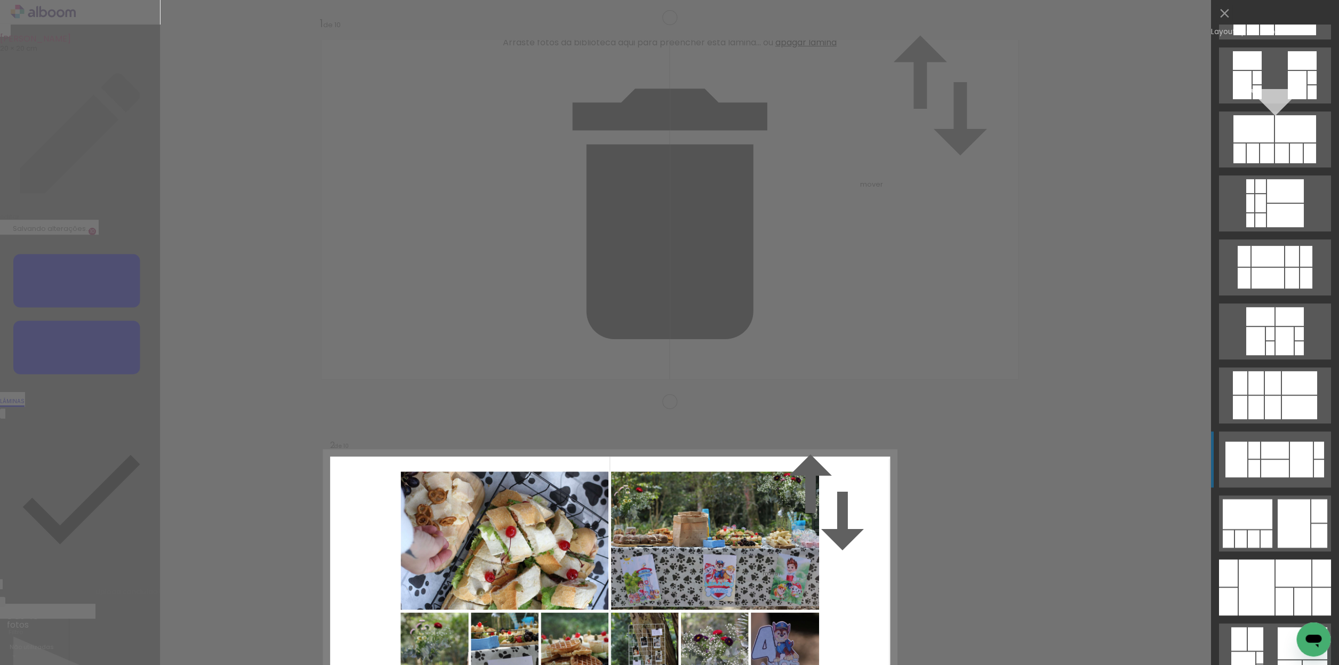
scroll to position [154, 0]
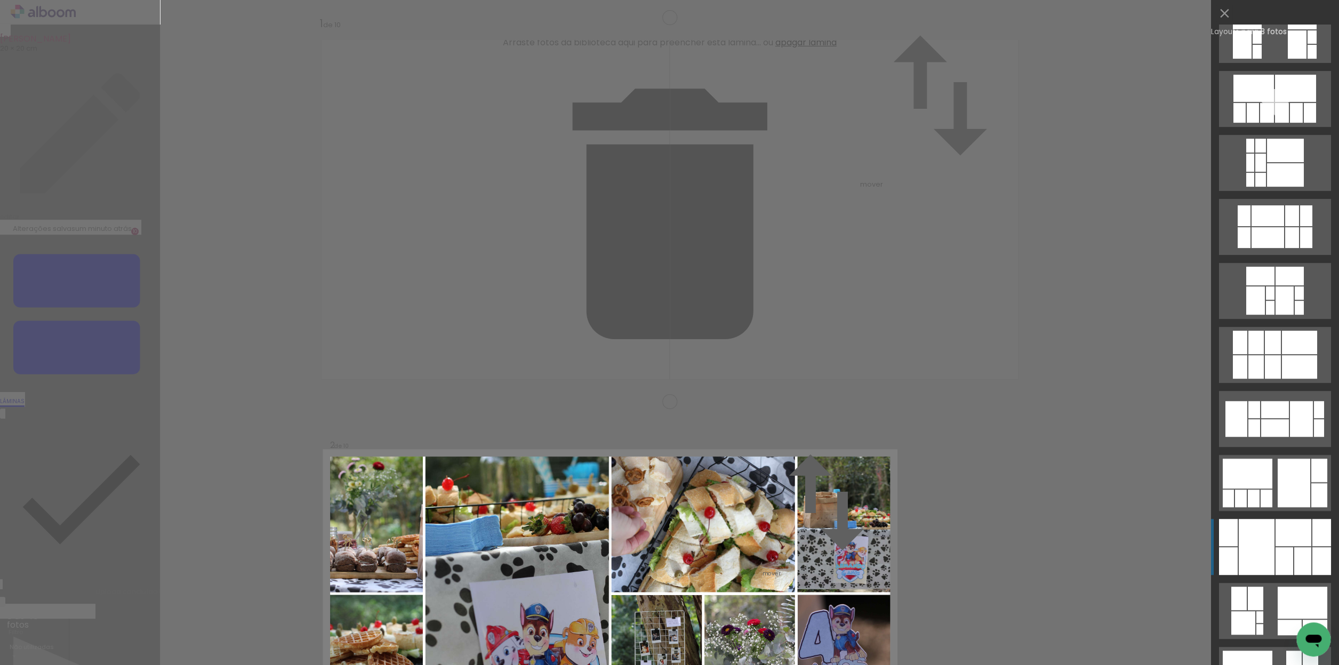
click at [1271, 550] on div at bounding box center [1257, 547] width 36 height 56
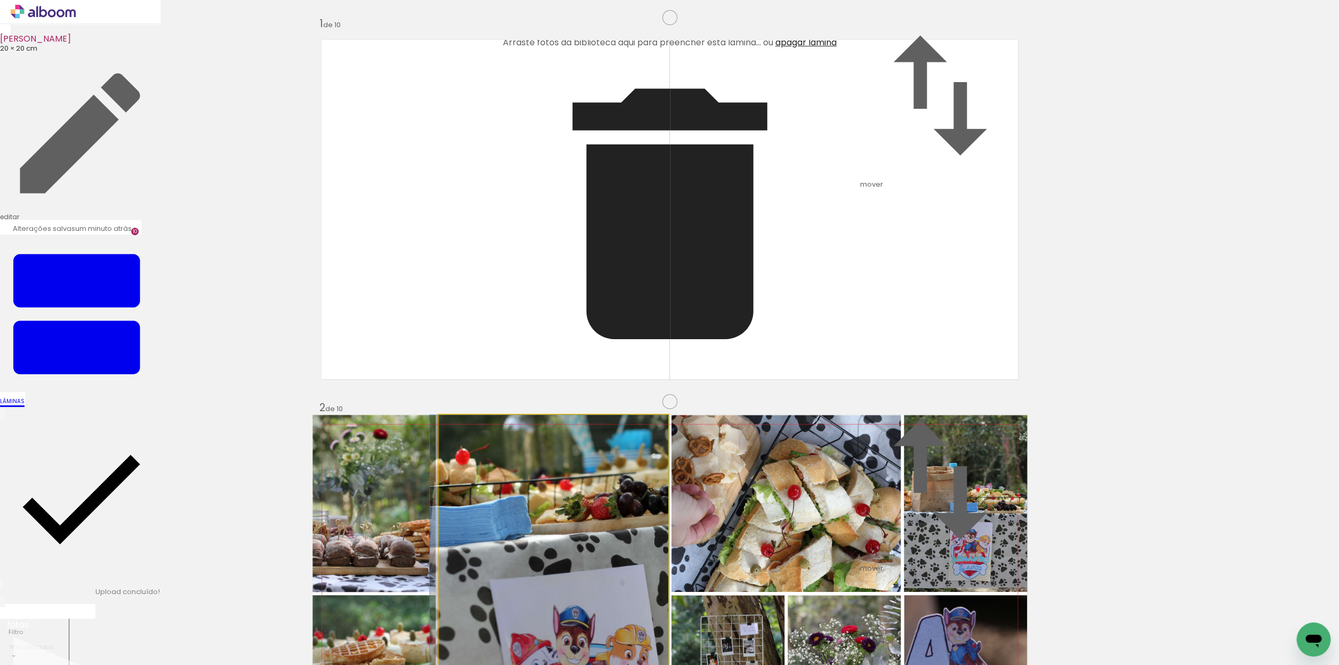
drag, startPoint x: 510, startPoint y: 293, endPoint x: 468, endPoint y: 221, distance: 83.6
click at [468, 415] on div at bounding box center [549, 593] width 238 height 357
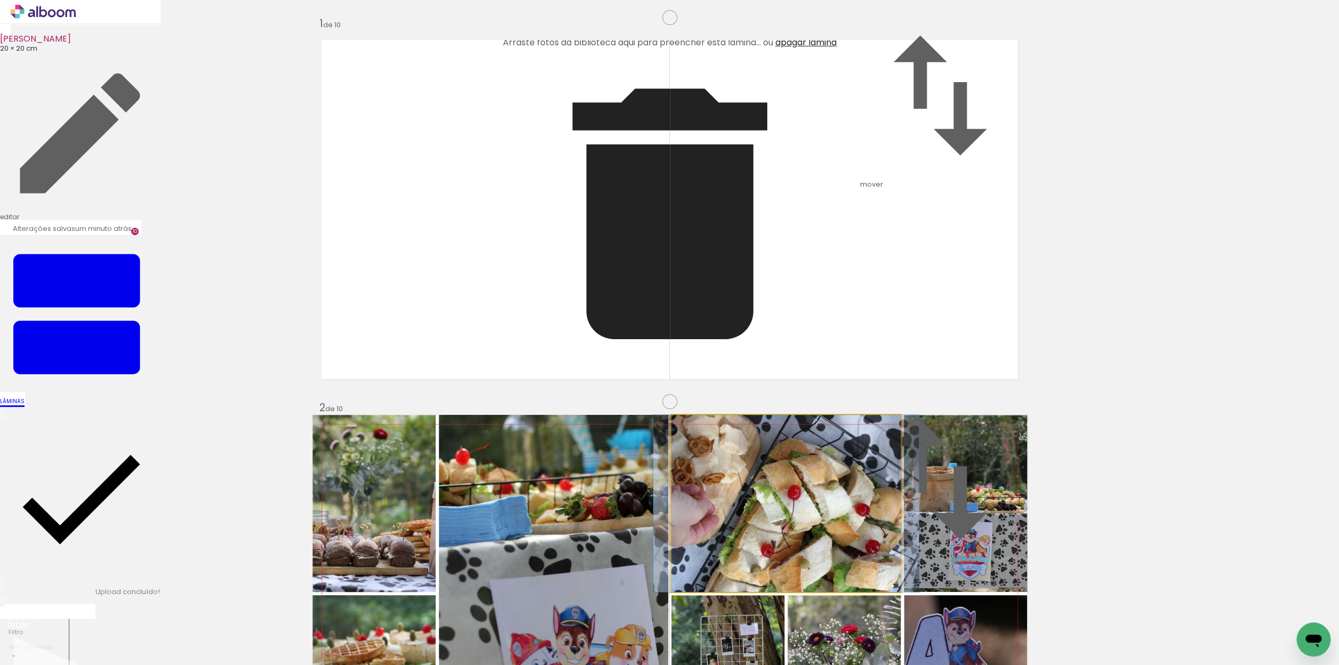
drag, startPoint x: 859, startPoint y: 263, endPoint x: 859, endPoint y: 247, distance: 16.0
click at [859, 415] on album-spread "2 de 10" at bounding box center [670, 593] width 715 height 357
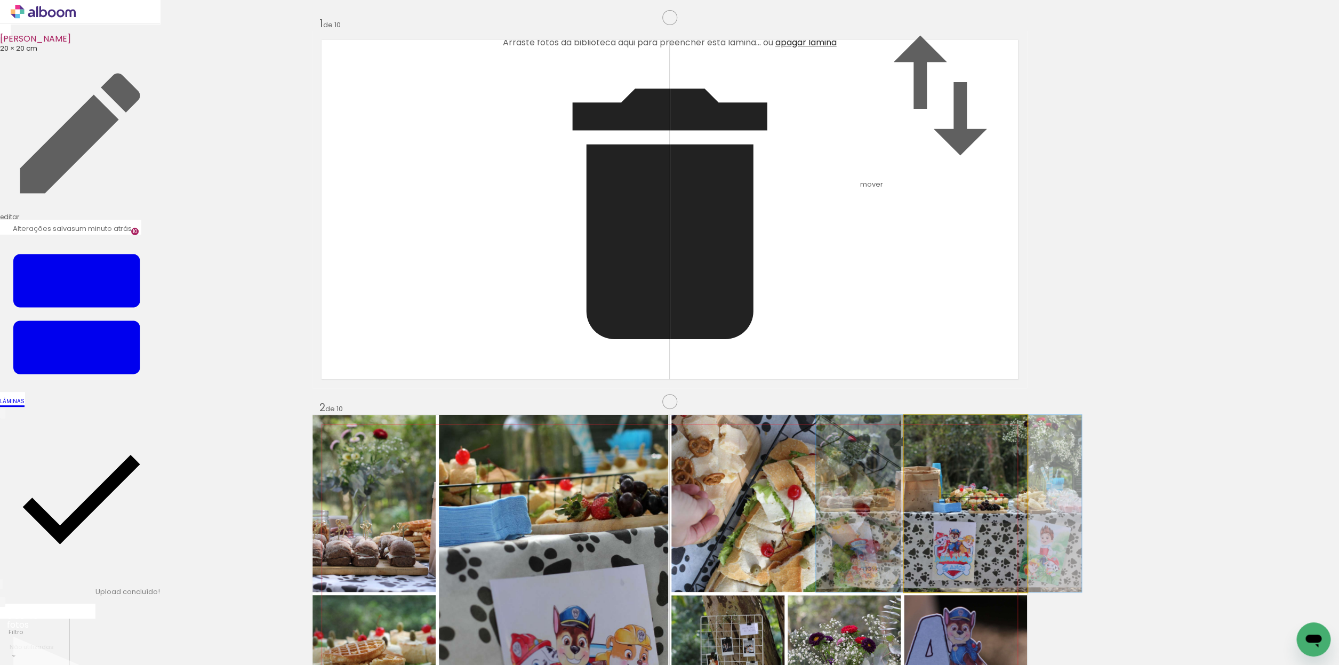
drag, startPoint x: 989, startPoint y: 254, endPoint x: 973, endPoint y: 249, distance: 17.4
click at [973, 415] on album-spread "2 de 10" at bounding box center [670, 593] width 715 height 357
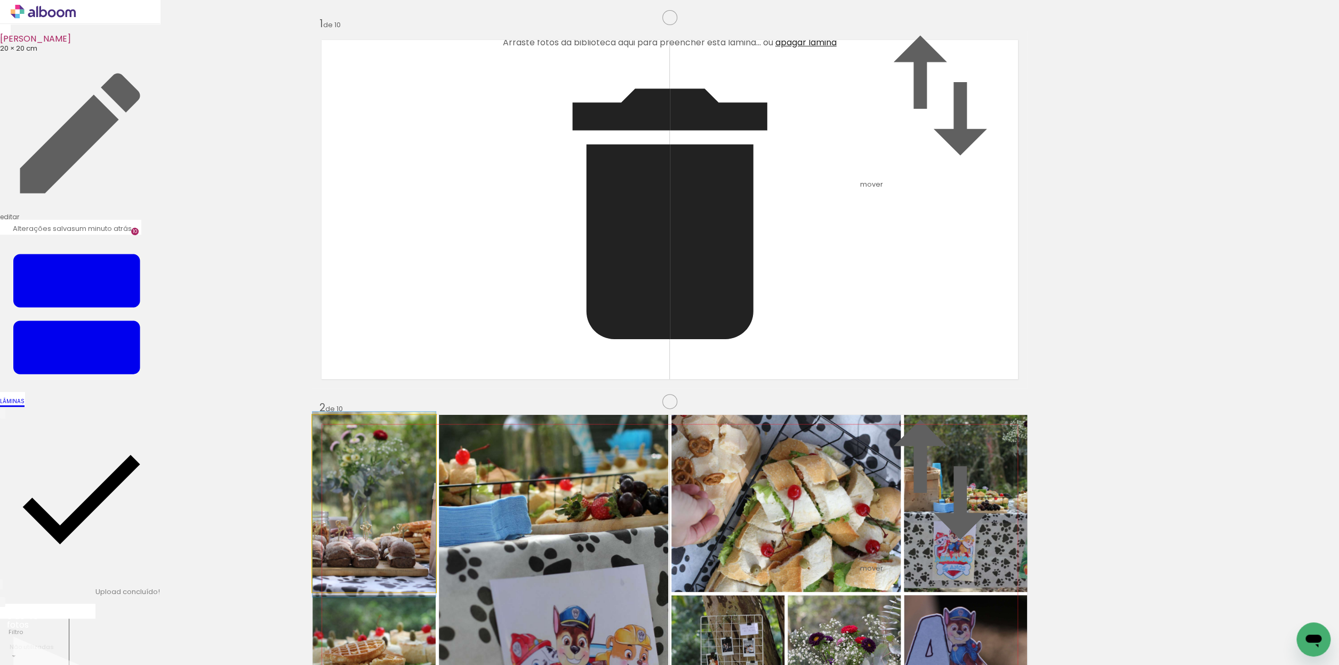
drag, startPoint x: 387, startPoint y: 275, endPoint x: 370, endPoint y: 276, distance: 17.1
click at [370, 415] on album-spread "2 de 10" at bounding box center [670, 593] width 715 height 357
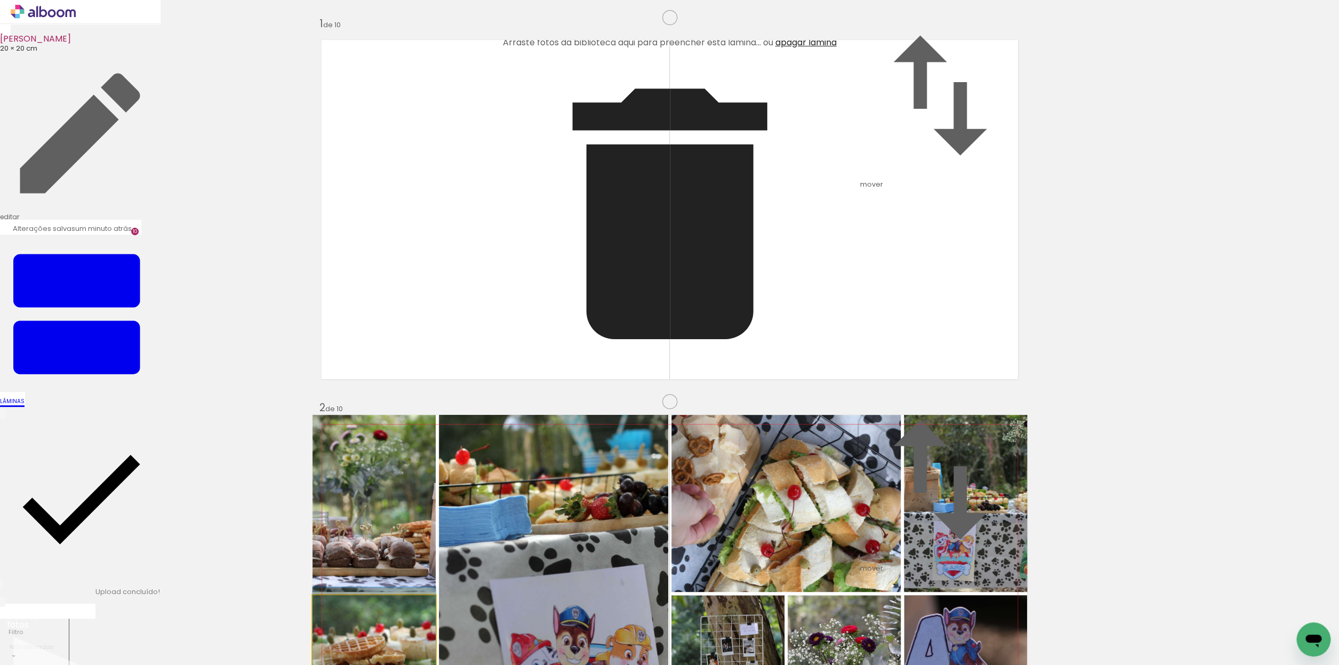
drag, startPoint x: 395, startPoint y: 436, endPoint x: 419, endPoint y: 412, distance: 34.7
click at [419, 415] on album-spread "2 de 10" at bounding box center [670, 593] width 715 height 357
drag, startPoint x: 848, startPoint y: 412, endPoint x: 842, endPoint y: 382, distance: 30.5
click at [842, 415] on album-spread "2 de 10" at bounding box center [670, 593] width 715 height 357
drag, startPoint x: 964, startPoint y: 388, endPoint x: 955, endPoint y: 387, distance: 9.1
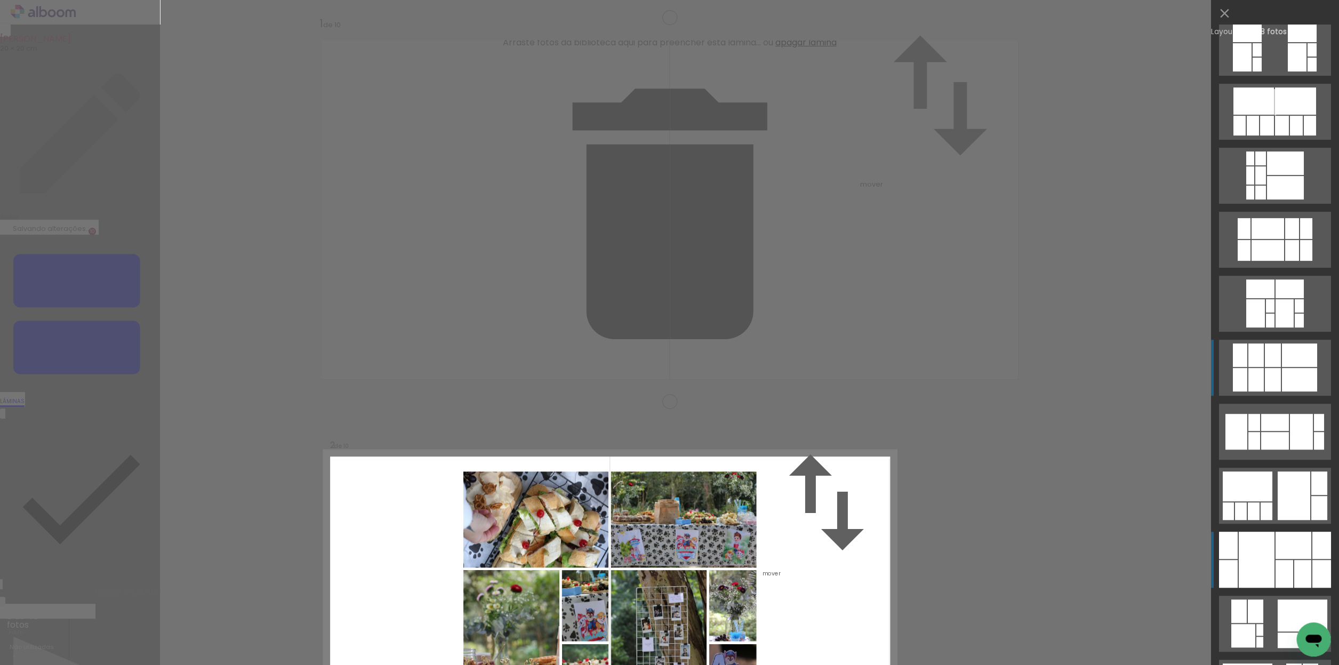
scroll to position [183, 0]
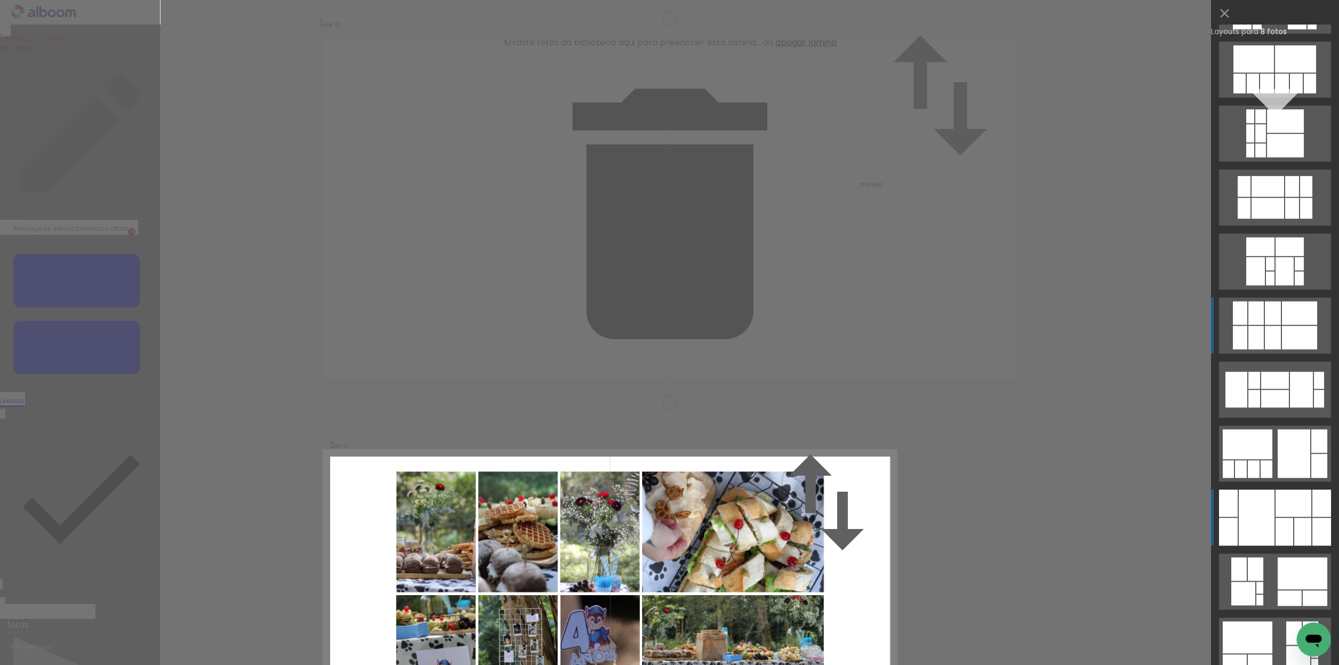
click at [1299, 319] on div at bounding box center [1299, 312] width 35 height 23
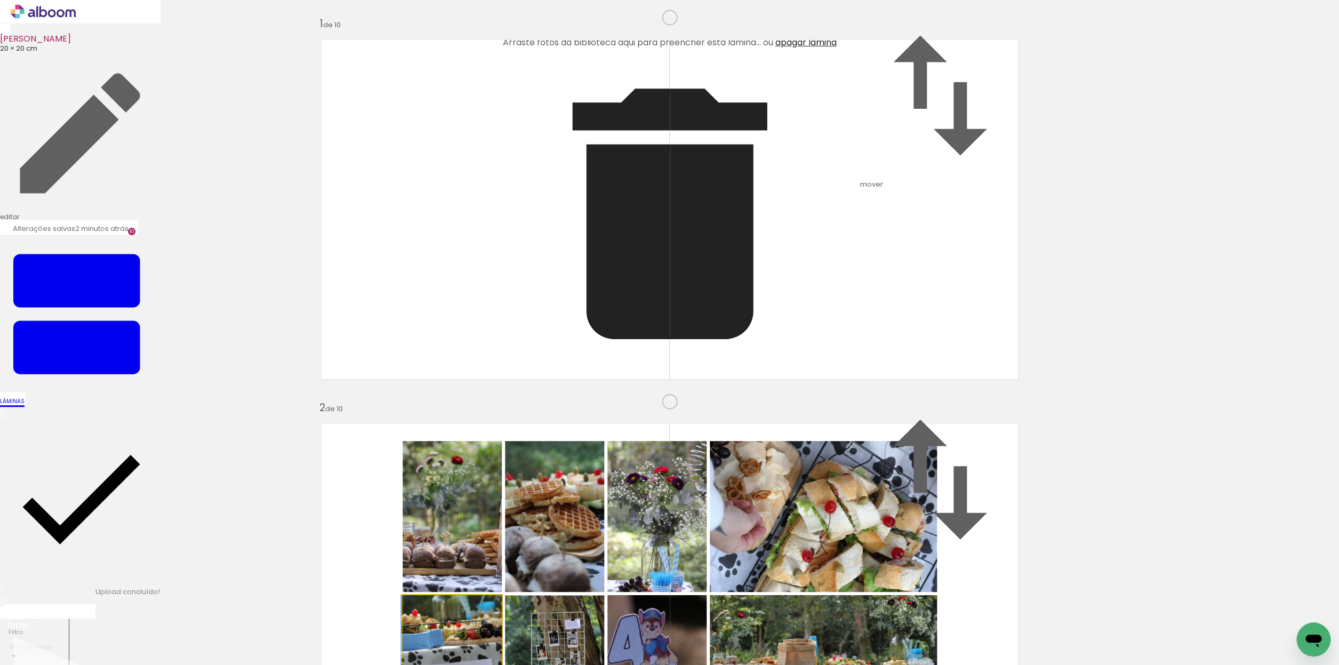
drag, startPoint x: 470, startPoint y: 400, endPoint x: 460, endPoint y: 386, distance: 17.2
click at [460, 415] on album-spread "2 de 10" at bounding box center [670, 593] width 715 height 357
drag, startPoint x: 573, startPoint y: 299, endPoint x: 562, endPoint y: 284, distance: 19.0
click at [562, 415] on album-spread "2 de 10" at bounding box center [670, 593] width 715 height 357
drag, startPoint x: 655, startPoint y: 274, endPoint x: 643, endPoint y: 271, distance: 12.0
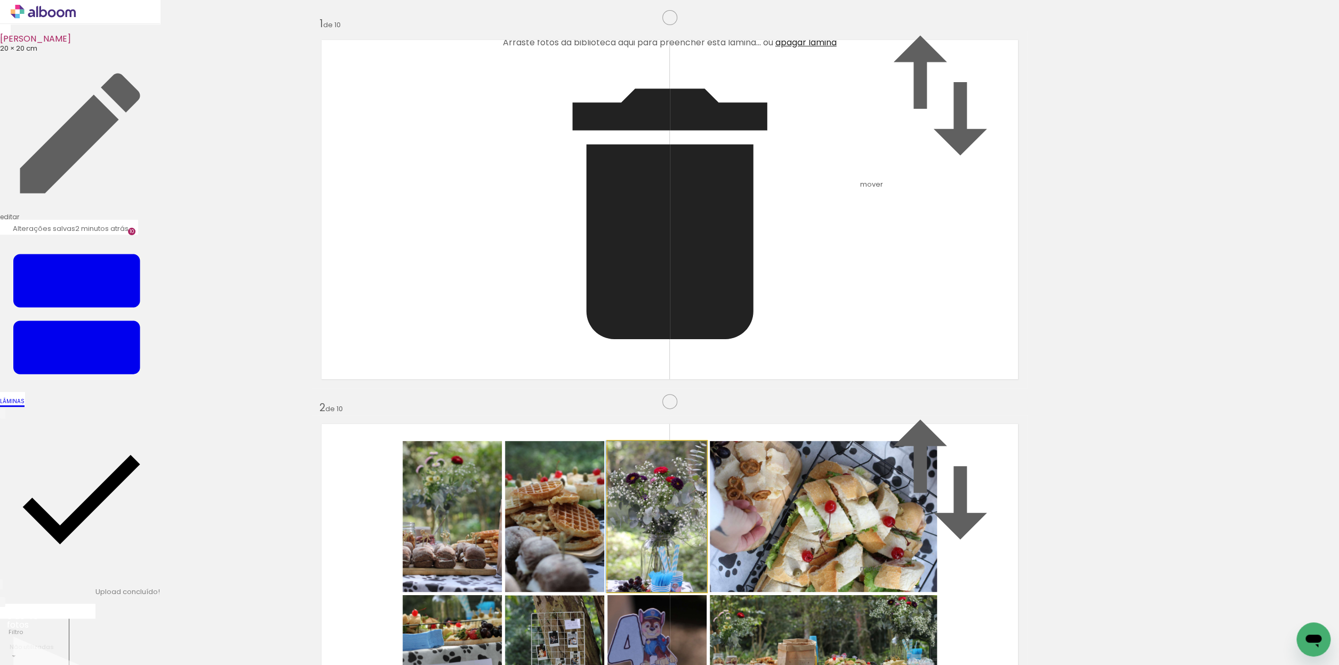
click at [643, 415] on album-spread "2 de 10" at bounding box center [670, 593] width 715 height 357
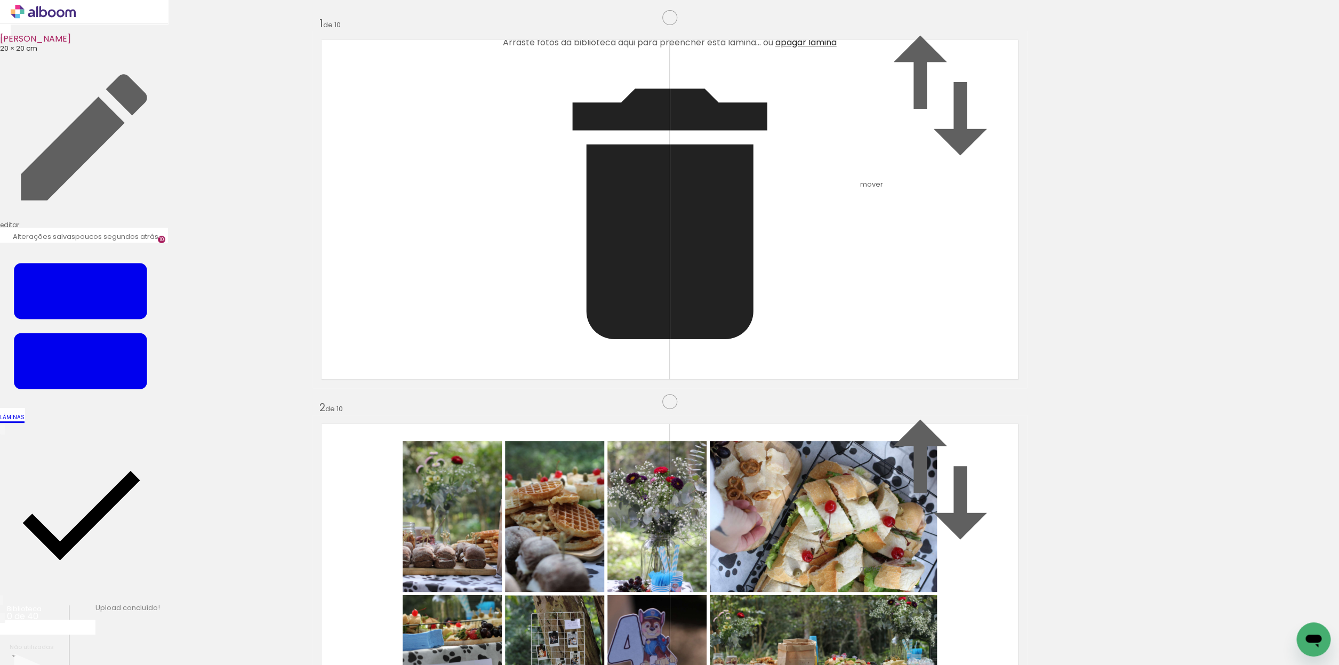
scroll to position [254, 0]
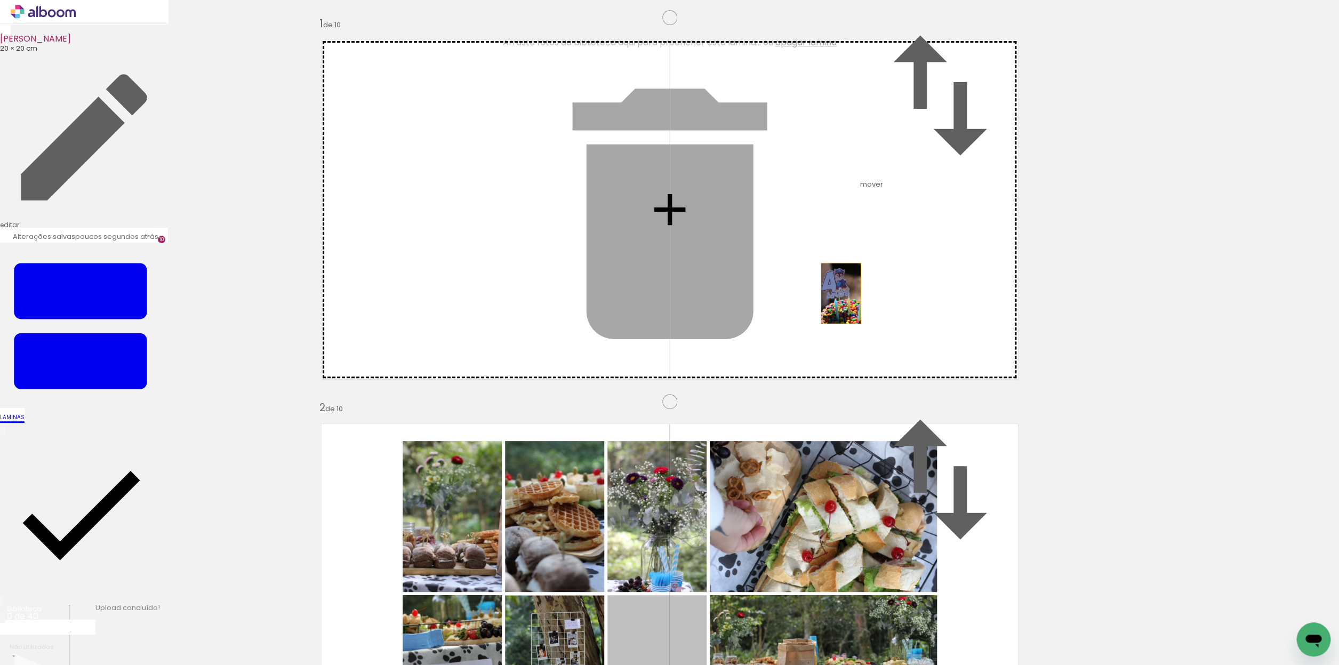
drag, startPoint x: 690, startPoint y: 467, endPoint x: 841, endPoint y: 93, distance: 403.2
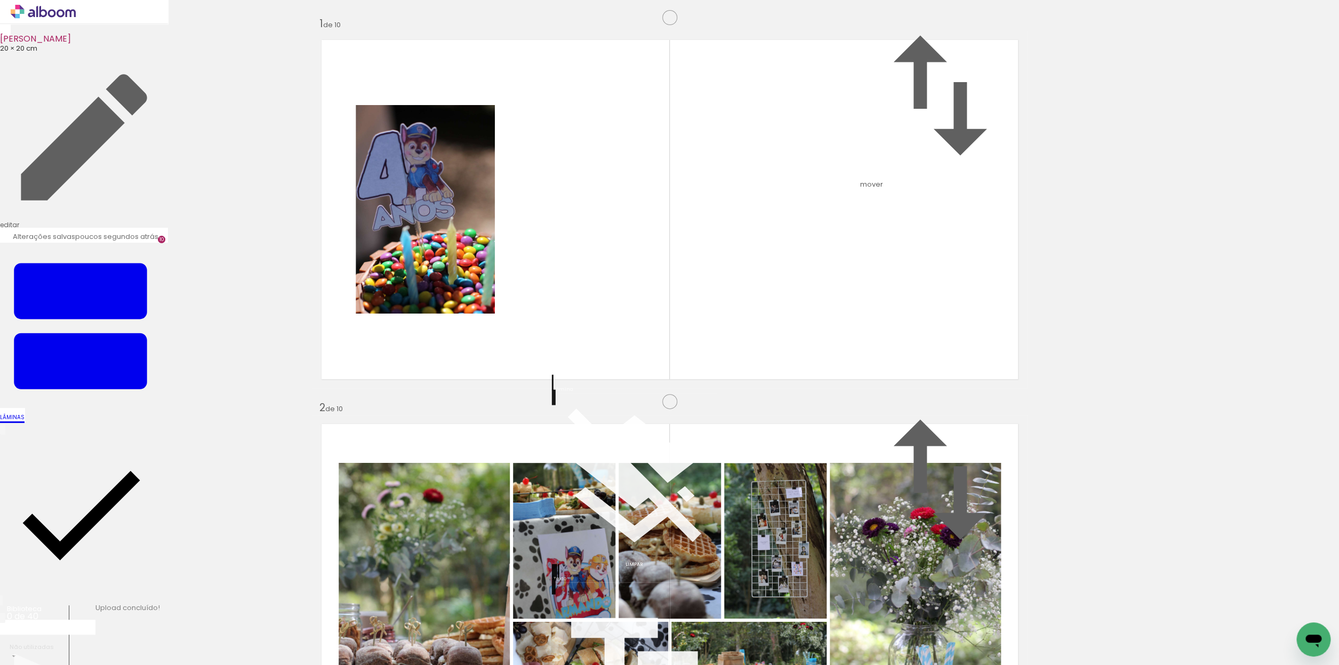
scroll to position [11, 0]
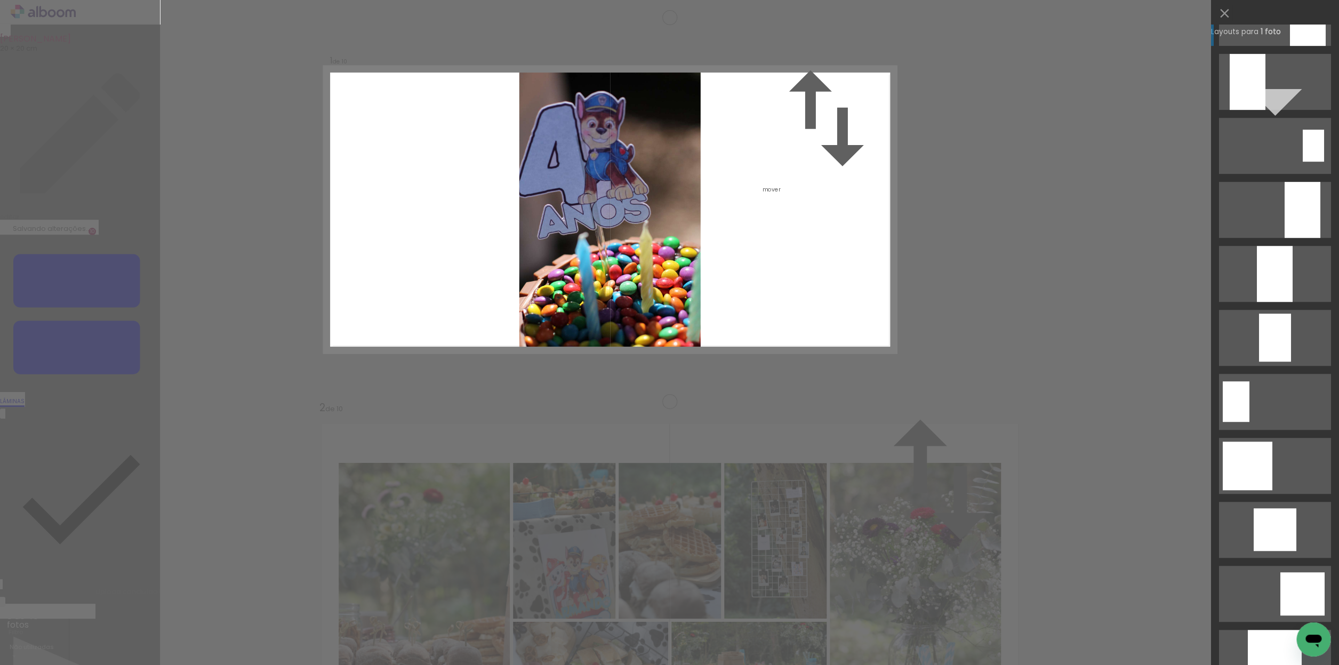
scroll to position [352, 0]
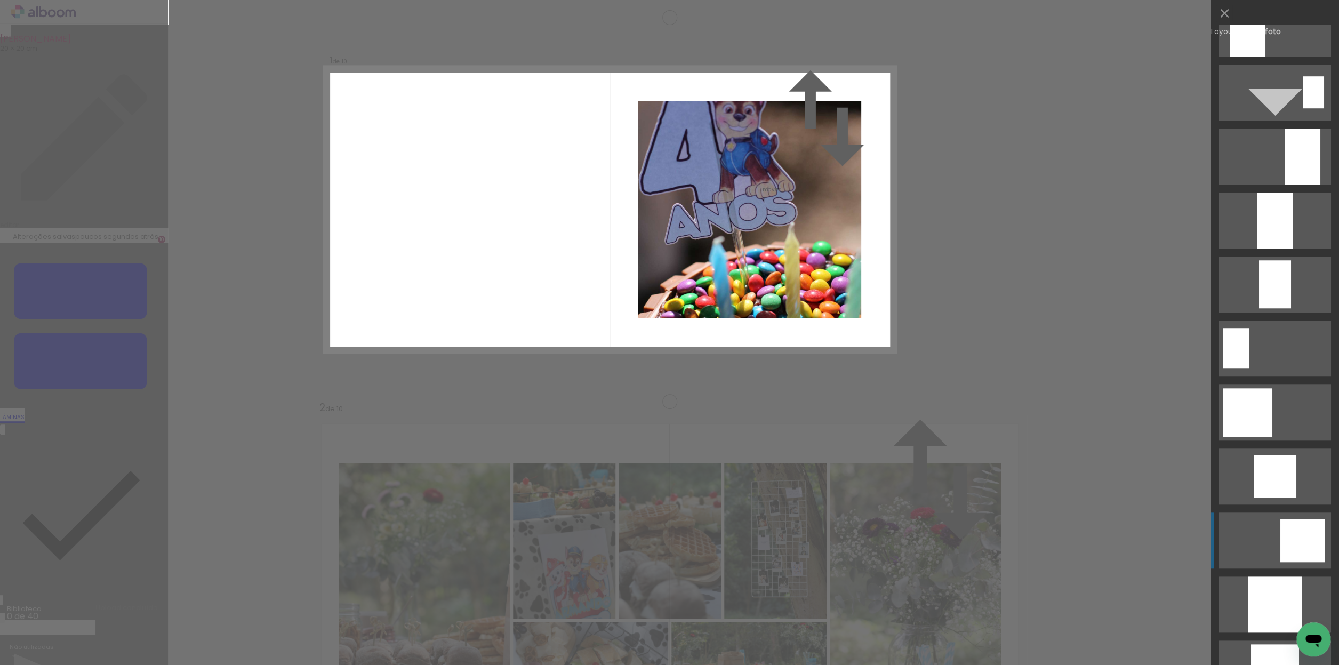
click at [1318, 531] on div at bounding box center [1303, 540] width 44 height 43
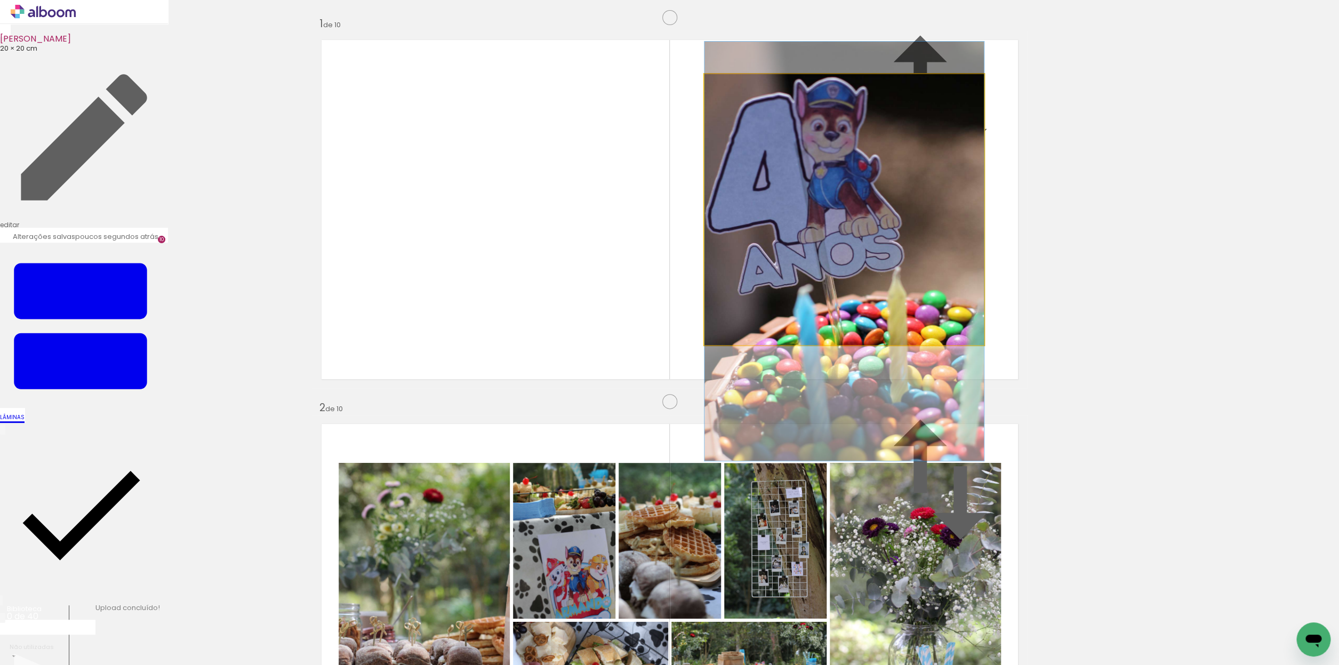
drag, startPoint x: 817, startPoint y: 221, endPoint x: 828, endPoint y: 262, distance: 42.9
click at [828, 262] on album-spread "1 de 10" at bounding box center [670, 209] width 715 height 357
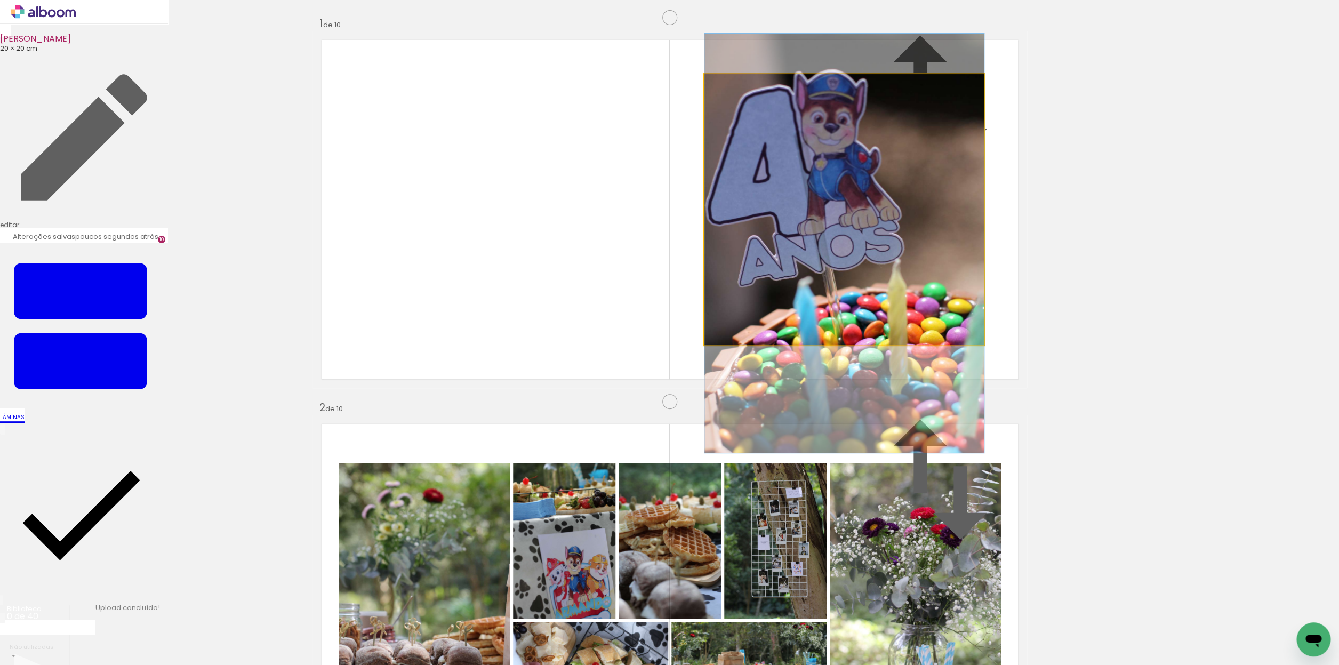
drag, startPoint x: 922, startPoint y: 239, endPoint x: 921, endPoint y: 231, distance: 8.1
click at [921, 231] on album-spread "1 de 10" at bounding box center [670, 209] width 715 height 357
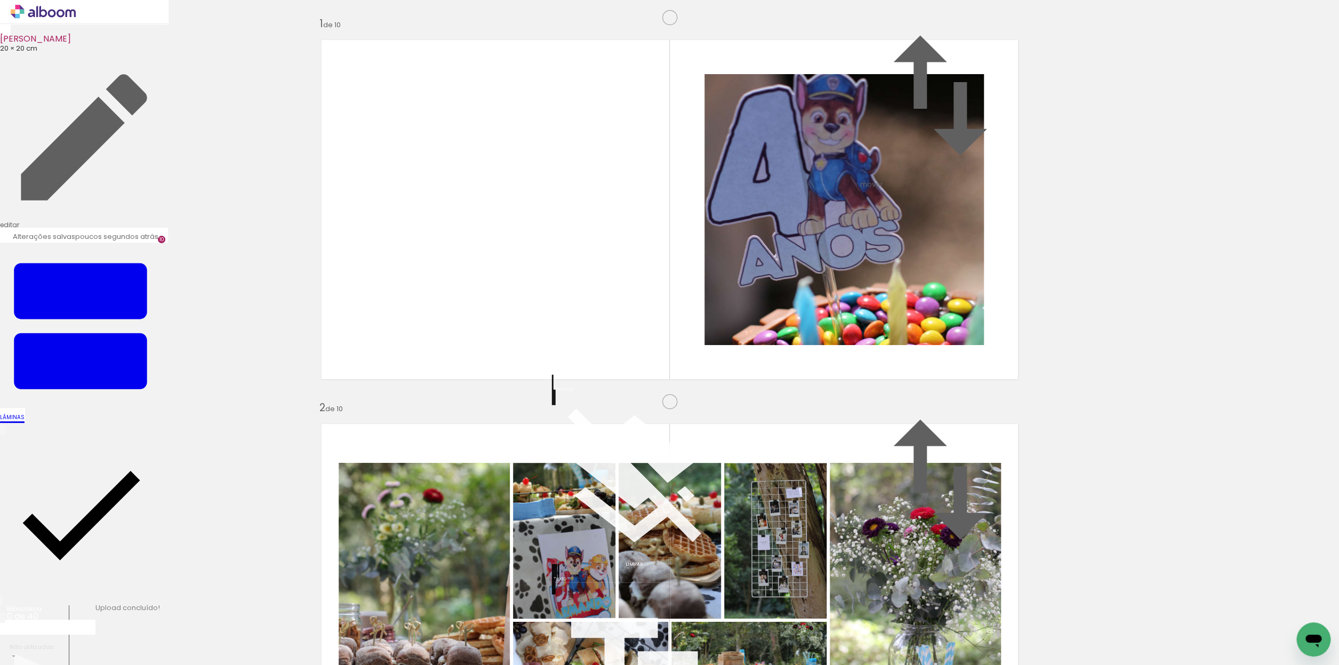
scroll to position [1, 0]
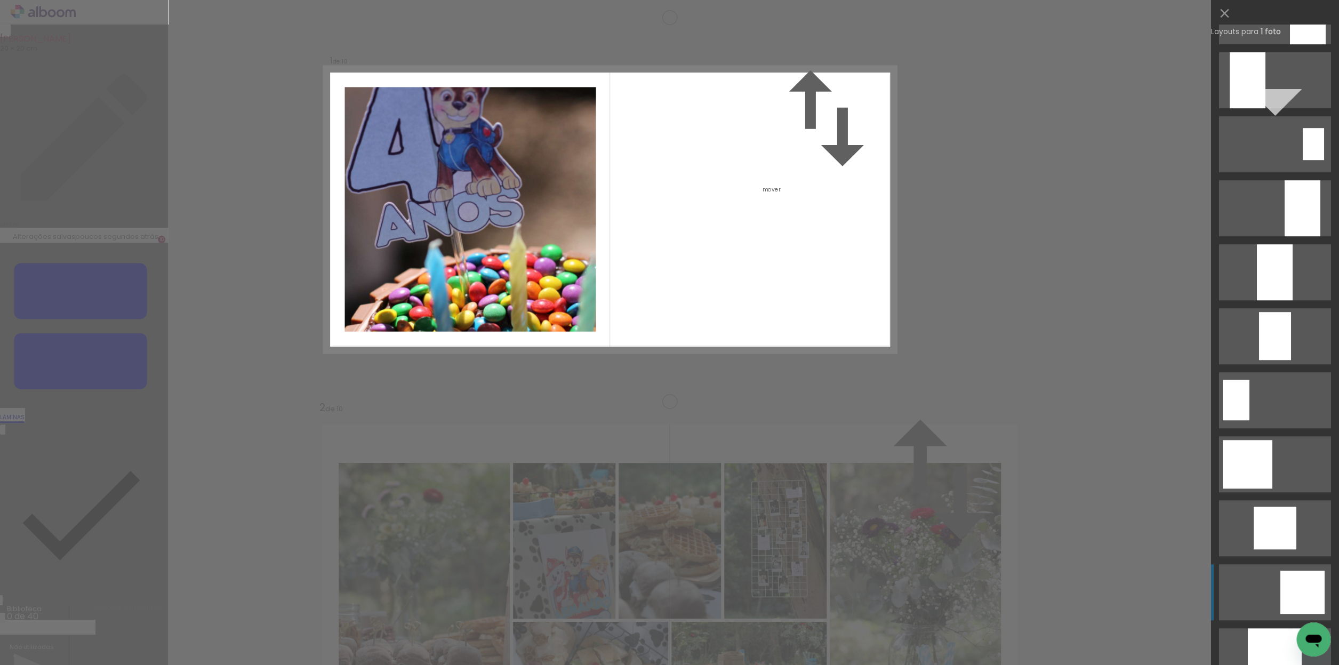
scroll to position [305, 0]
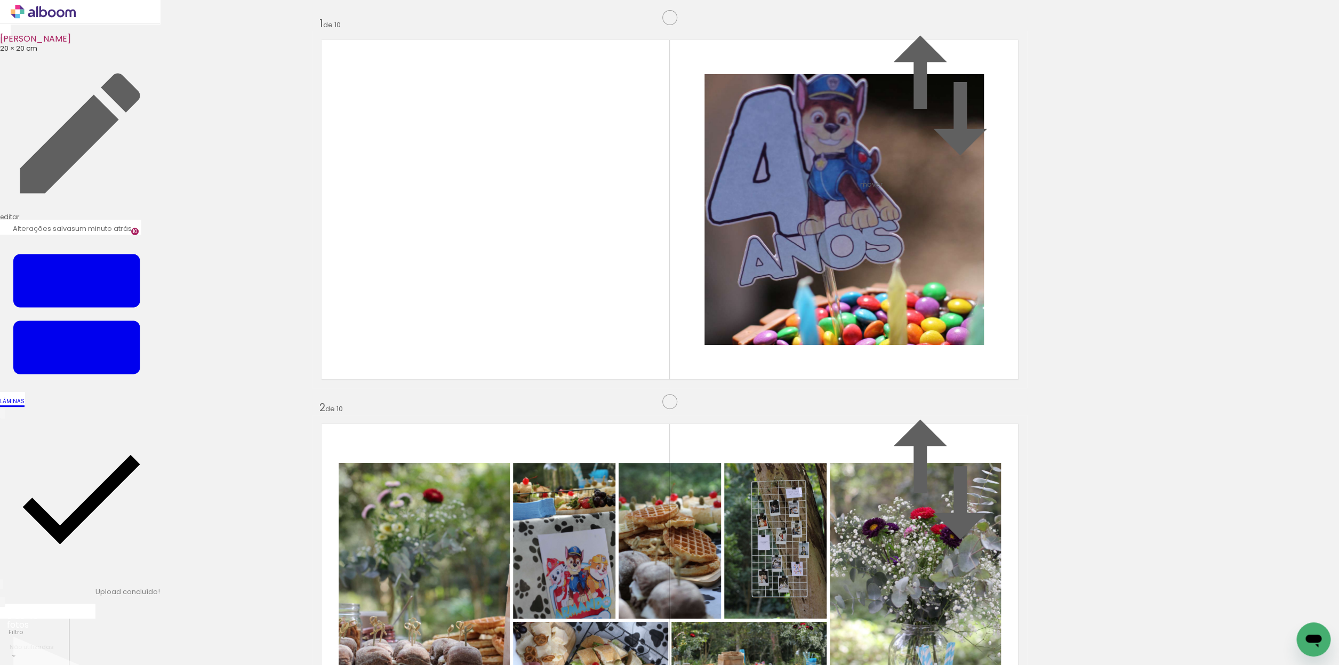
scroll to position [1405, 0]
drag, startPoint x: 937, startPoint y: 441, endPoint x: 922, endPoint y: 374, distance: 68.8
click at [922, 415] on album-spread "2 de 10" at bounding box center [670, 593] width 715 height 357
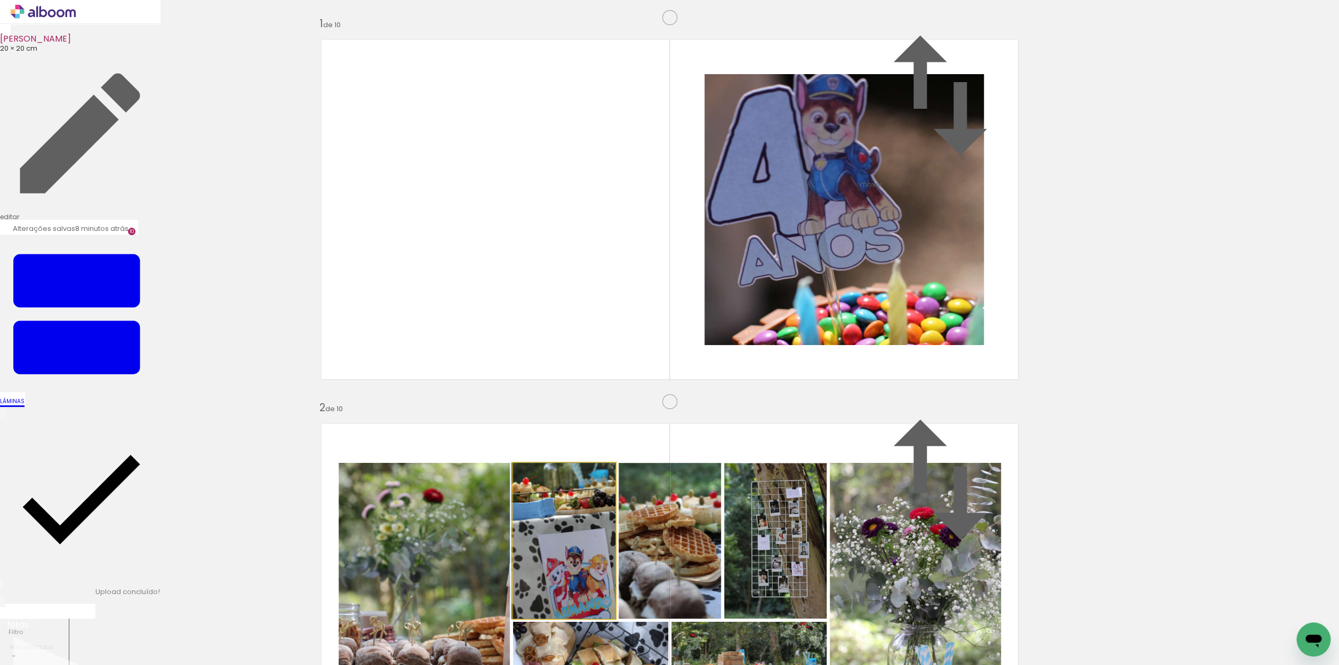
drag, startPoint x: 569, startPoint y: 419, endPoint x: 566, endPoint y: 381, distance: 37.4
click at [566, 415] on album-spread "2 de 10" at bounding box center [670, 593] width 715 height 357
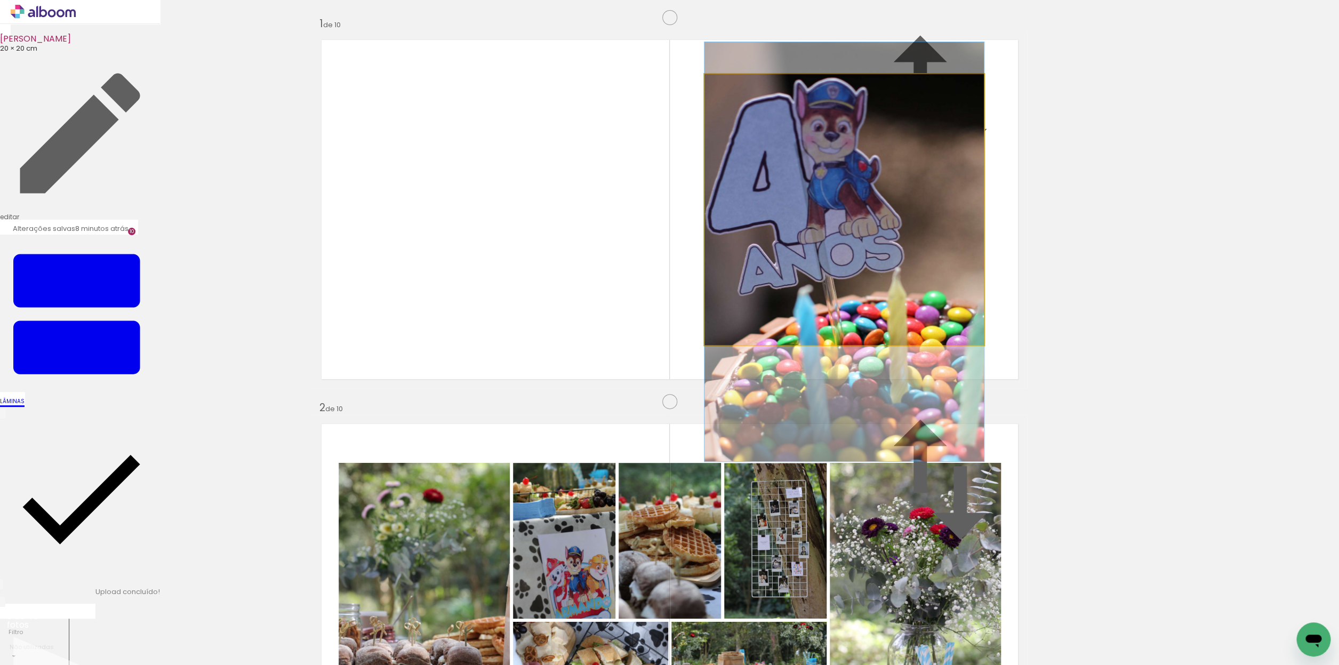
drag, startPoint x: 934, startPoint y: 359, endPoint x: 945, endPoint y: 369, distance: 14.0
click at [945, 369] on album-spread "1 de 10" at bounding box center [670, 209] width 715 height 357
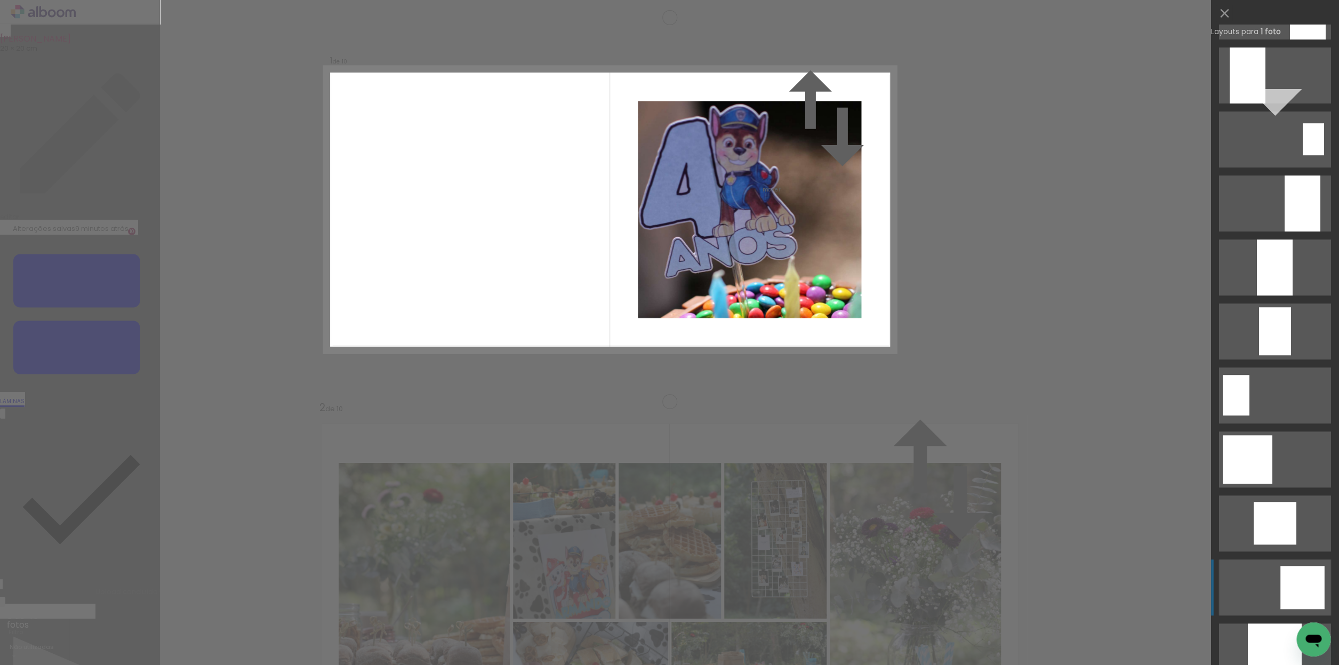
scroll to position [832, 0]
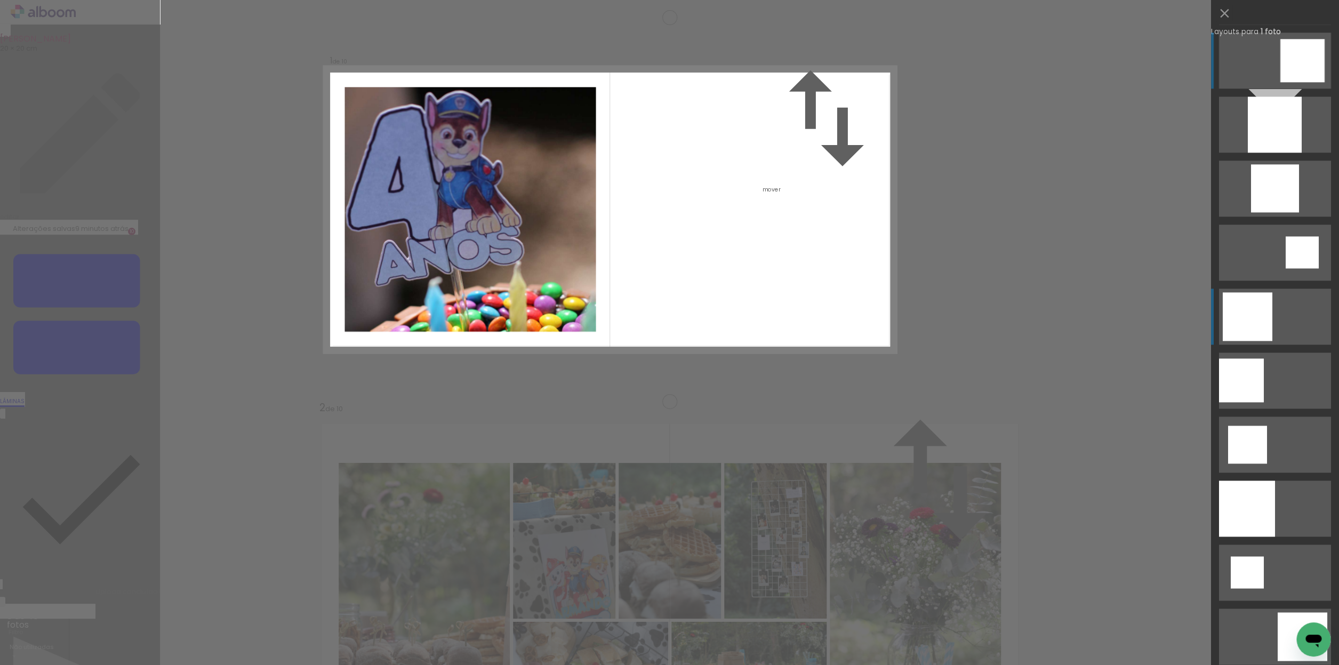
click at [1235, 324] on div at bounding box center [1248, 316] width 50 height 49
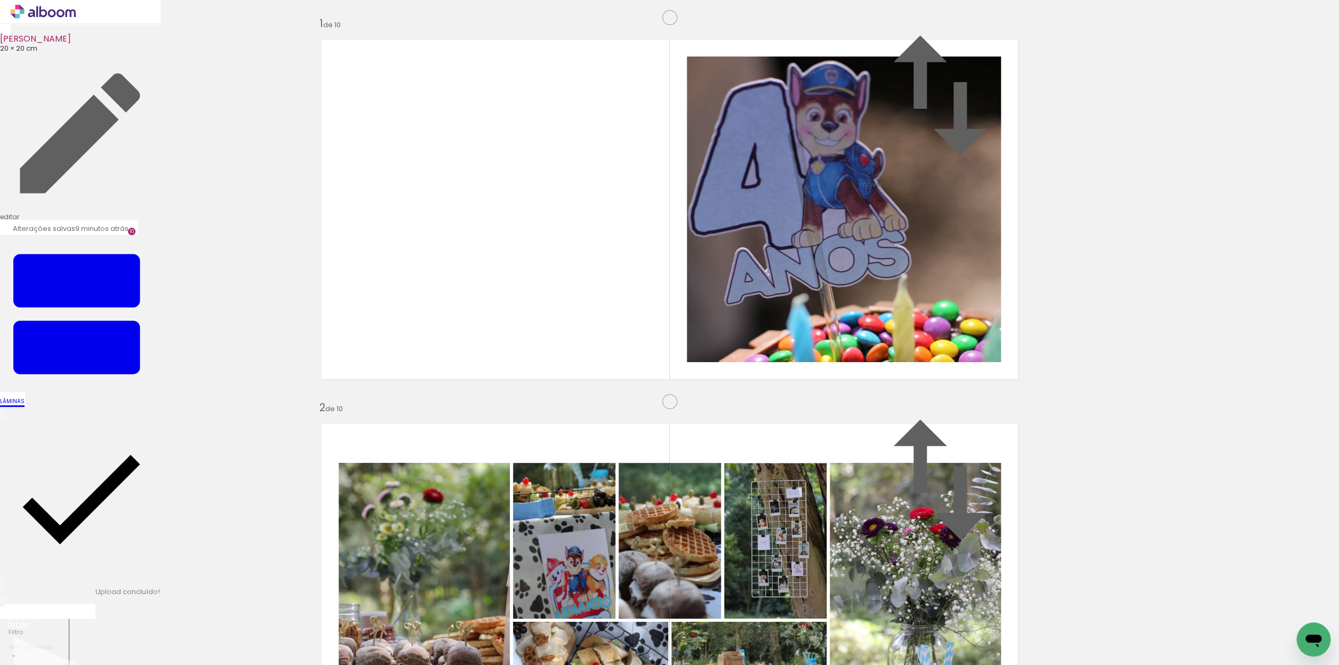
scroll to position [3450, 0]
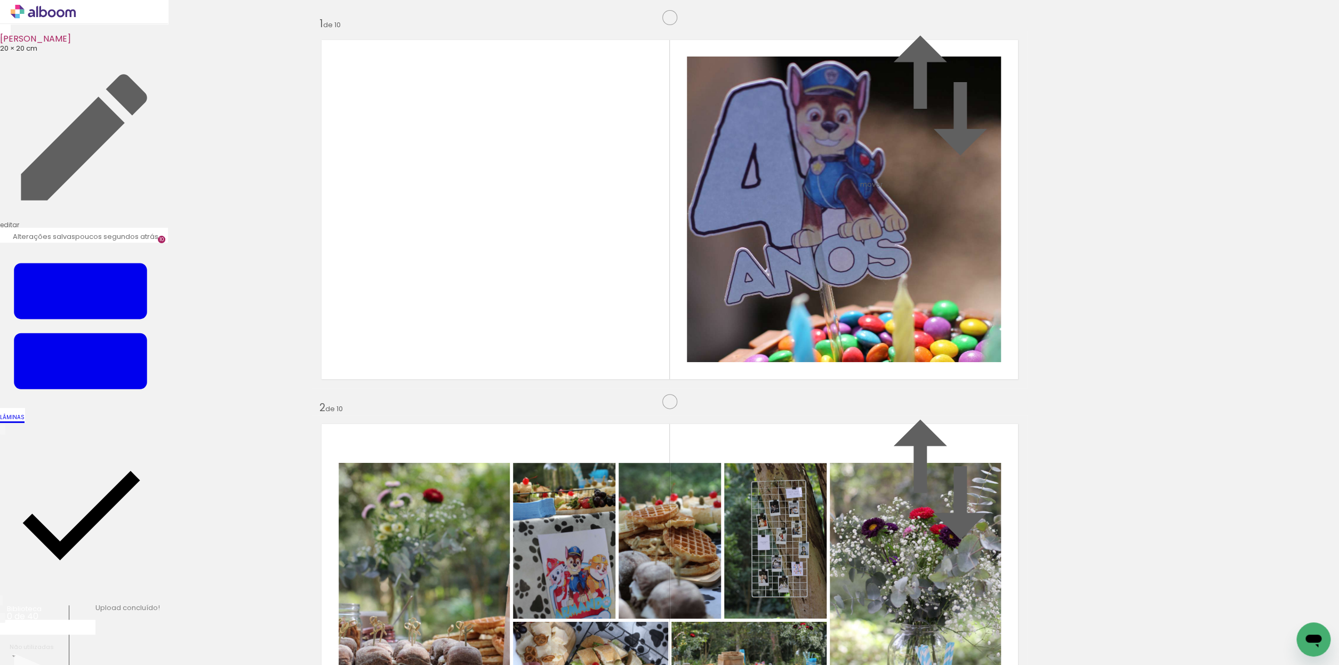
click at [85, 623] on paper-button "Finalizar" at bounding box center [43, 628] width 83 height 11
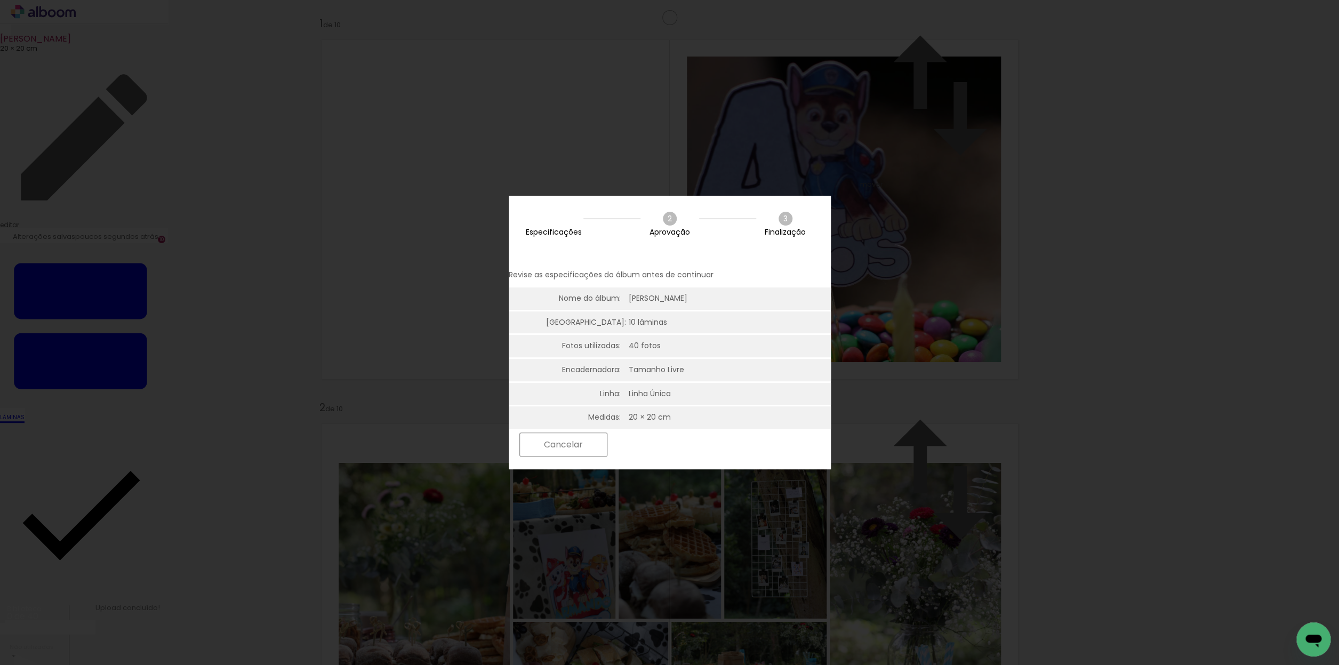
click at [0, 0] on slot "Próximo" at bounding box center [0, 0] width 0 height 0
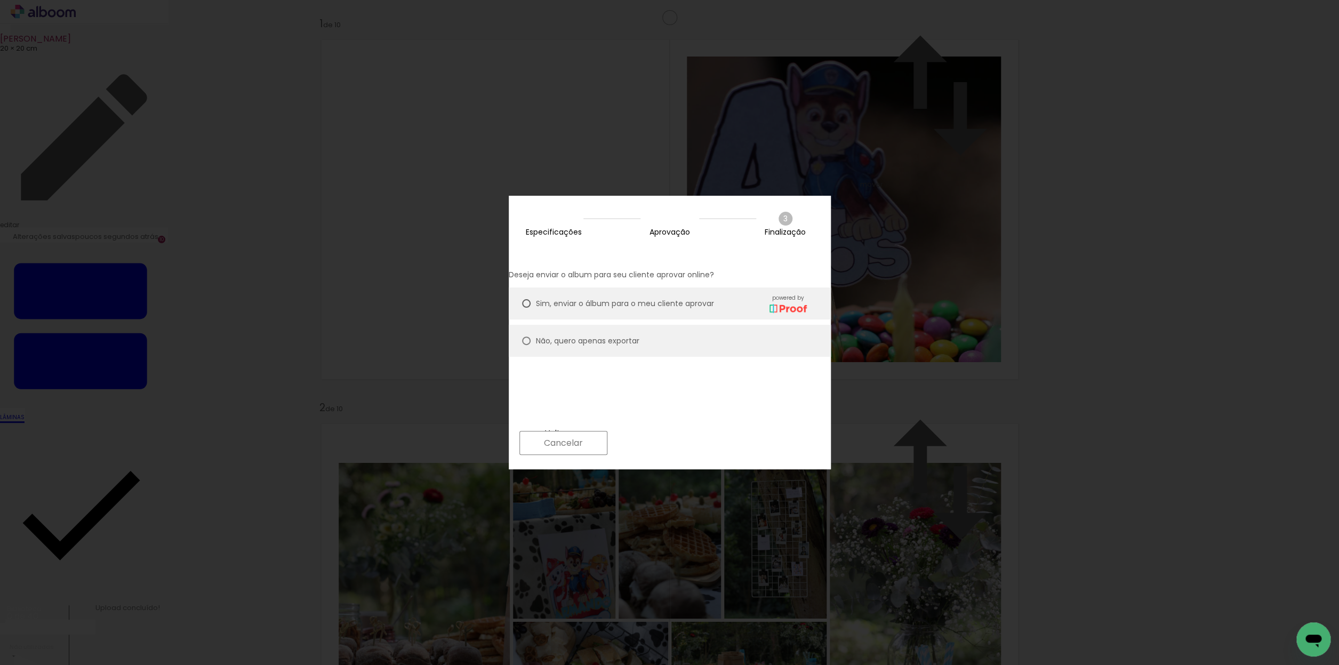
drag, startPoint x: 589, startPoint y: 329, endPoint x: 615, endPoint y: 349, distance: 33.1
click at [0, 0] on slot "Não, quero apenas exportar" at bounding box center [0, 0] width 0 height 0
type paper-radio-button "on"
click at [695, 447] on paper-button "Próximo" at bounding box center [654, 442] width 82 height 23
type input "Alta, 300 DPI"
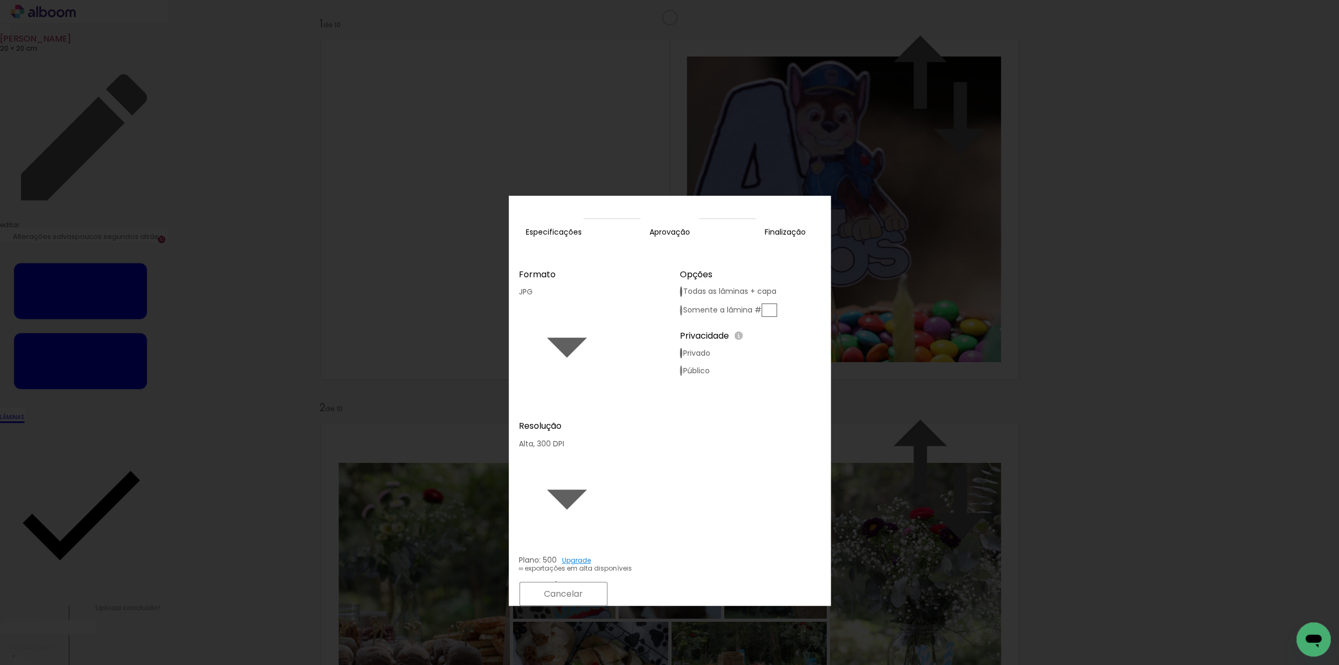
click at [698, 582] on paper-button "Exportar" at bounding box center [655, 593] width 85 height 23
